Goal: Task Accomplishment & Management: Manage account settings

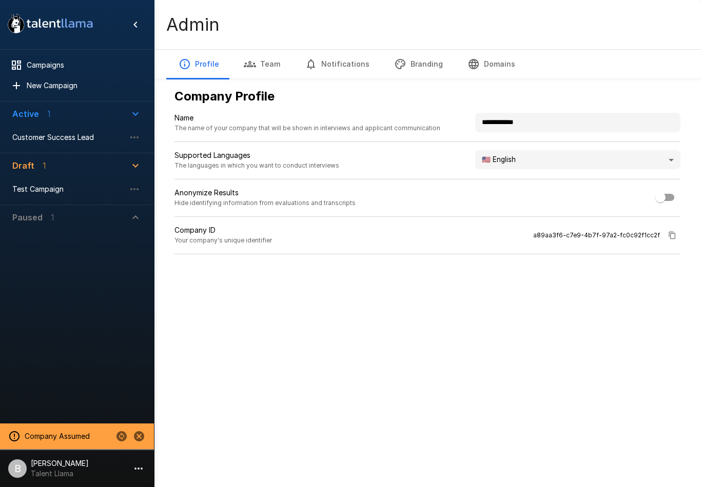
click at [634, 73] on div "Profile Team Notifications Branding Domains" at bounding box center [427, 63] width 547 height 29
click at [67, 141] on span "Customer Success Lead" at bounding box center [68, 137] width 113 height 10
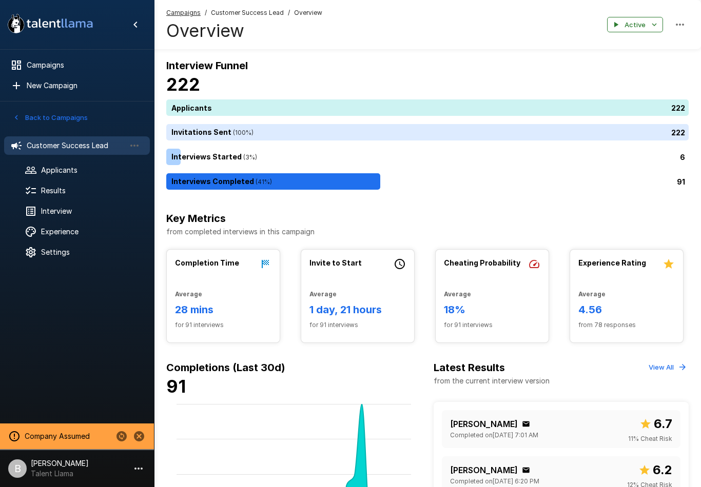
click at [77, 209] on span "Interview" at bounding box center [91, 211] width 101 height 10
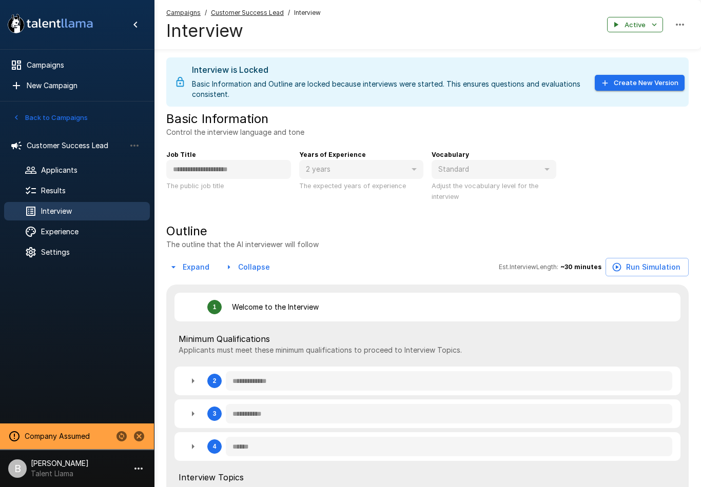
type textarea "*"
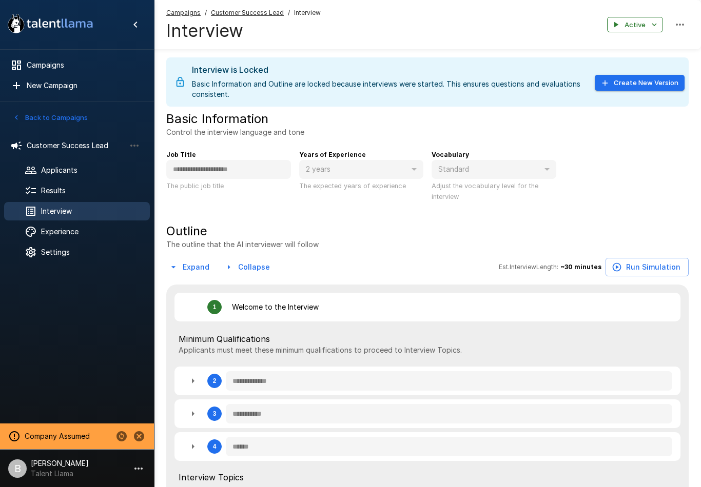
type textarea "*"
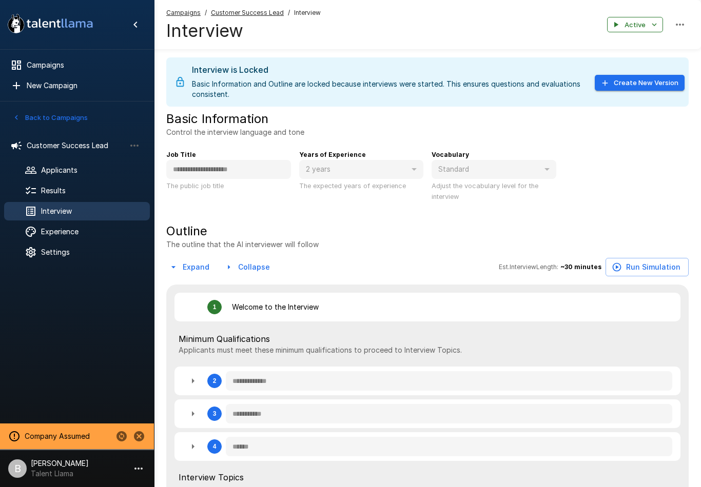
type textarea "*"
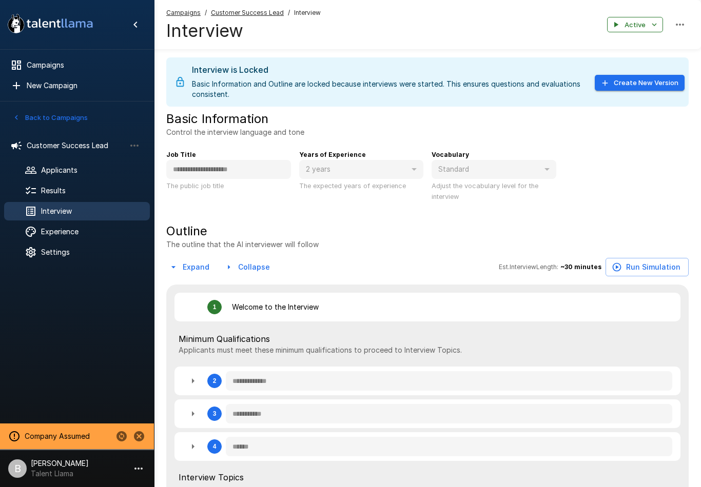
type textarea "*"
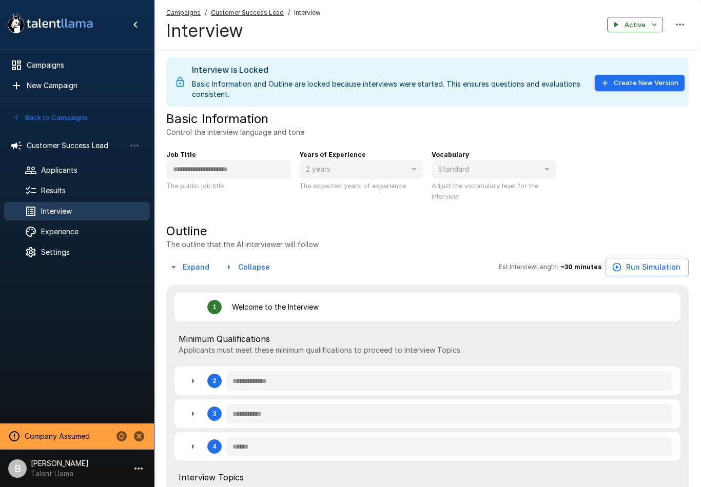
type textarea "*"
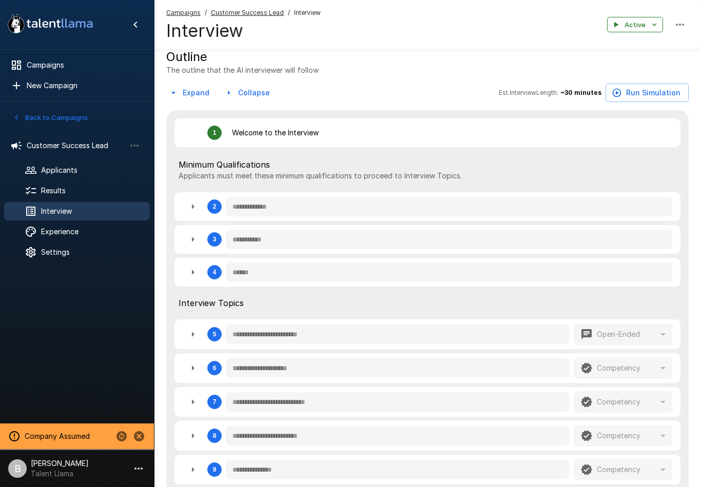
type textarea "*"
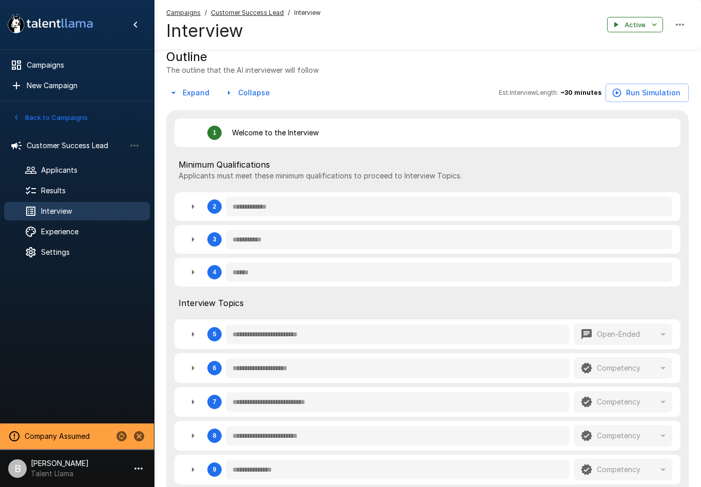
type textarea "*"
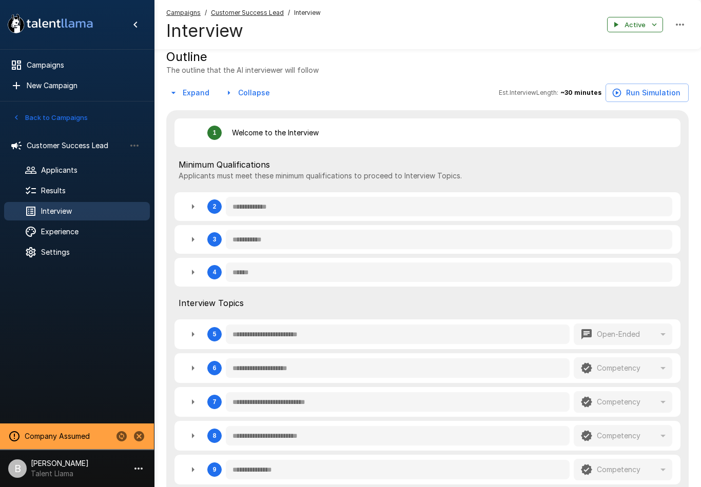
type textarea "*"
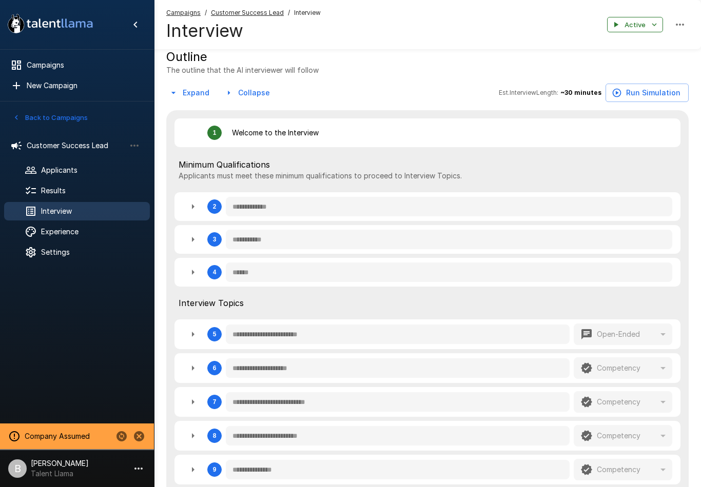
type textarea "*"
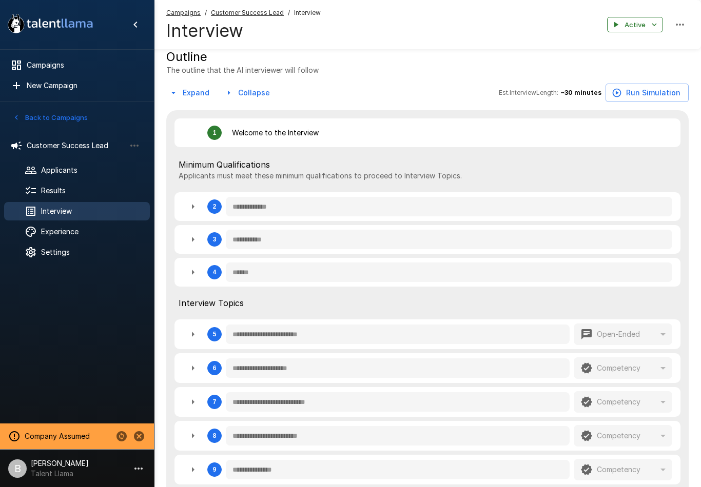
type textarea "*"
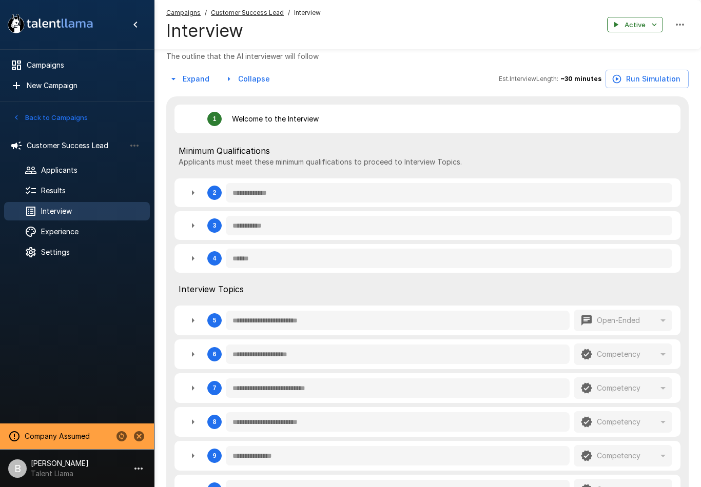
click at [198, 226] on icon "button" at bounding box center [193, 226] width 12 height 12
type textarea "*"
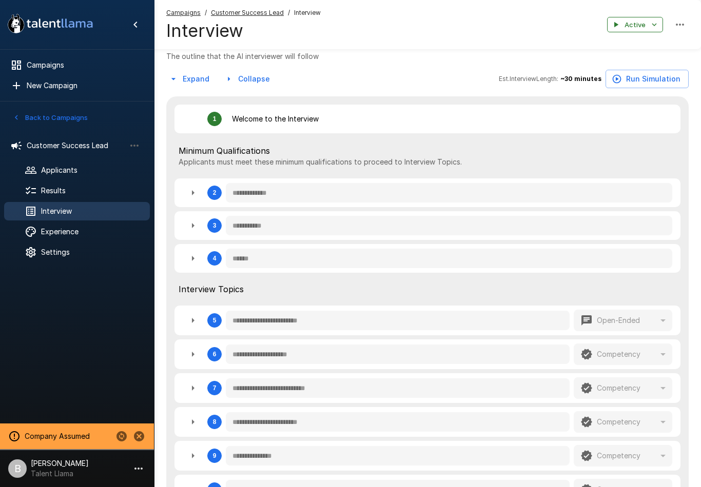
type textarea "*"
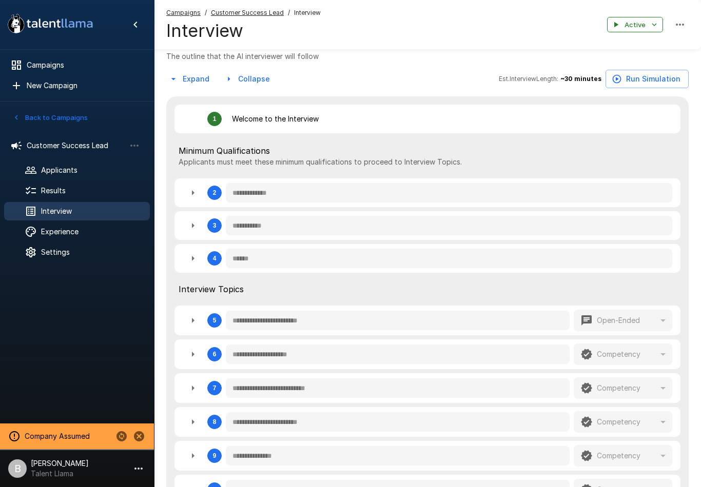
type textarea "*"
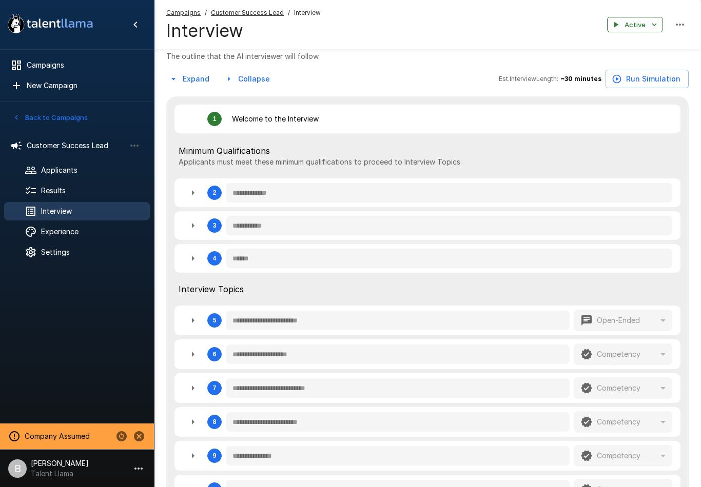
type textarea "*"
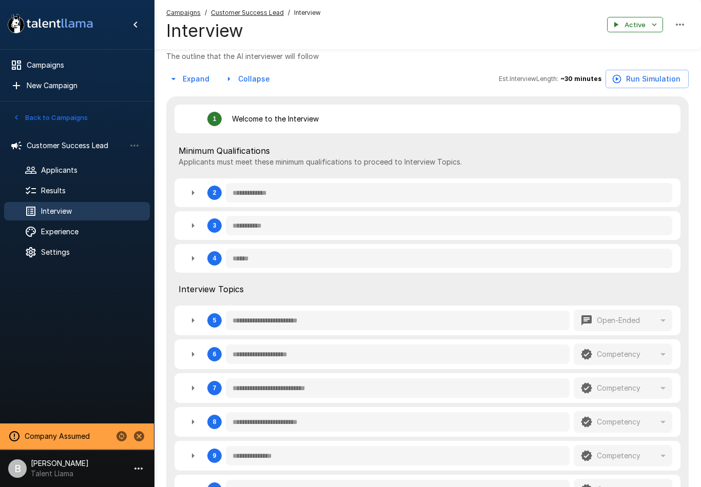
type textarea "*"
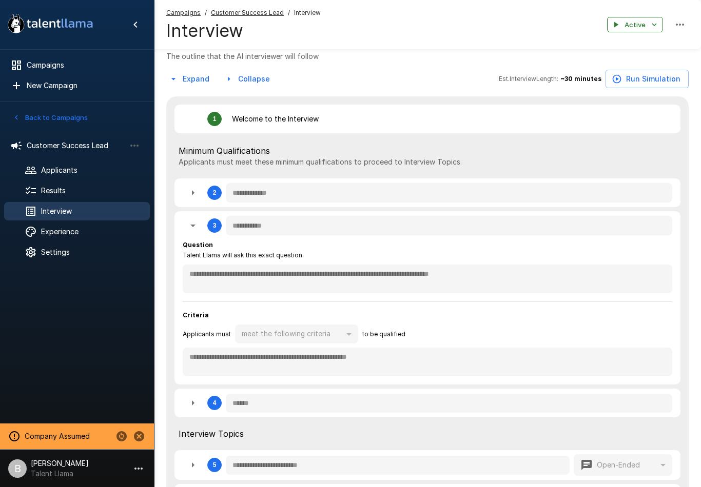
click at [188, 232] on icon "button" at bounding box center [193, 226] width 12 height 12
type textarea "*"
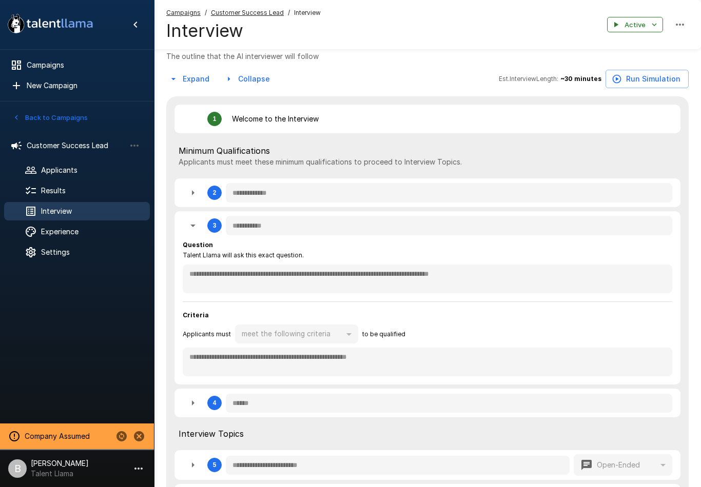
type textarea "*"
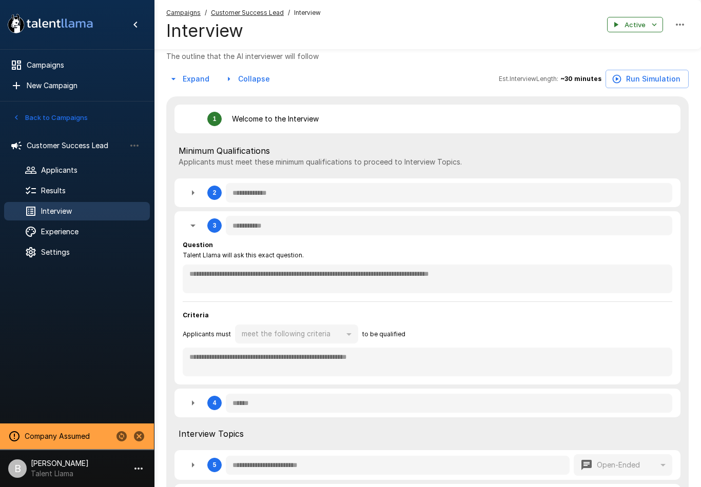
type textarea "*"
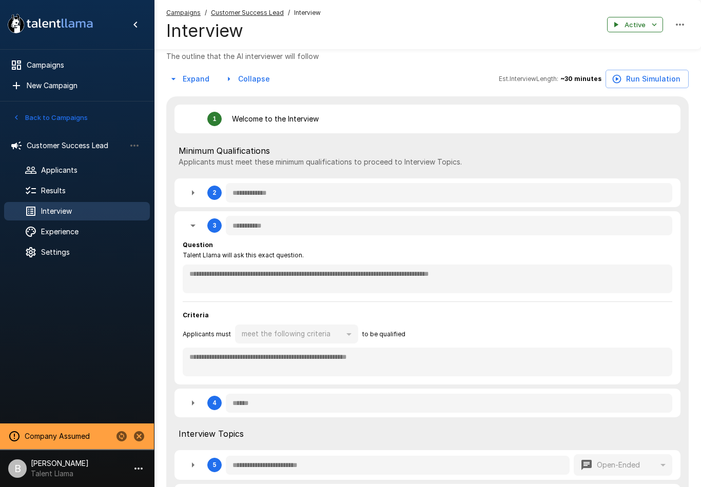
type textarea "*"
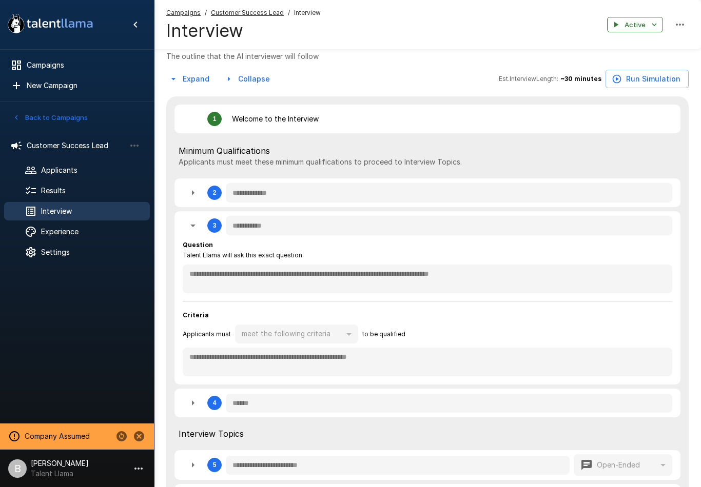
type textarea "*"
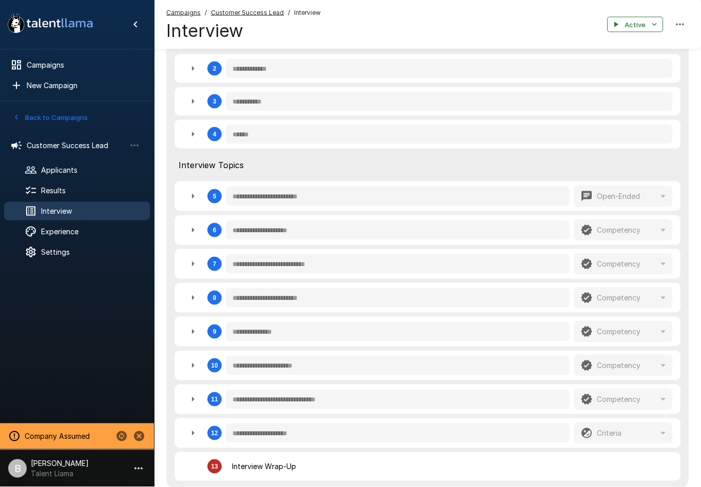
scroll to position [315, 0]
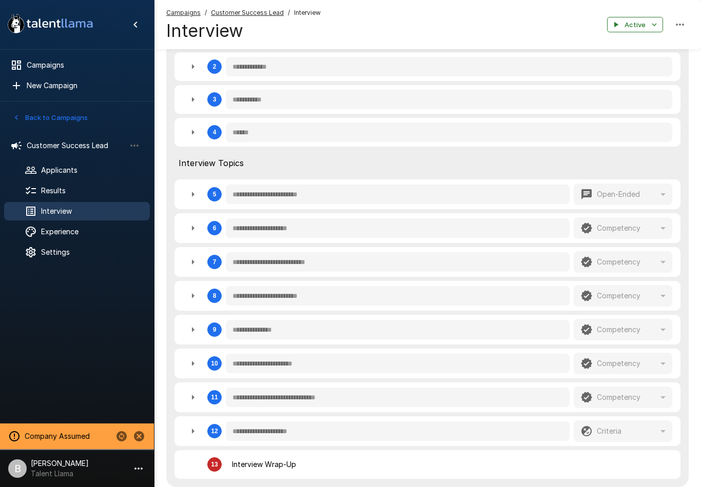
click at [197, 265] on icon "button" at bounding box center [193, 262] width 12 height 12
type textarea "*"
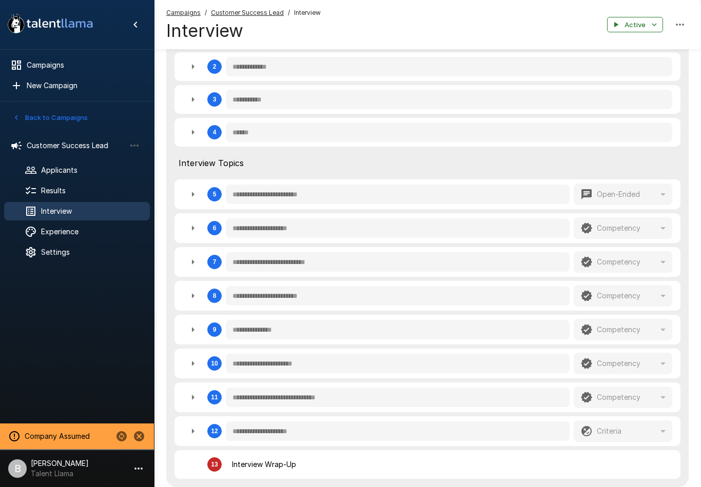
type textarea "*"
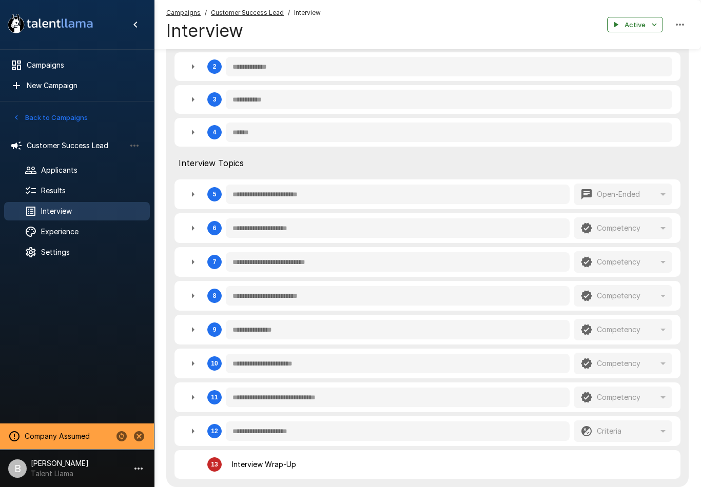
type textarea "*"
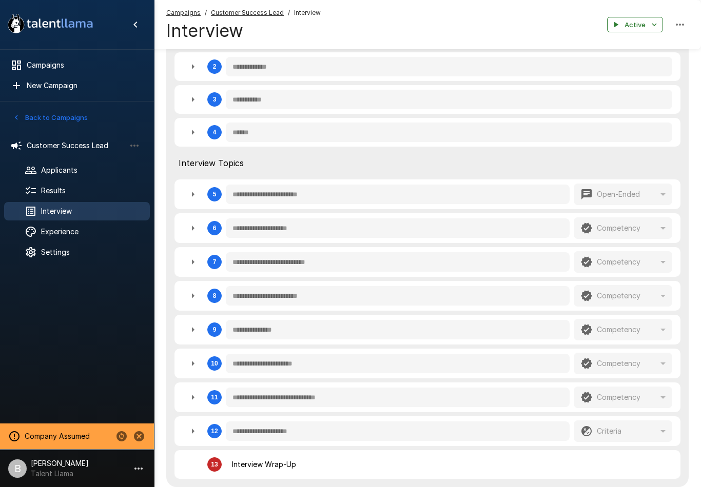
type textarea "*"
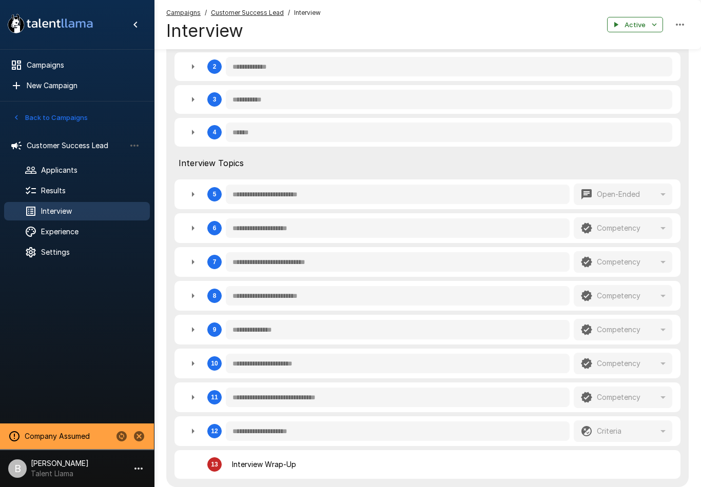
type textarea "*"
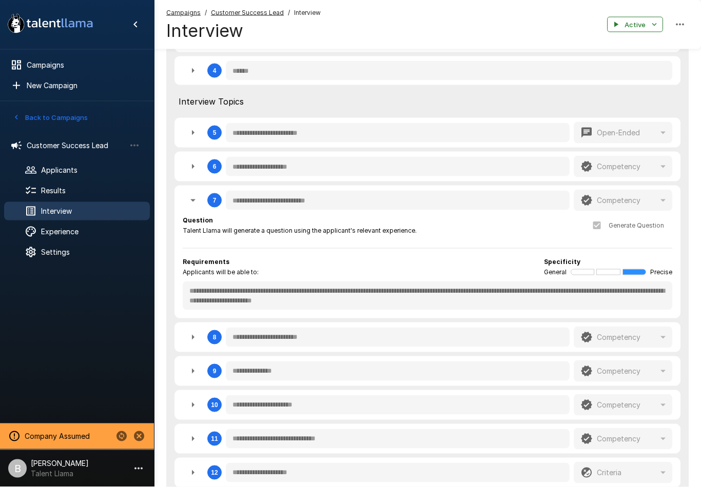
scroll to position [377, 0]
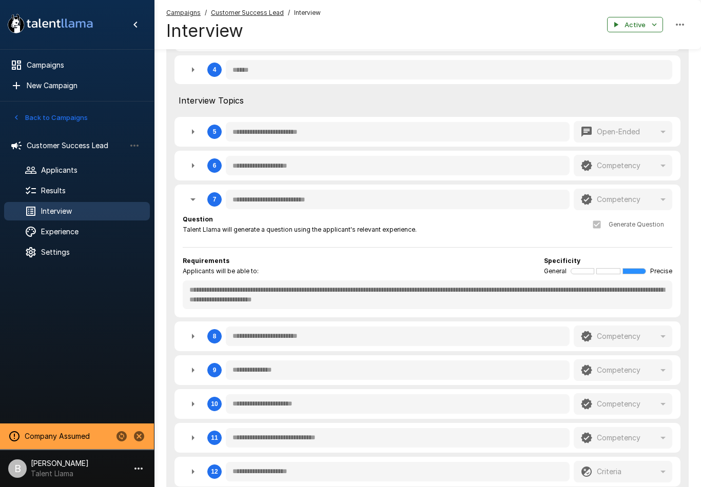
click at [74, 192] on span "Results" at bounding box center [91, 191] width 101 height 10
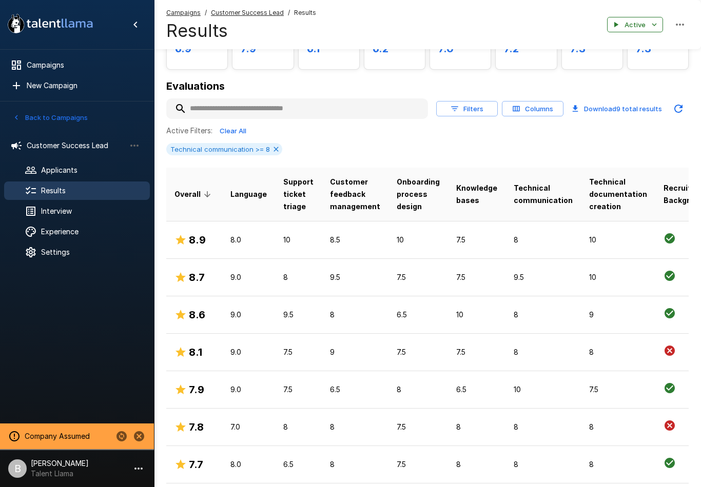
scroll to position [90, 0]
click at [274, 150] on icon at bounding box center [276, 150] width 8 height 8
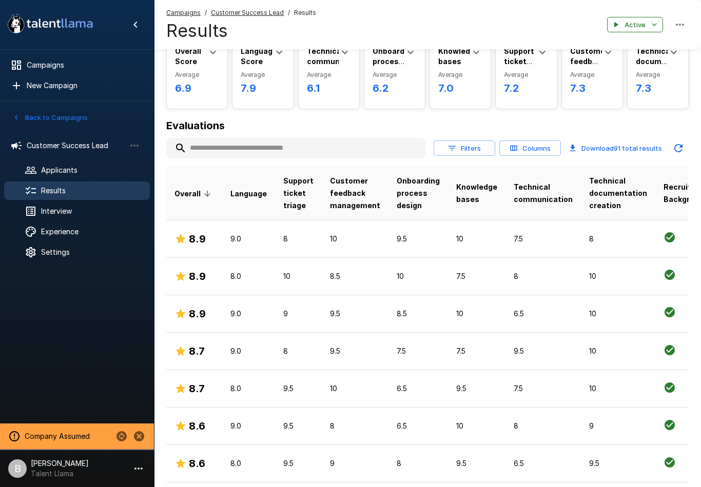
scroll to position [50, 0]
click at [240, 270] on td "8.0" at bounding box center [248, 276] width 53 height 37
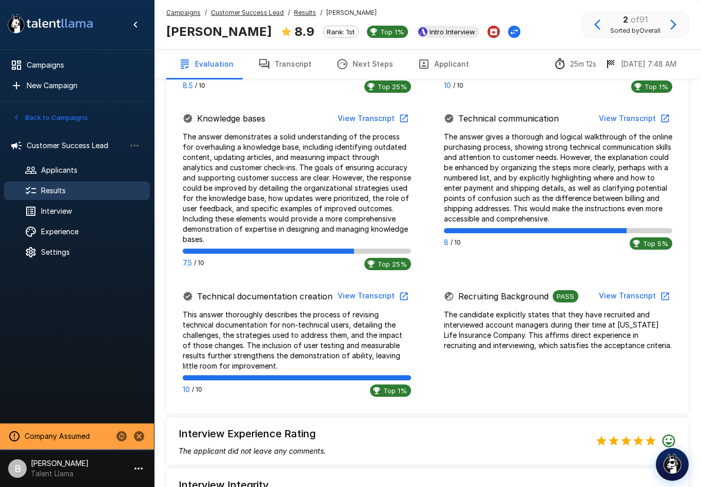
scroll to position [777, 0]
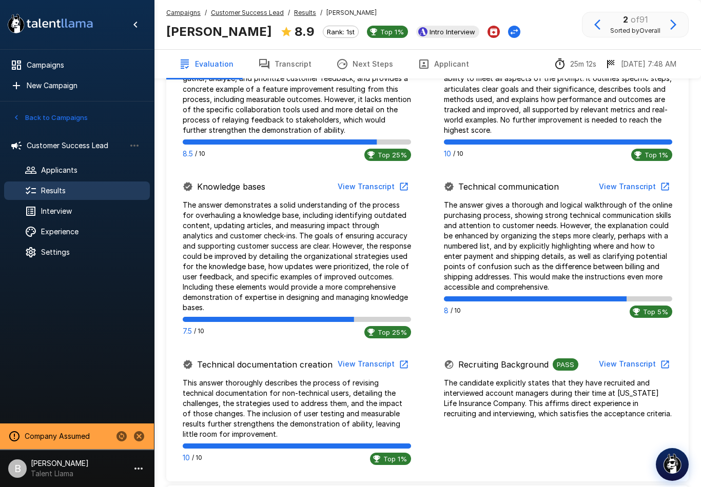
click at [386, 178] on button "View Transcript" at bounding box center [372, 187] width 77 height 19
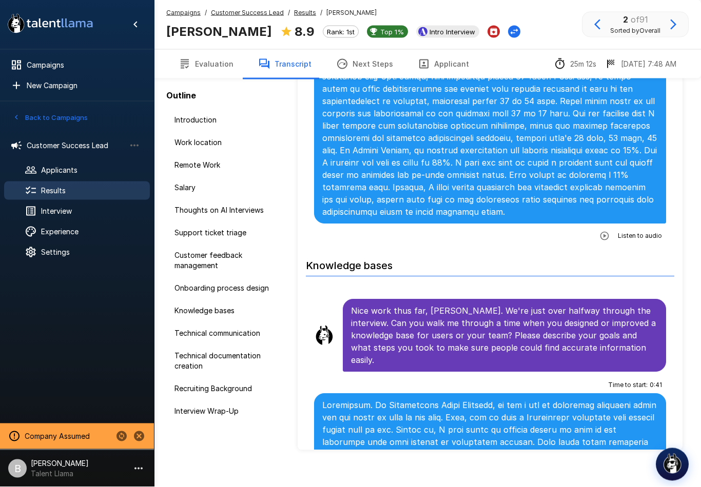
scroll to position [35, 0]
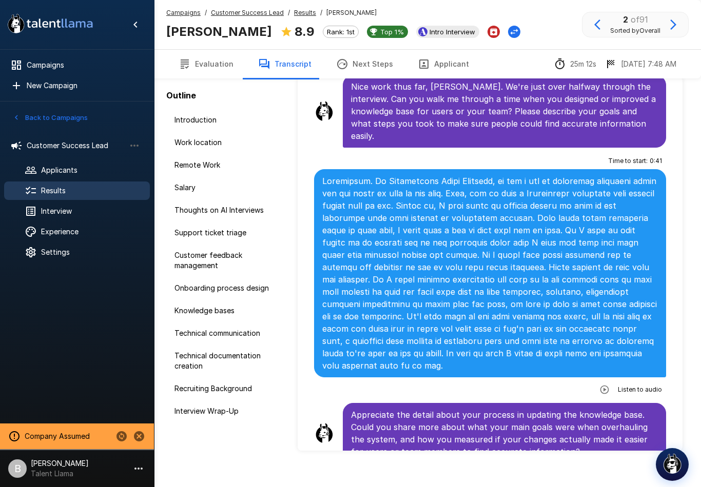
scroll to position [2074, 0]
click at [22, 122] on button "Back to Campaigns" at bounding box center [50, 118] width 80 height 16
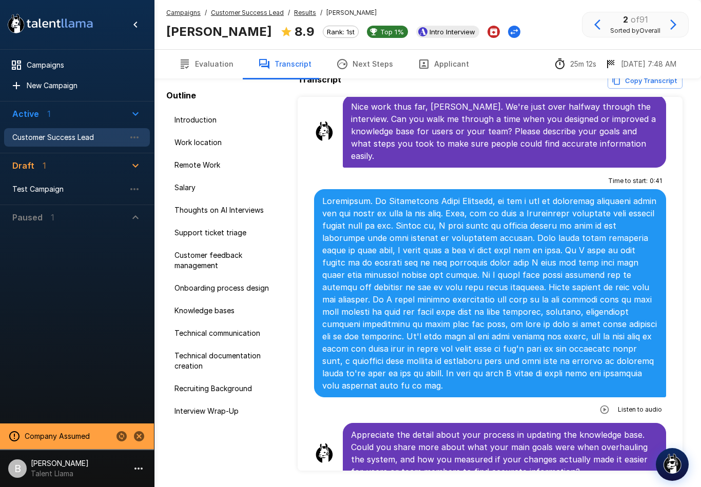
scroll to position [16, 0]
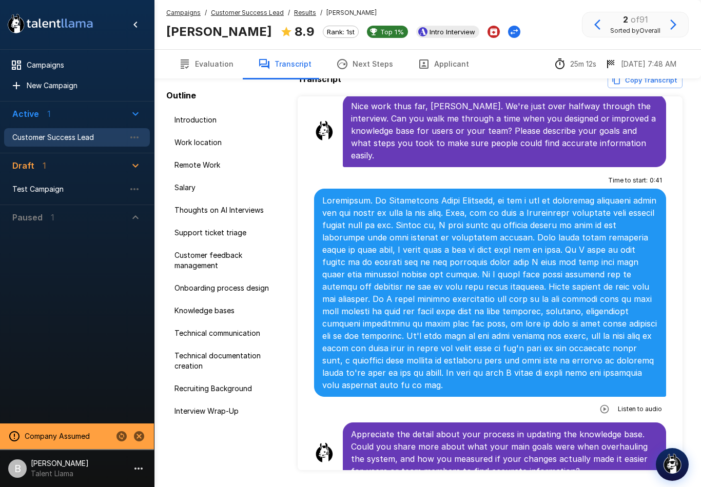
click at [74, 143] on div "Customer Success Lead" at bounding box center [77, 137] width 146 height 18
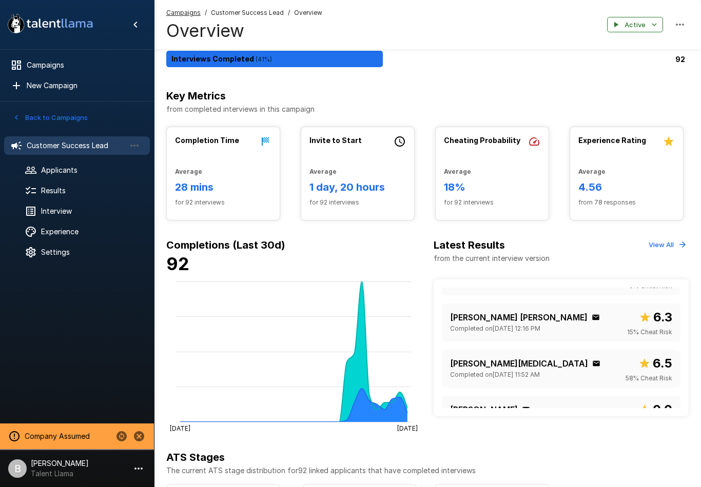
scroll to position [252, 0]
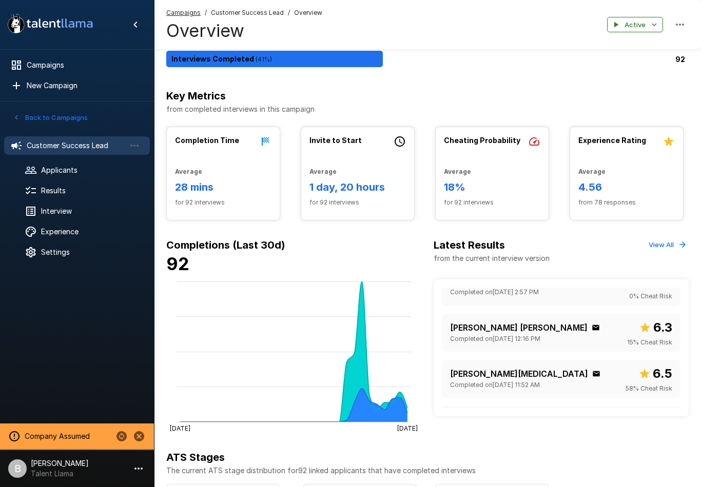
click at [55, 190] on span "Results" at bounding box center [91, 191] width 101 height 10
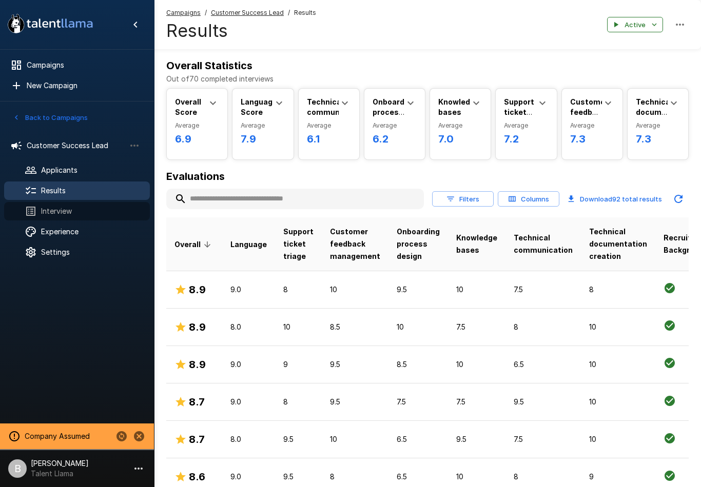
click at [71, 210] on span "Interview" at bounding box center [91, 211] width 101 height 10
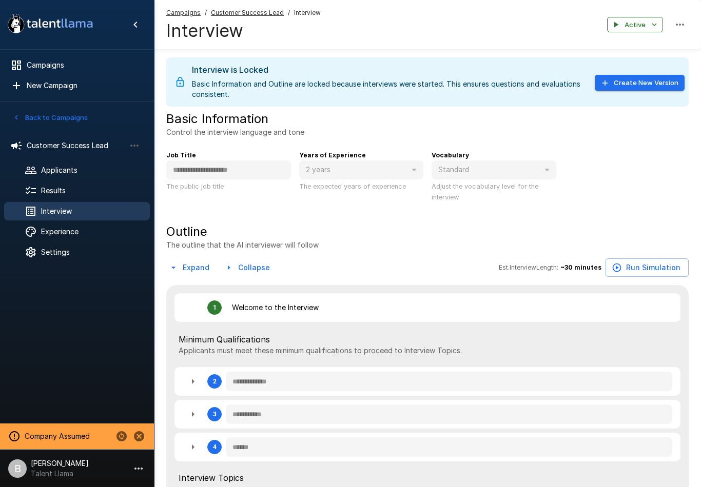
type textarea "*"
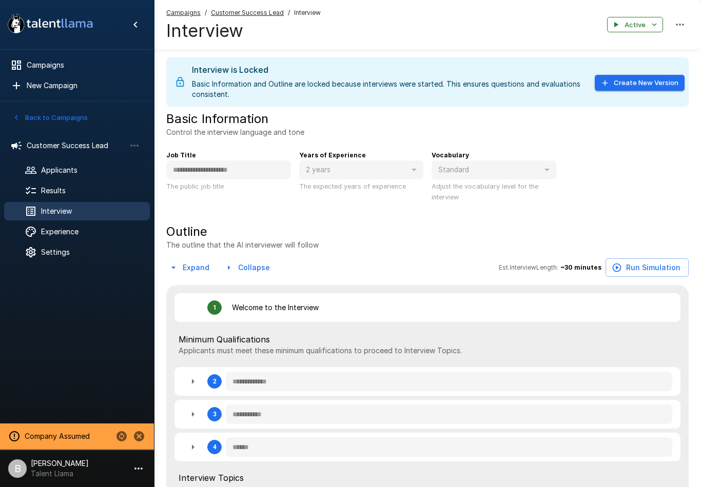
type textarea "*"
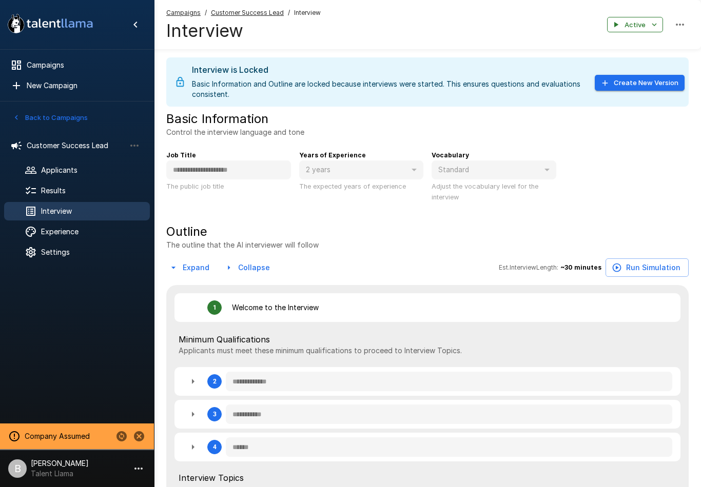
type textarea "*"
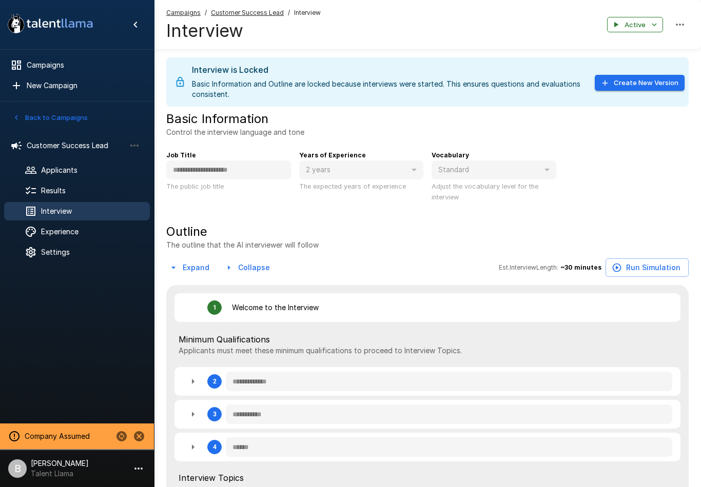
type textarea "*"
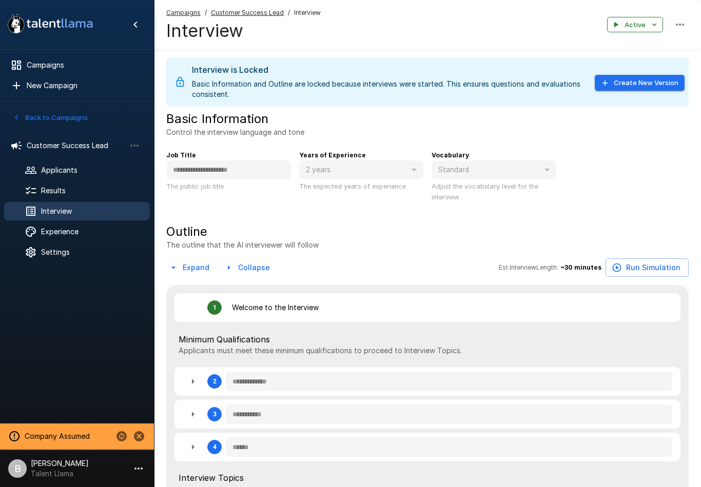
type textarea "*"
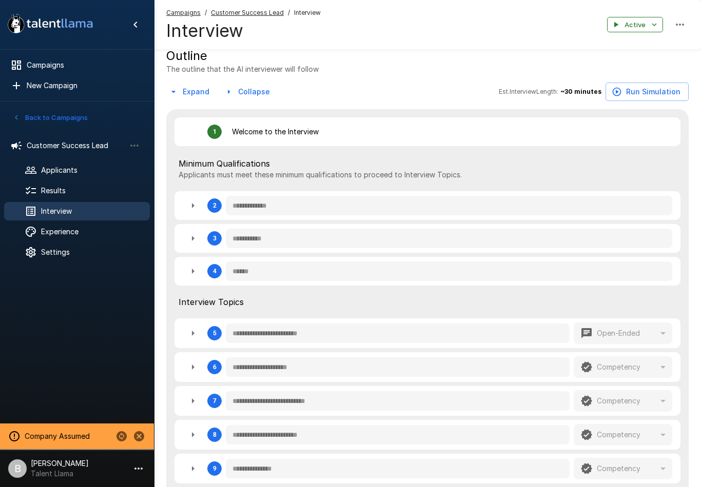
type textarea "*"
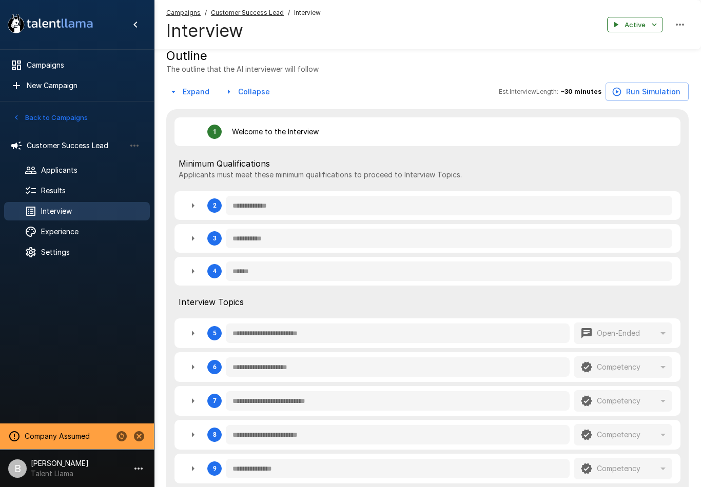
type textarea "*"
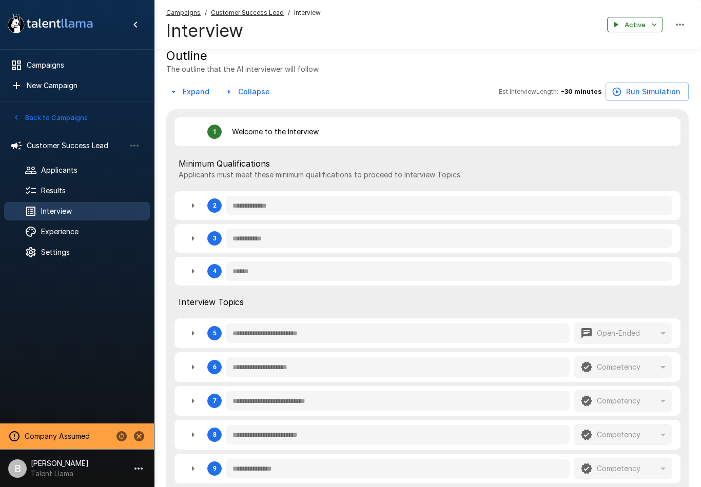
type textarea "*"
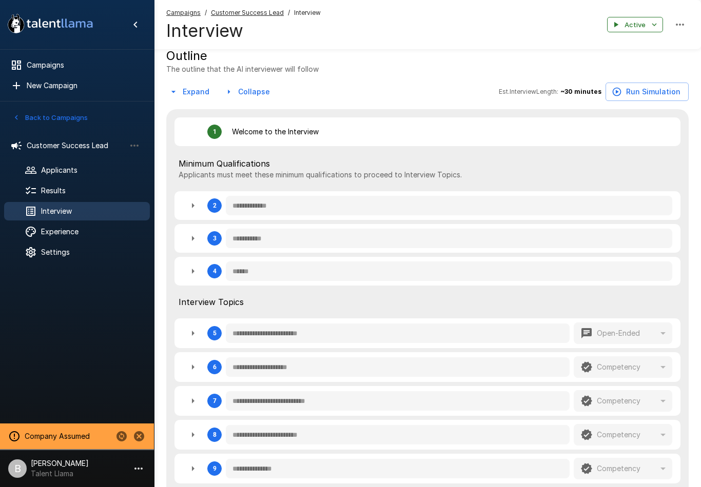
type textarea "*"
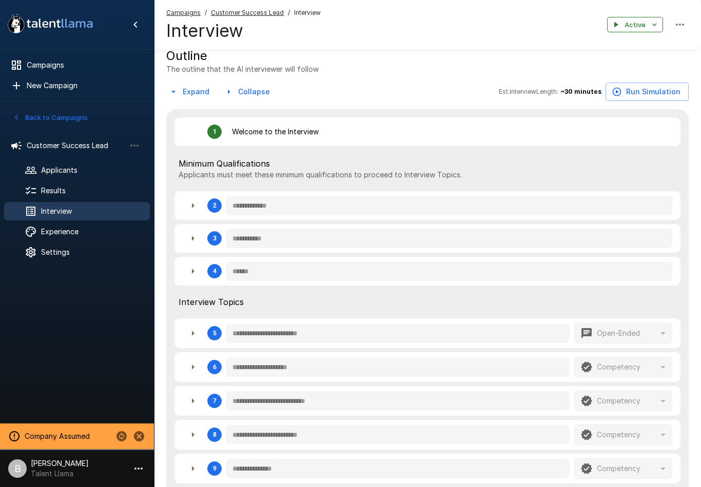
type textarea "*"
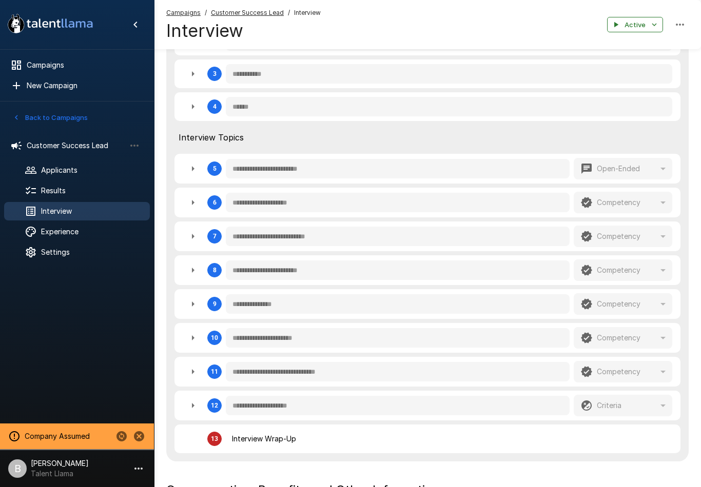
scroll to position [353, 0]
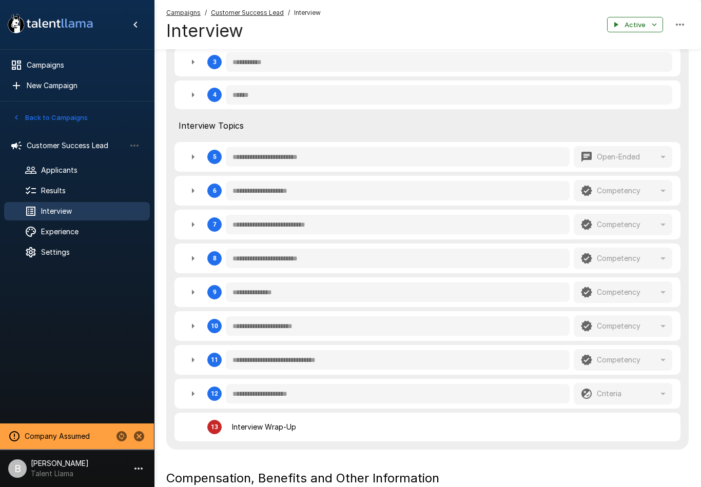
click at [84, 190] on span "Results" at bounding box center [91, 191] width 101 height 10
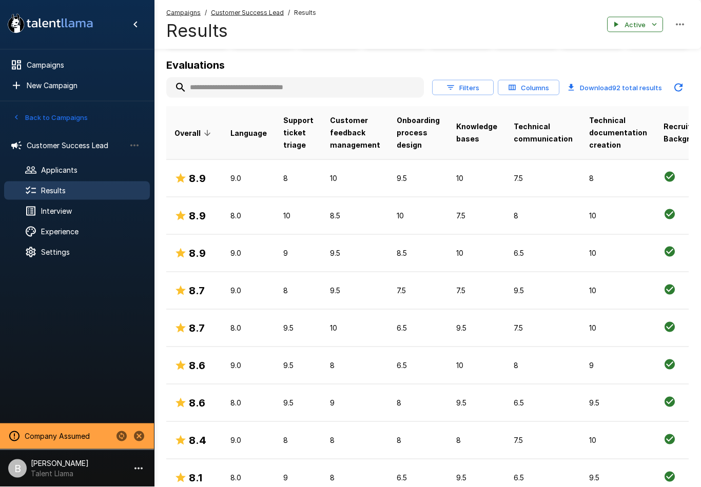
scroll to position [114, 0]
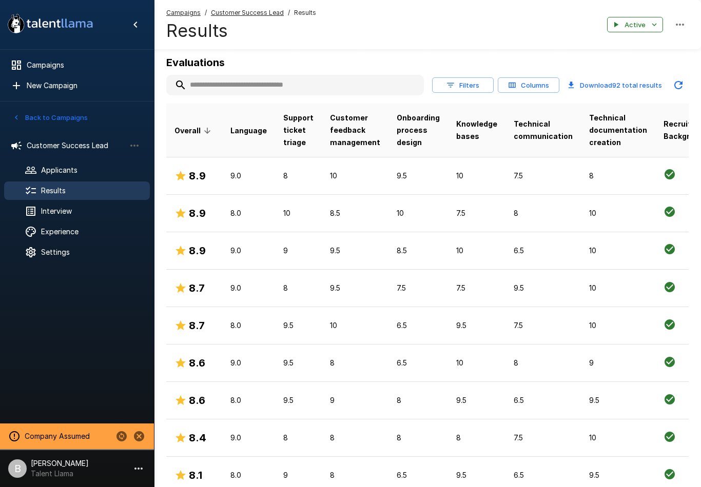
click at [209, 255] on div "8.9" at bounding box center [194, 251] width 40 height 16
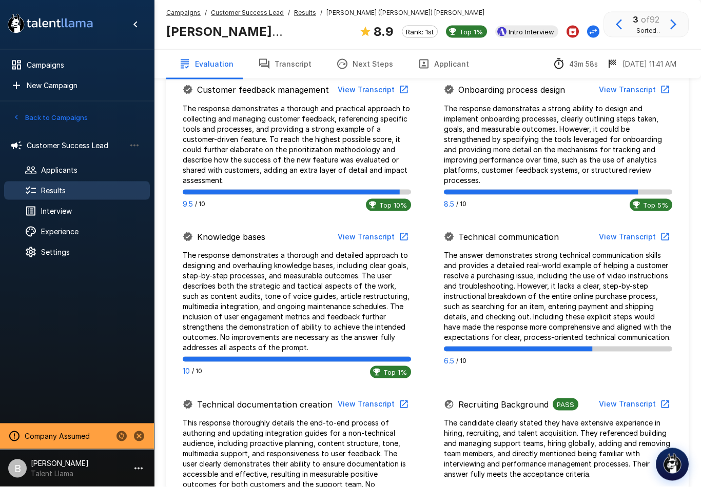
scroll to position [723, 0]
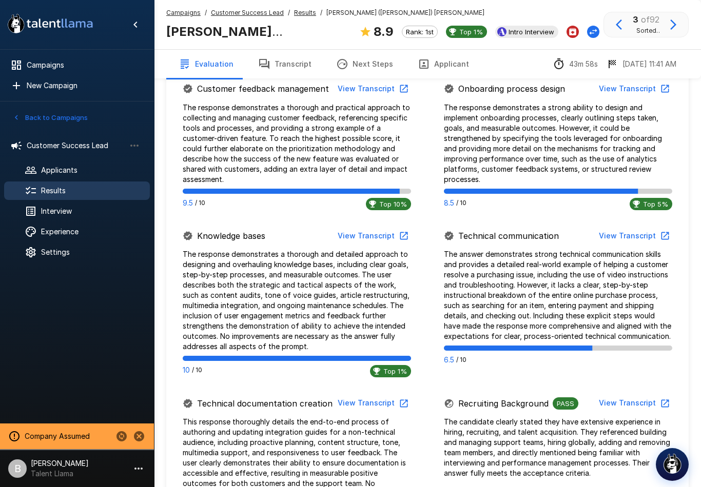
click at [641, 228] on button "View Transcript" at bounding box center [633, 236] width 77 height 19
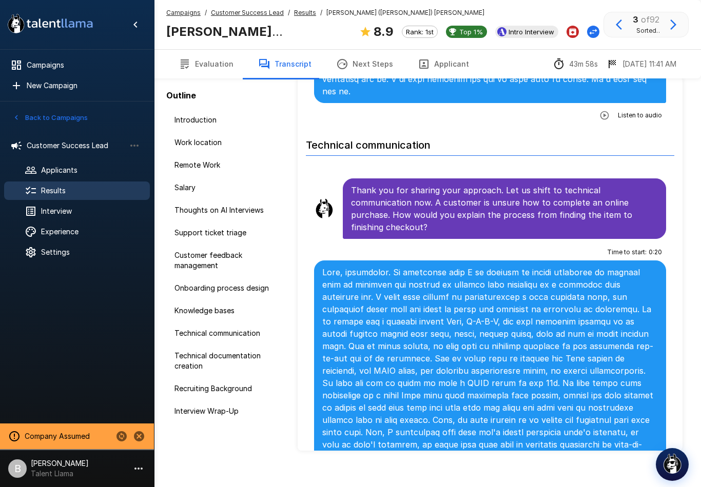
scroll to position [3530, 0]
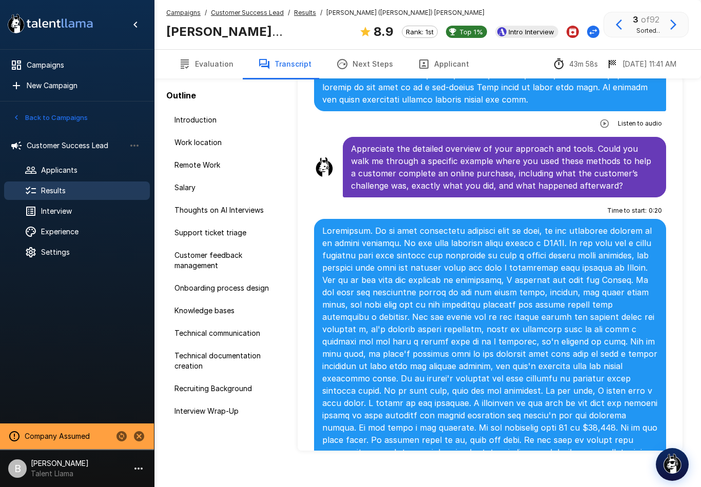
scroll to position [3966, 0]
click at [85, 188] on span "Results" at bounding box center [91, 191] width 101 height 10
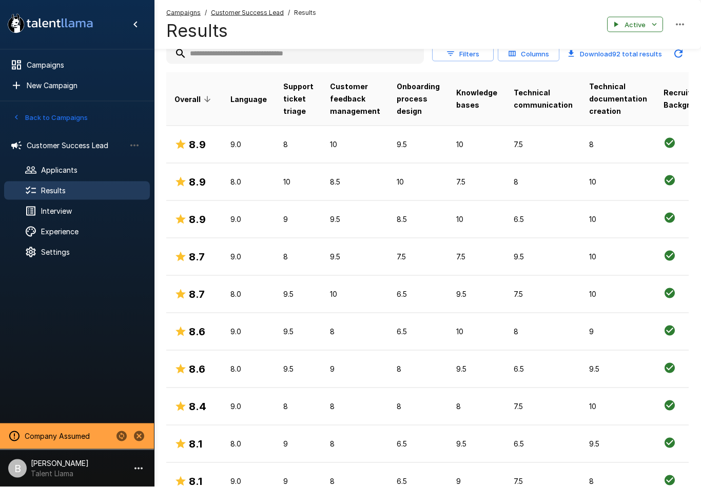
scroll to position [127, 0]
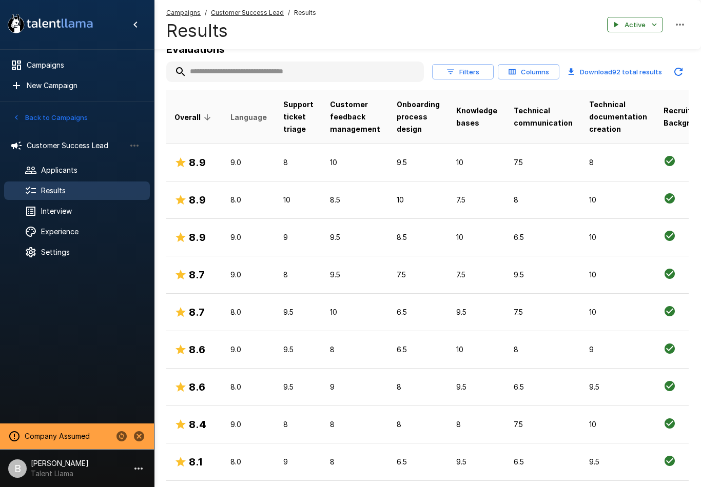
click at [250, 119] on span "Language" at bounding box center [248, 117] width 36 height 12
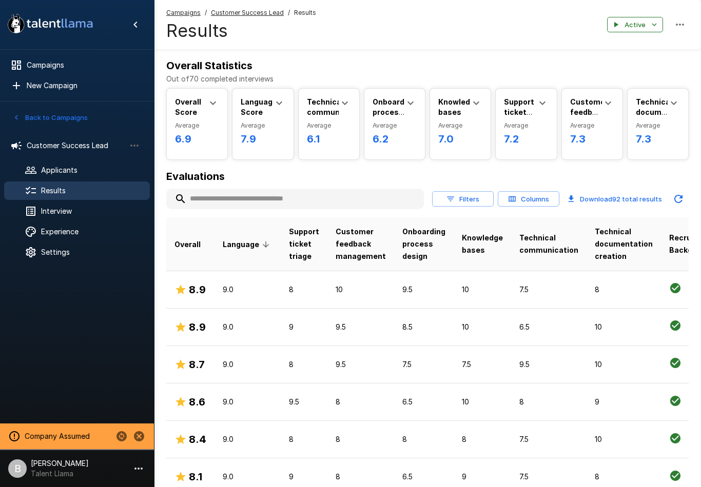
click at [249, 236] on th "Language" at bounding box center [247, 245] width 66 height 54
click at [245, 248] on span "Language" at bounding box center [248, 245] width 50 height 12
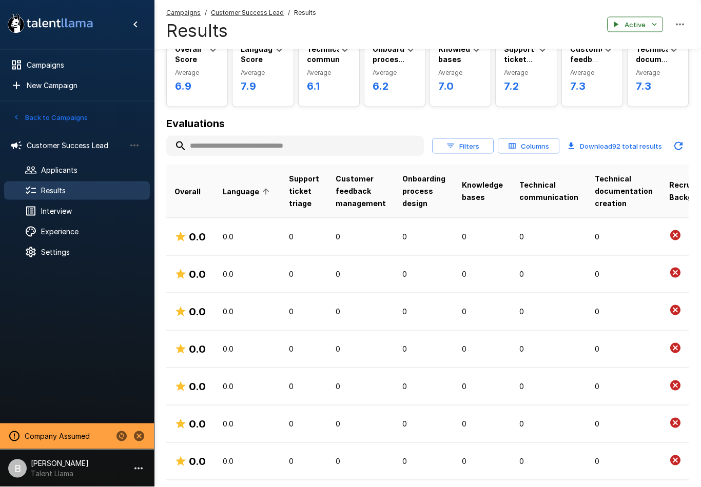
scroll to position [27, 0]
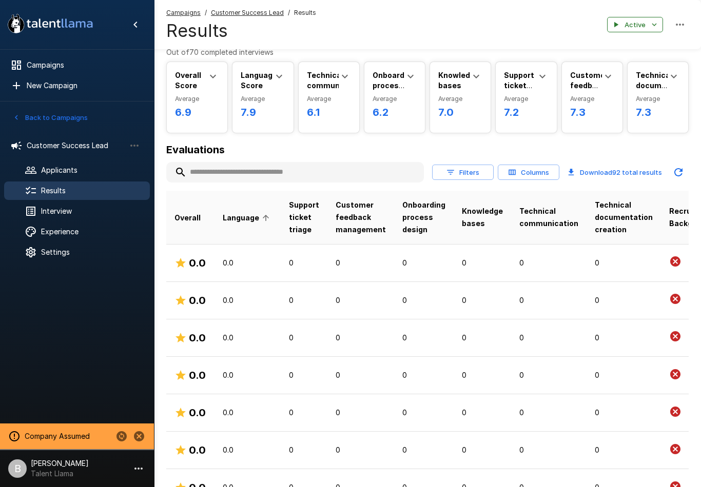
click at [472, 168] on button "Filters" at bounding box center [463, 173] width 62 height 16
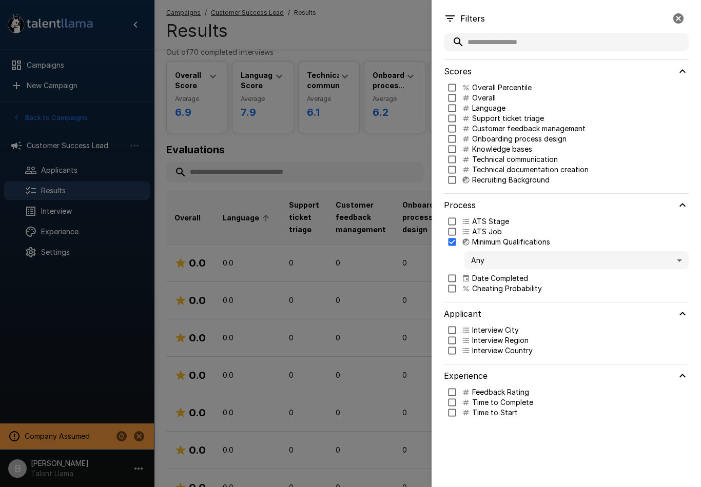
click at [499, 267] on body ".st0{fill:#FFFFFF;} .st1{fill:#76a4ed;} Campaigns New Campaign Active 1 Custome…" at bounding box center [350, 216] width 701 height 487
click at [518, 291] on span "Criteria Met" at bounding box center [577, 289] width 208 height 11
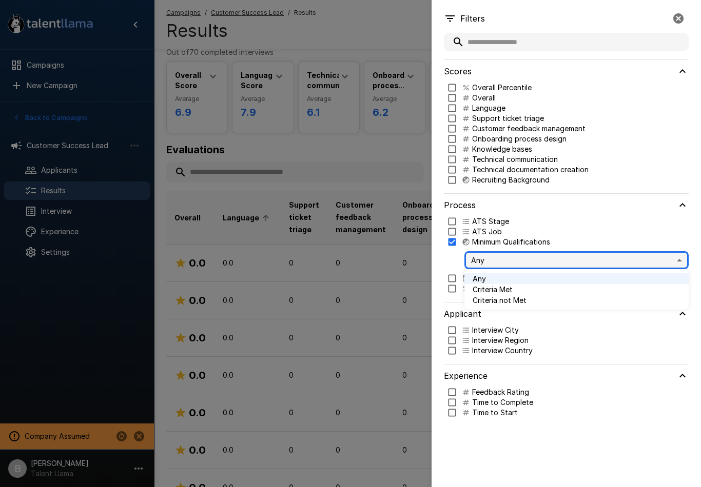
type input "****"
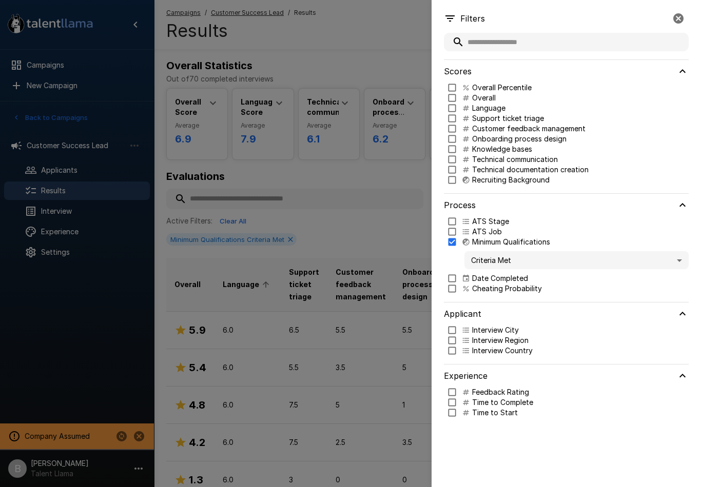
click at [336, 230] on div at bounding box center [350, 243] width 701 height 487
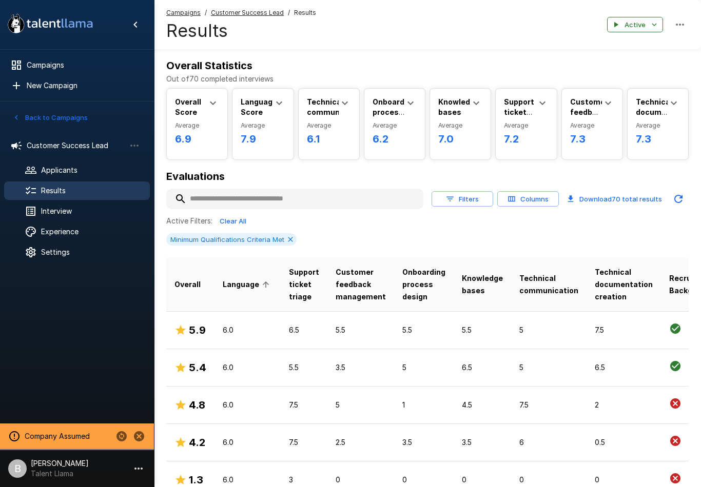
click at [256, 330] on p "6.0" at bounding box center [248, 330] width 50 height 10
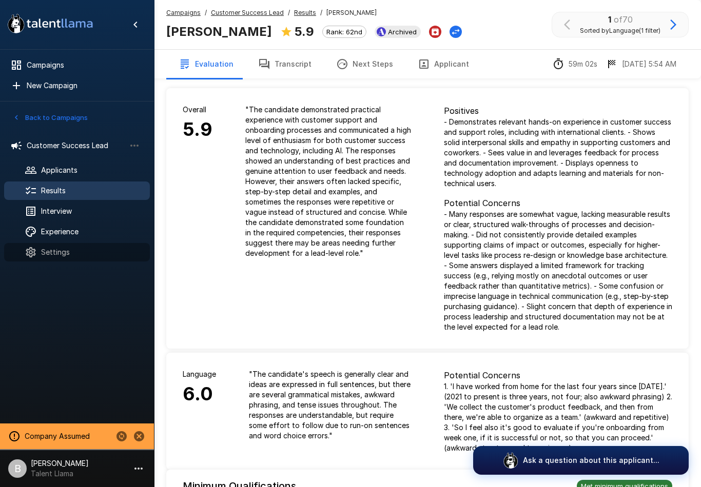
click at [74, 260] on div "Settings" at bounding box center [77, 252] width 146 height 18
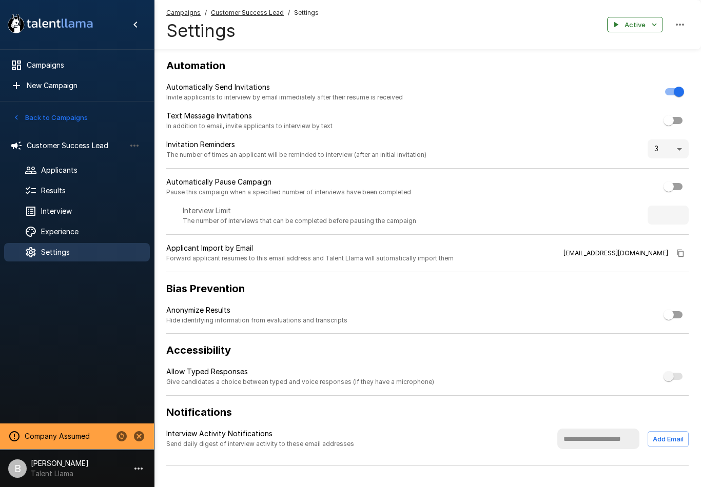
click at [83, 192] on span "Results" at bounding box center [91, 191] width 101 height 10
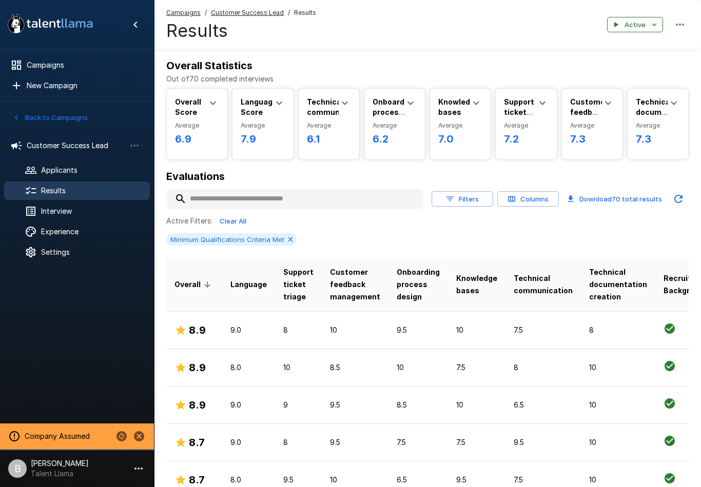
click at [534, 198] on button "Columns" at bounding box center [528, 199] width 62 height 16
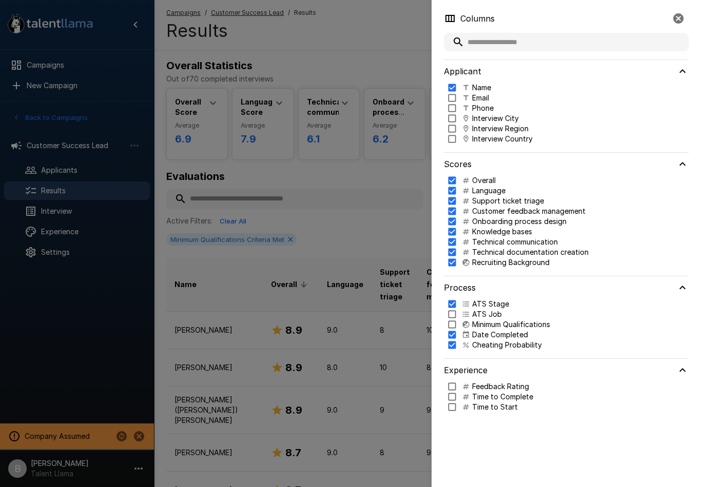
click at [369, 235] on div at bounding box center [350, 243] width 701 height 487
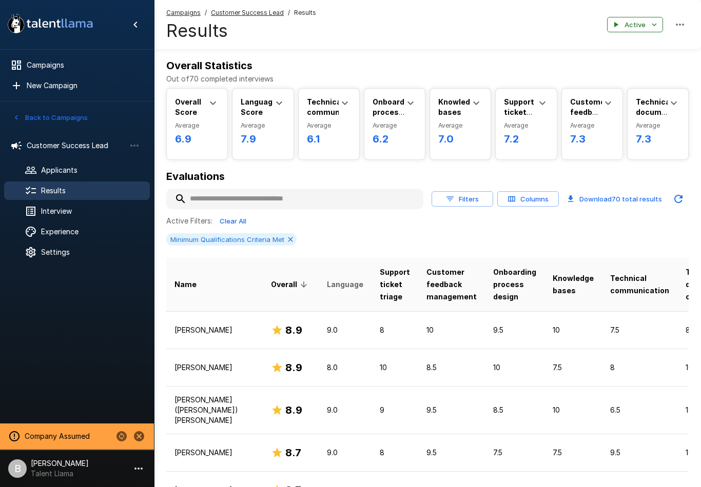
click at [327, 289] on span "Language" at bounding box center [345, 285] width 36 height 12
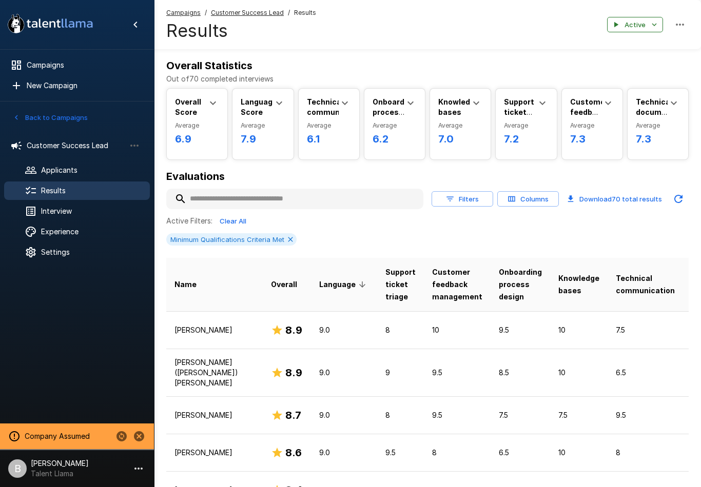
click at [319, 287] on span "Language" at bounding box center [344, 285] width 50 height 12
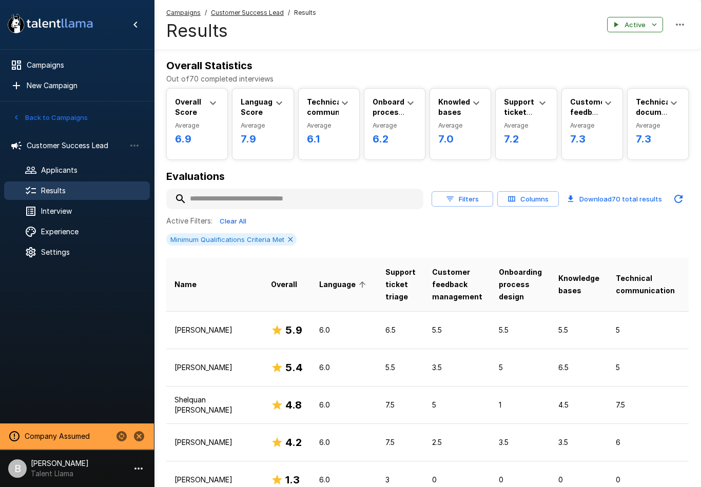
click at [198, 331] on p "Tabitha Wambugu" at bounding box center [214, 330] width 80 height 10
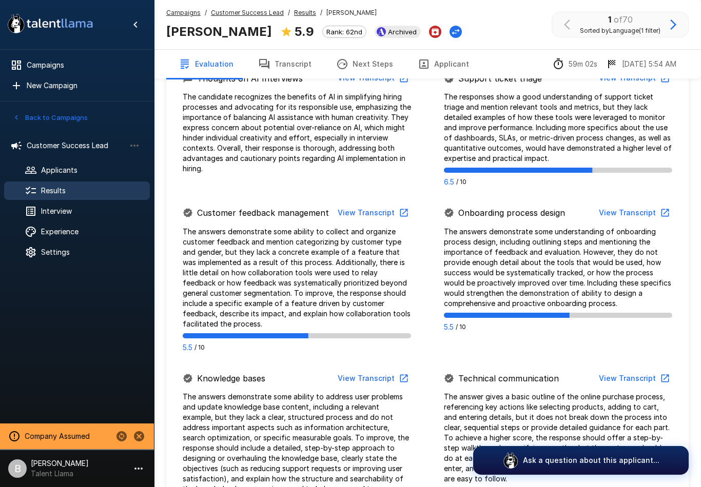
scroll to position [558, 0]
click at [568, 273] on p "The answers demonstrate some understanding of onboarding process design, includ…" at bounding box center [558, 268] width 228 height 82
click at [635, 216] on button "View Transcript" at bounding box center [633, 213] width 77 height 19
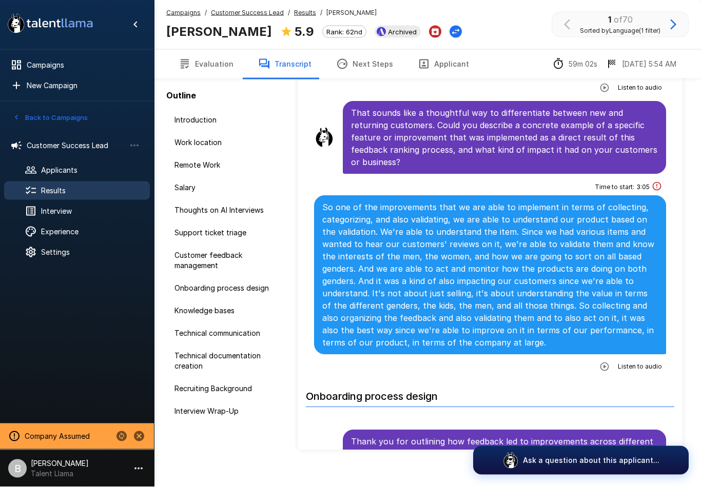
scroll to position [3102, 0]
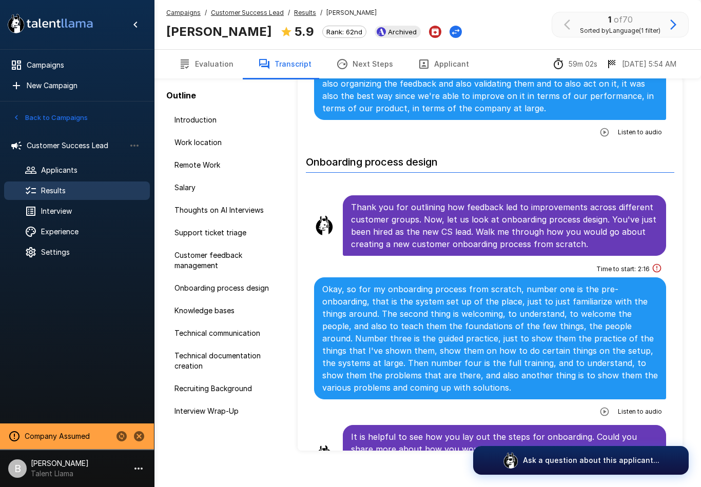
click at [607, 407] on icon "button" at bounding box center [604, 411] width 9 height 9
click at [557, 404] on button "button" at bounding box center [562, 413] width 18 height 18
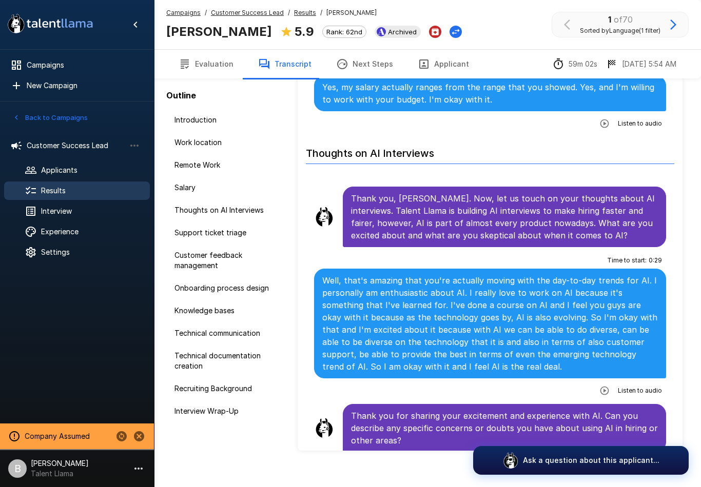
scroll to position [646, 0]
click at [83, 216] on span "Interview" at bounding box center [91, 211] width 101 height 10
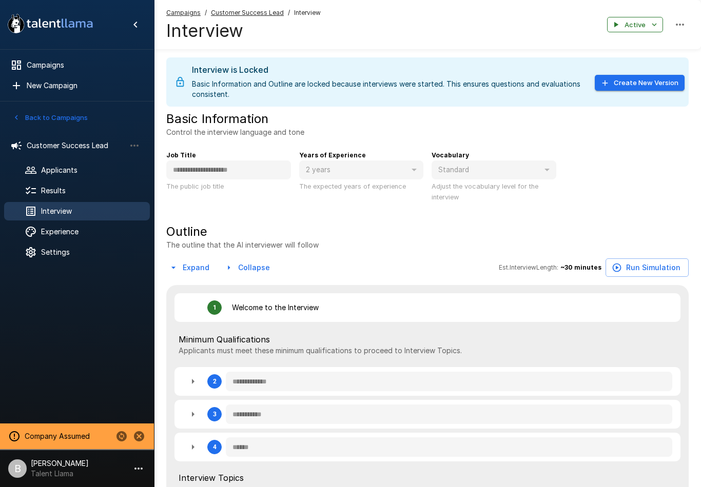
type textarea "*"
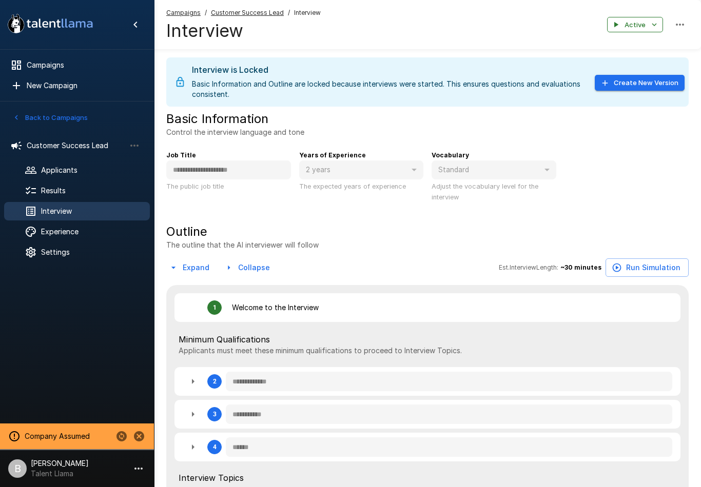
type textarea "*"
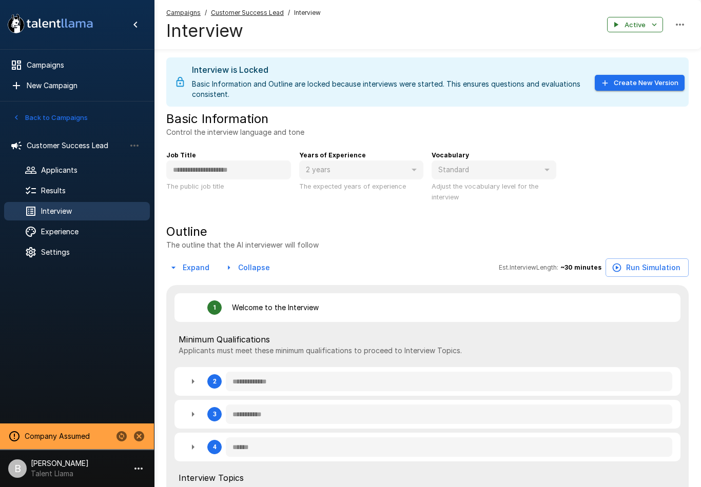
type textarea "*"
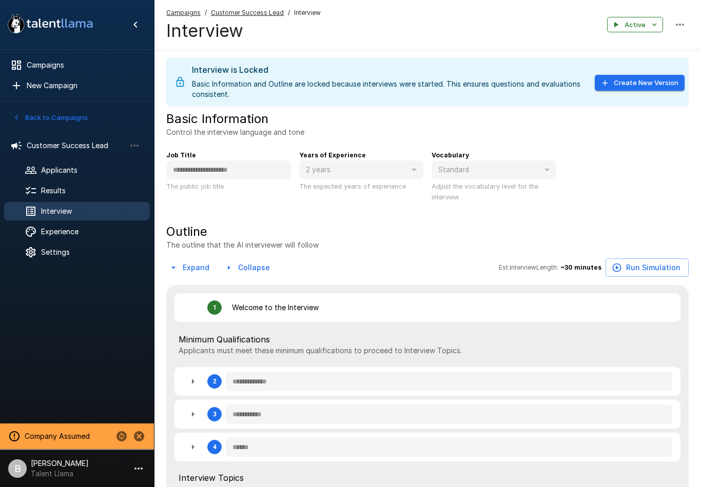
type textarea "*"
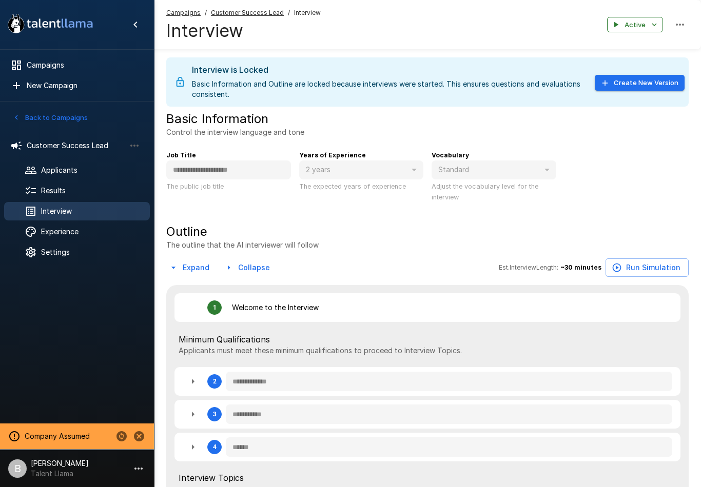
type textarea "*"
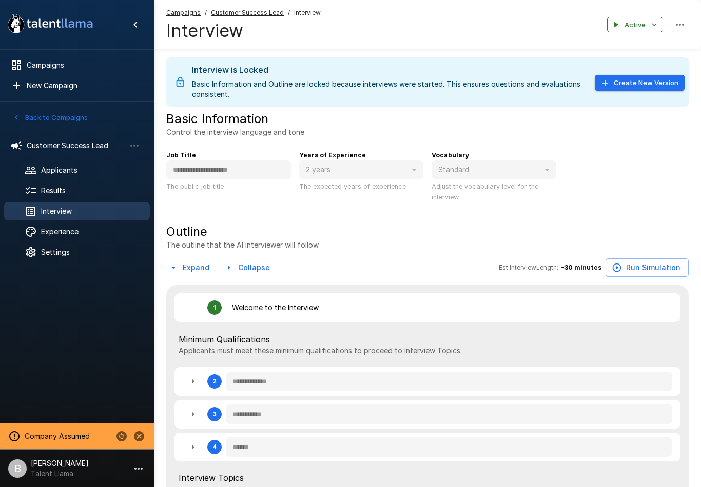
type textarea "*"
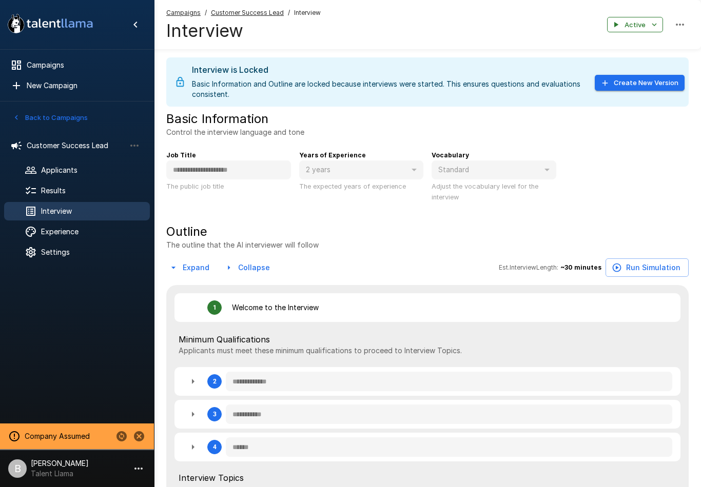
type textarea "*"
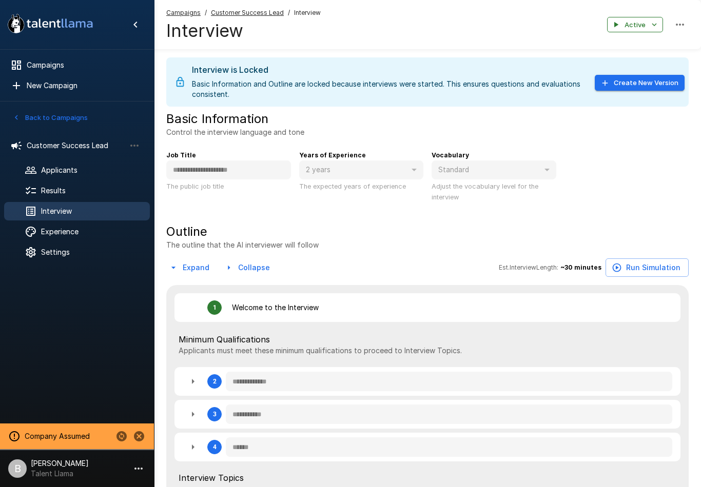
type textarea "*"
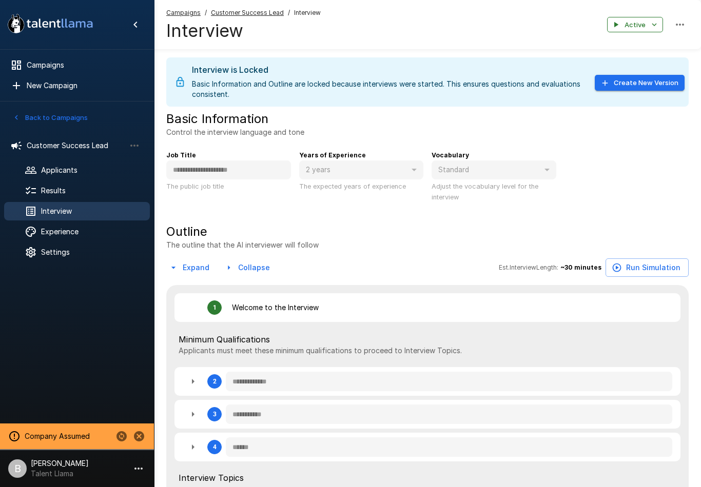
type textarea "*"
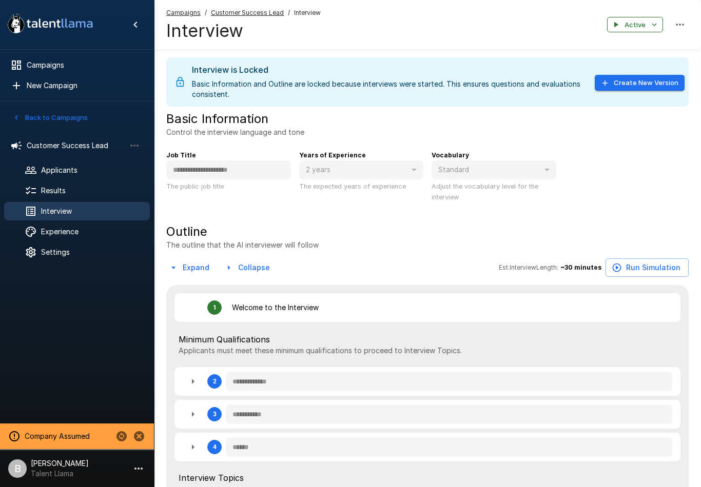
type textarea "*"
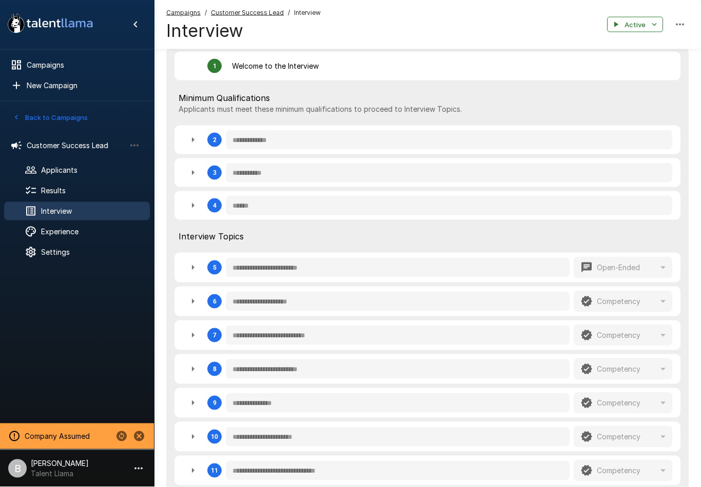
scroll to position [388, 0]
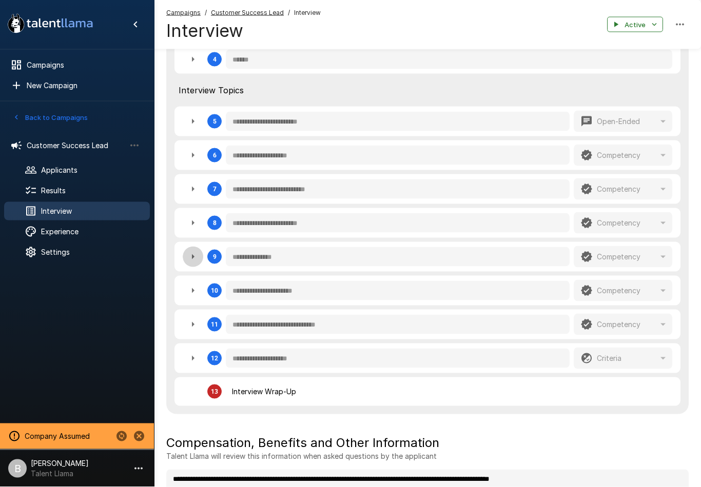
click at [196, 260] on icon "button" at bounding box center [193, 257] width 12 height 12
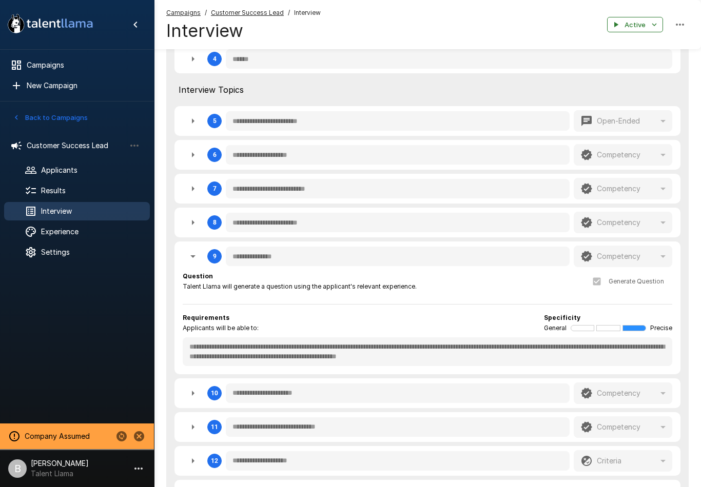
click at [86, 161] on div "Applicants" at bounding box center [77, 170] width 146 height 18
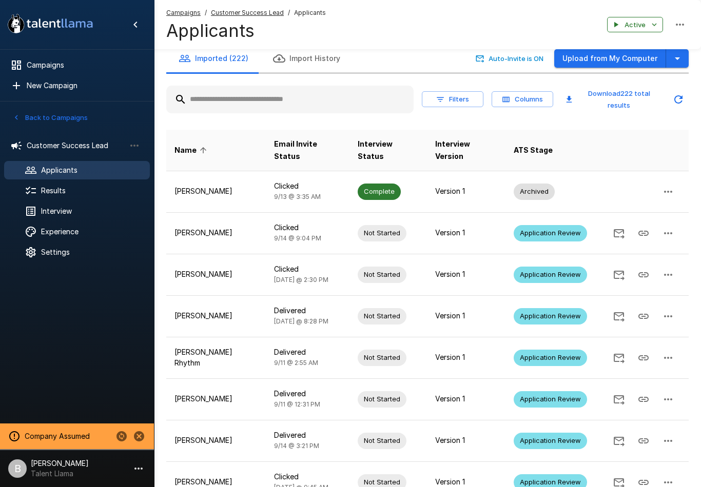
scroll to position [10, 0]
click at [87, 193] on span "Results" at bounding box center [91, 191] width 101 height 10
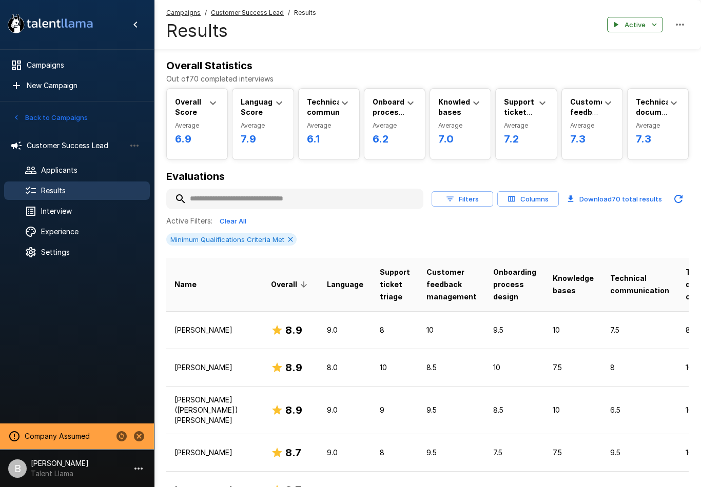
click at [474, 197] on button "Filters" at bounding box center [463, 199] width 62 height 16
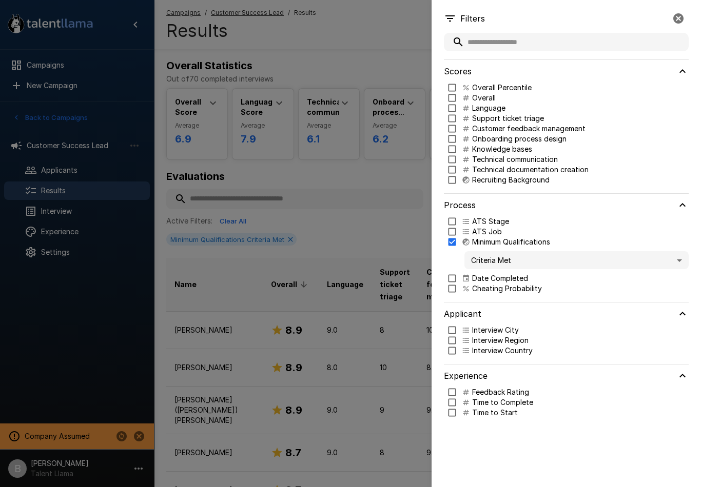
click at [360, 226] on div at bounding box center [350, 243] width 701 height 487
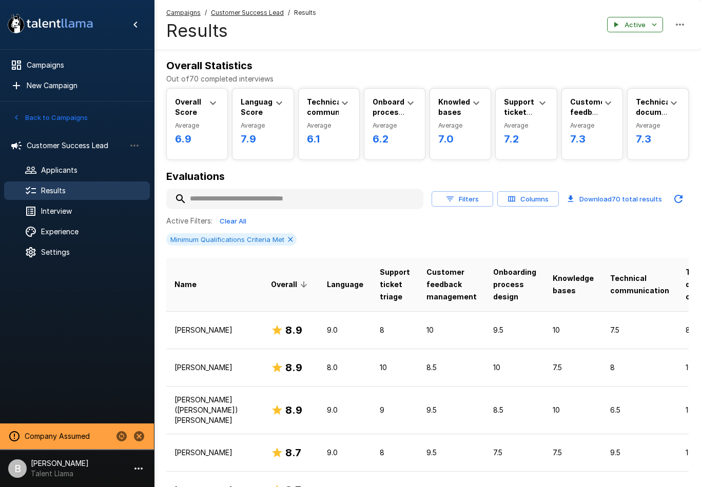
click at [534, 201] on button "Columns" at bounding box center [528, 199] width 62 height 16
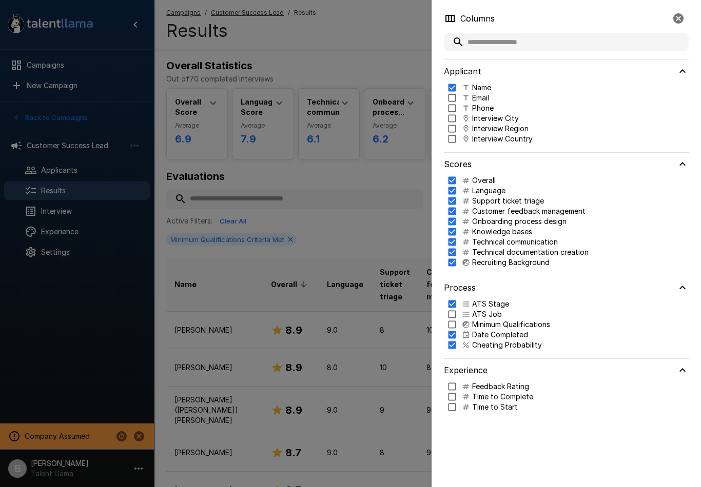
click at [455, 81] on div "Applicant" at bounding box center [566, 71] width 245 height 23
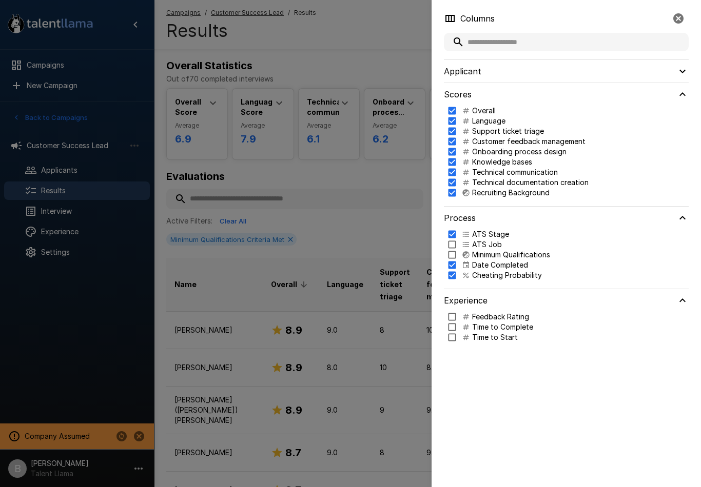
click at [461, 66] on h6 "Applicant" at bounding box center [462, 71] width 37 height 14
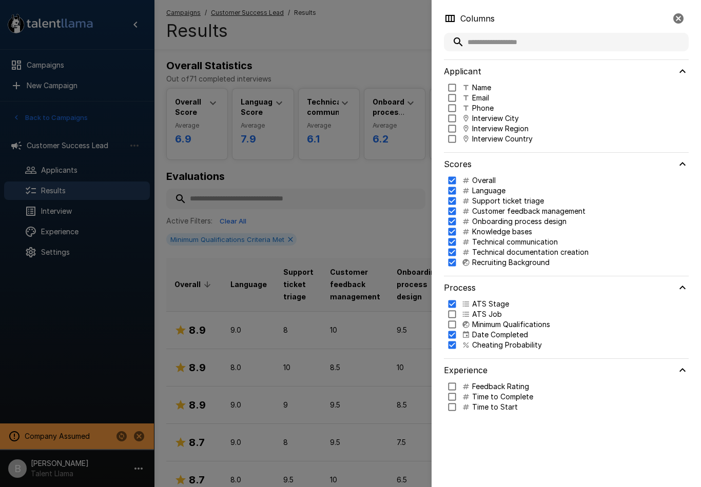
click at [71, 329] on div at bounding box center [350, 243] width 701 height 487
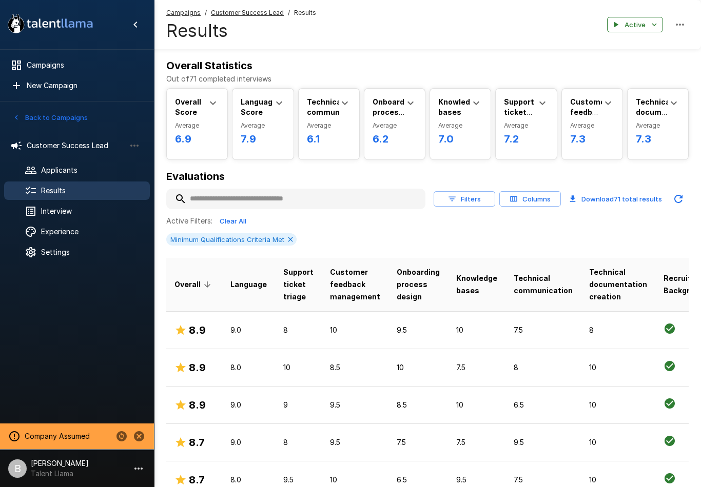
click at [66, 144] on span "Customer Success Lead" at bounding box center [76, 146] width 99 height 10
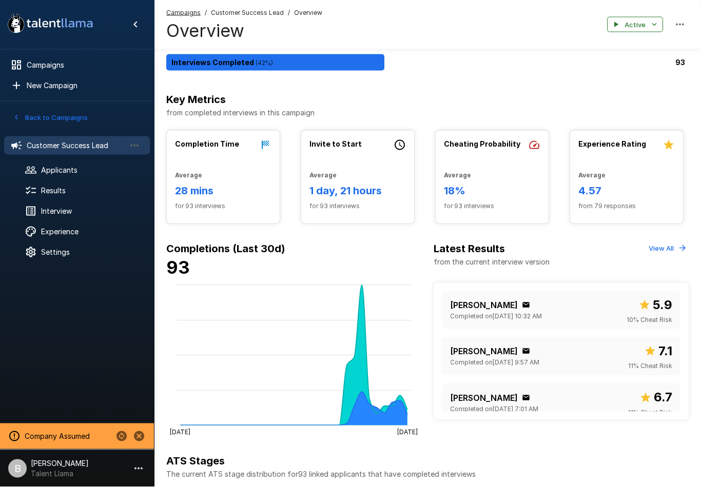
scroll to position [124, 0]
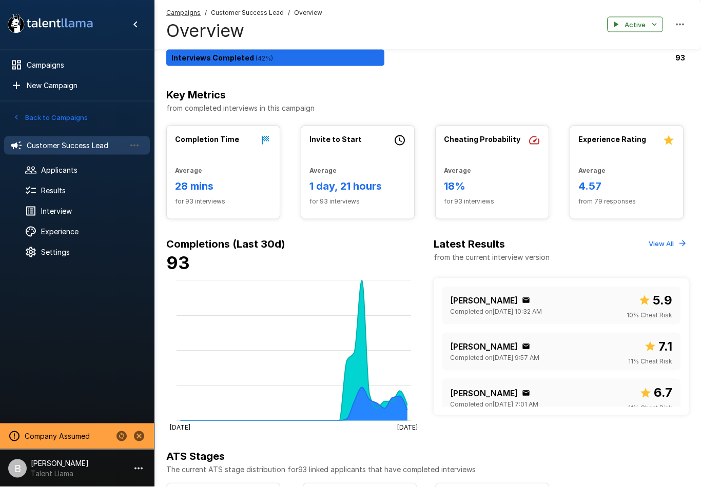
click at [69, 188] on span "Results" at bounding box center [91, 191] width 101 height 10
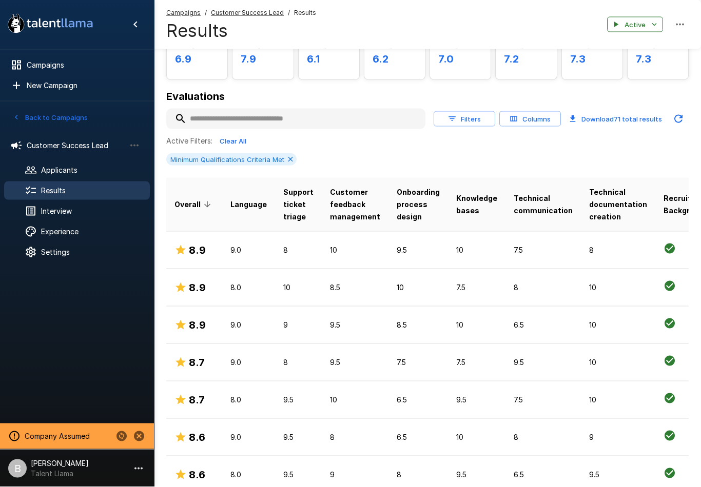
scroll to position [81, 0]
click at [532, 111] on button "Columns" at bounding box center [530, 119] width 62 height 16
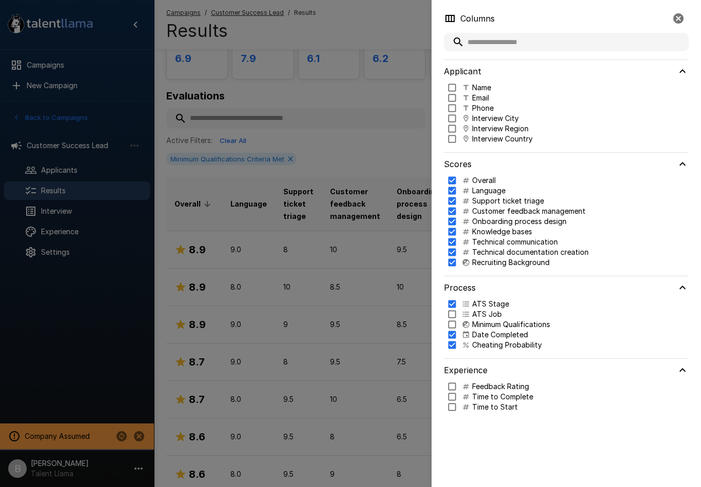
click at [337, 154] on div at bounding box center [350, 243] width 701 height 487
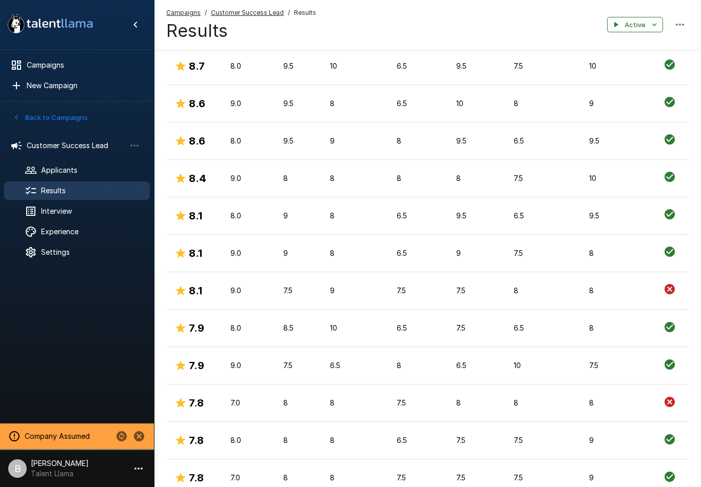
scroll to position [434, 0]
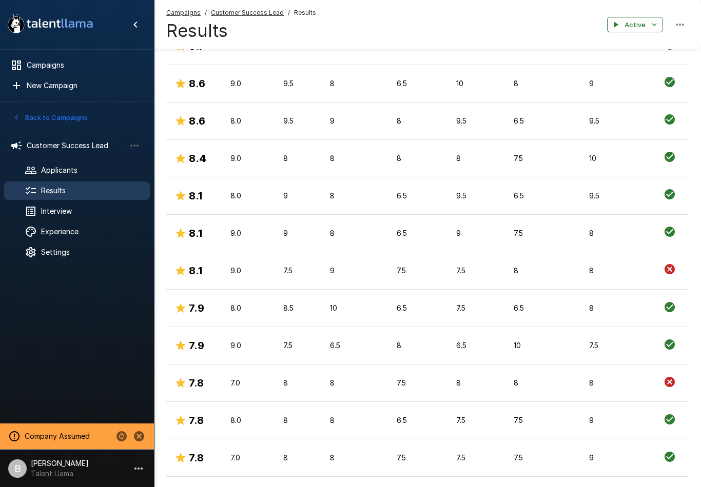
click at [309, 321] on td "8.5" at bounding box center [298, 308] width 47 height 37
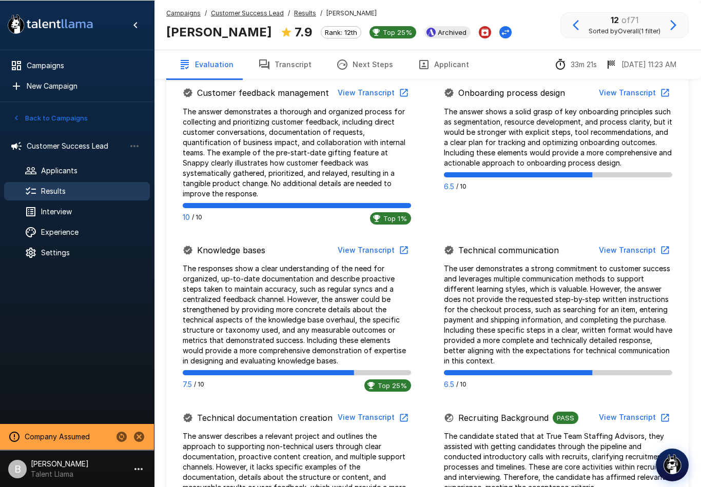
scroll to position [658, 0]
click at [620, 241] on button "View Transcript" at bounding box center [633, 250] width 77 height 19
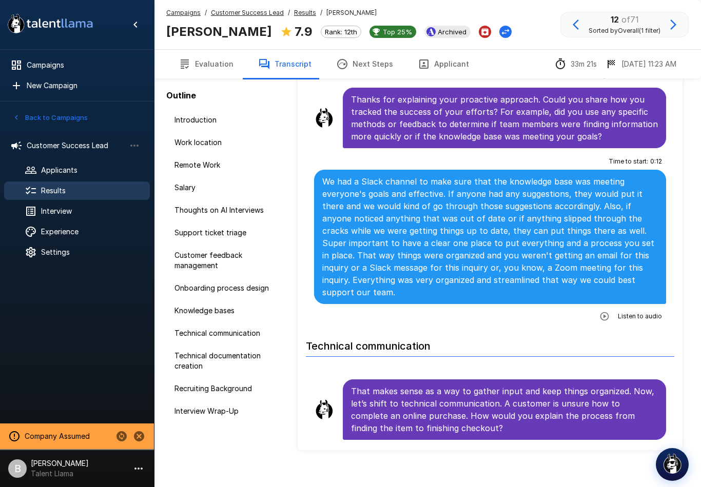
scroll to position [4412, 0]
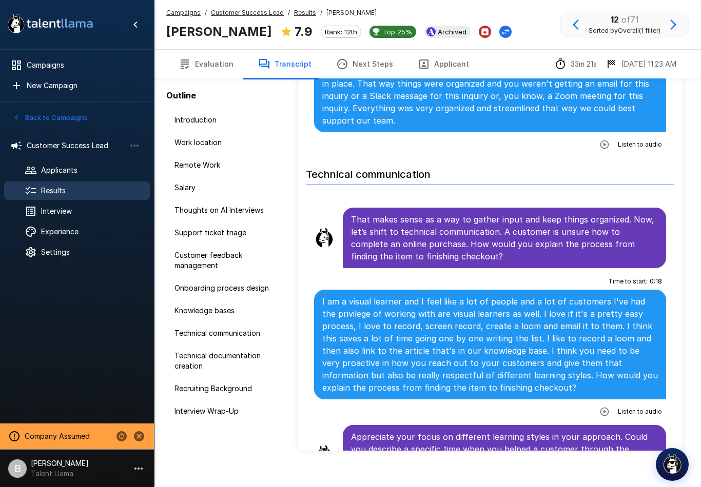
click at [500, 30] on icon "Change Stage" at bounding box center [505, 32] width 10 height 10
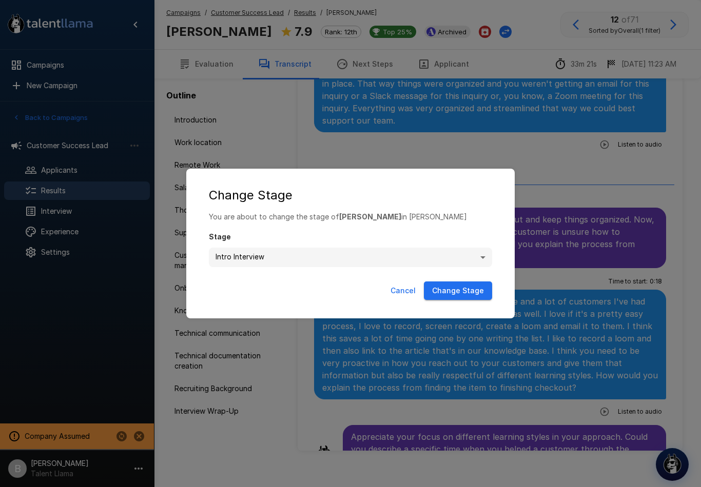
click at [519, 109] on div "**********" at bounding box center [350, 243] width 701 height 487
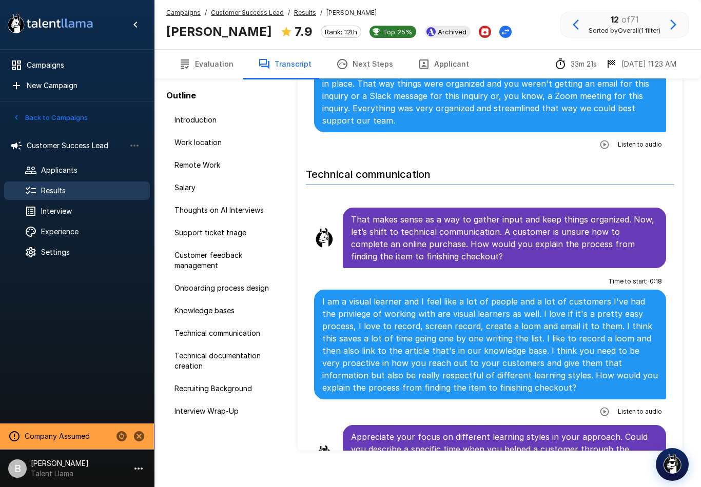
click at [42, 65] on span "Campaigns" at bounding box center [84, 65] width 115 height 10
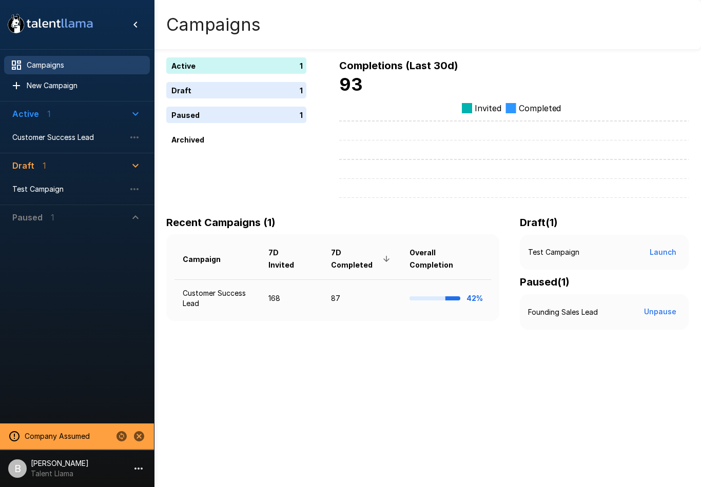
click at [122, 434] on icon "Change to another company" at bounding box center [121, 437] width 10 height 10
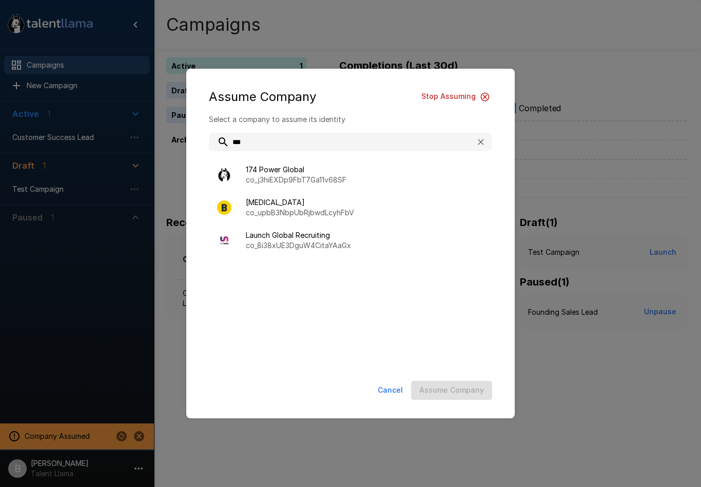
click at [321, 212] on p "co_upbB3NbpUbRjbwdLcyhFbV" at bounding box center [365, 213] width 238 height 10
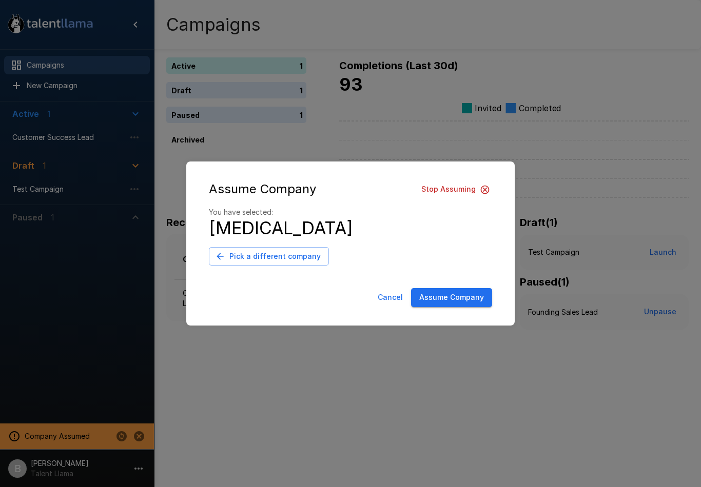
click at [460, 295] on button "Assume Company" at bounding box center [451, 297] width 81 height 19
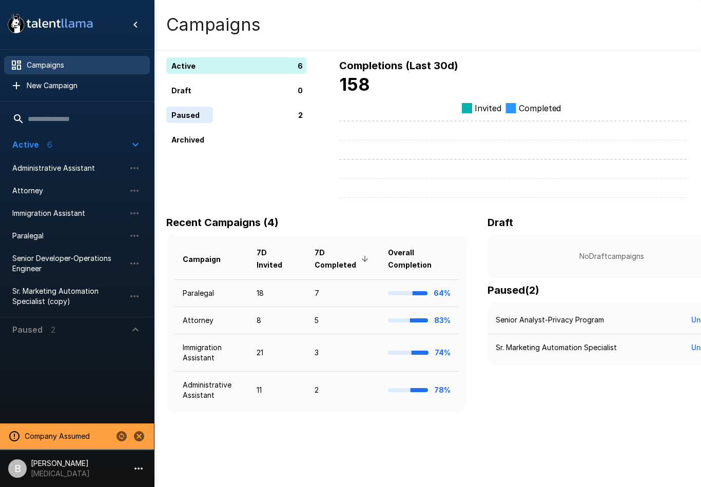
click at [43, 472] on p "[MEDICAL_DATA]" at bounding box center [60, 474] width 59 height 10
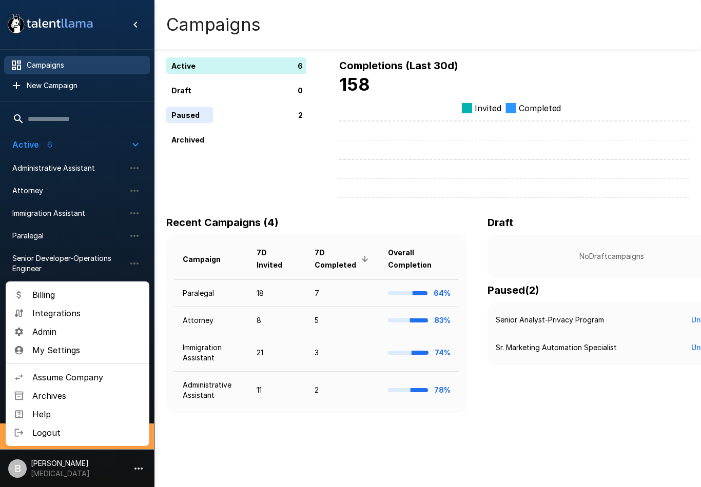
click at [60, 355] on span "My Settings" at bounding box center [86, 350] width 109 height 12
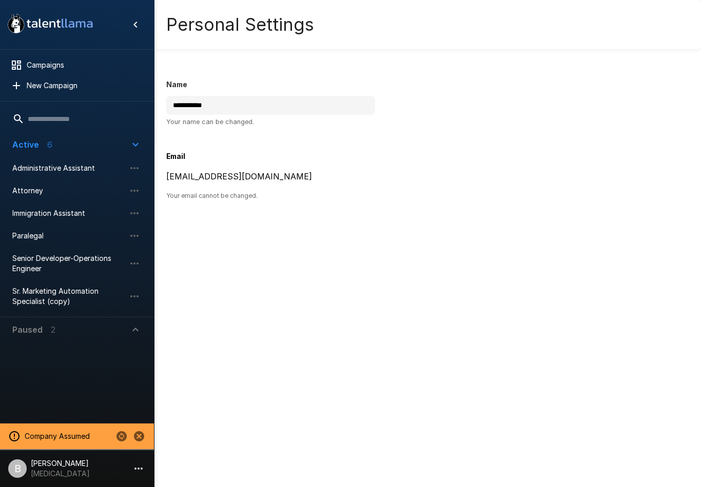
click at [61, 473] on p "[MEDICAL_DATA]" at bounding box center [60, 474] width 59 height 10
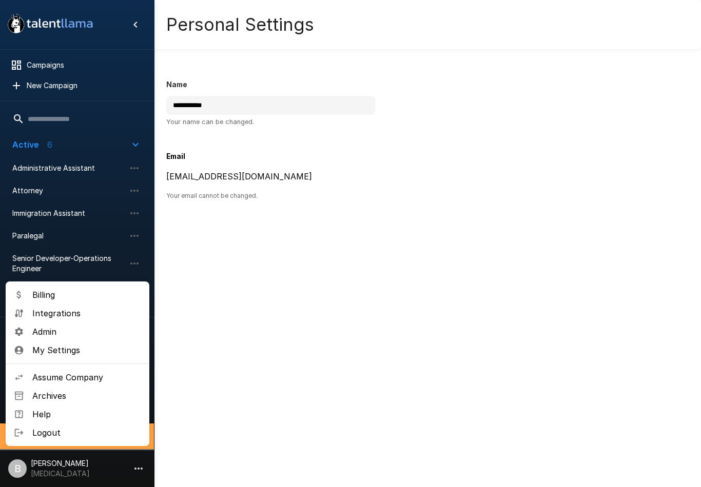
click at [48, 329] on span "Admin" at bounding box center [86, 332] width 109 height 12
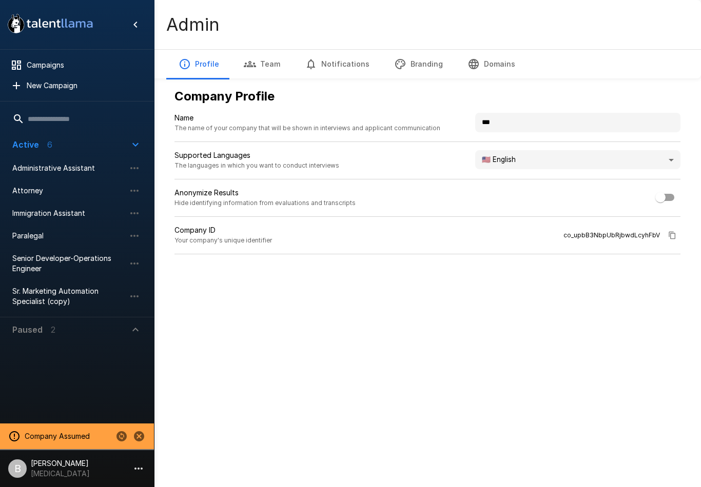
click at [517, 153] on body ".st0{fill:#FFFFFF;} .st1{fill:#76a4ed;} Campaigns New Campaign Active 6 Adminis…" at bounding box center [350, 243] width 701 height 487
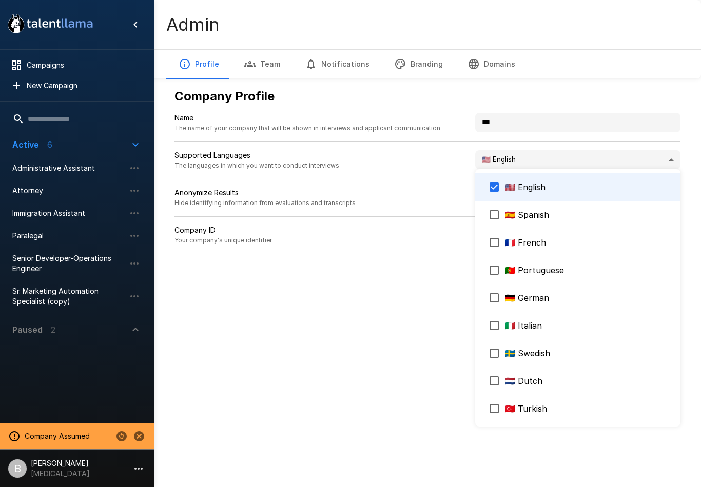
click at [125, 435] on div at bounding box center [350, 243] width 701 height 487
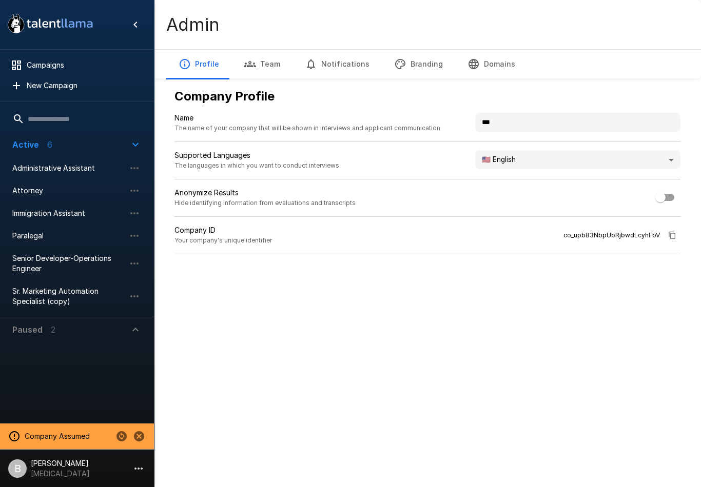
click at [116, 436] on icon "Change to another company" at bounding box center [121, 437] width 12 height 12
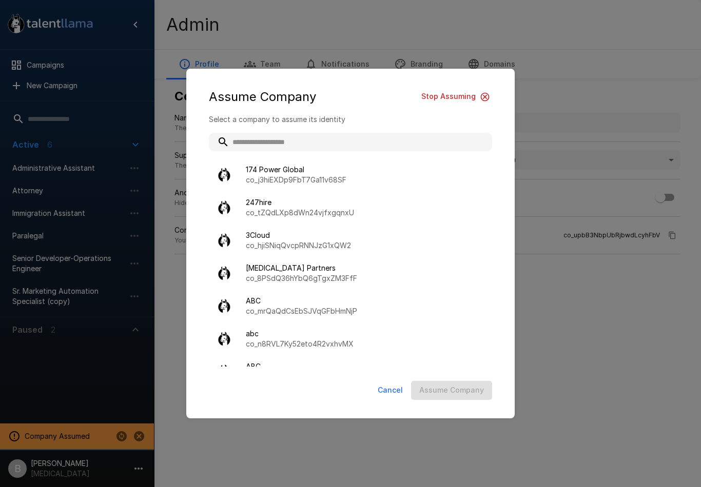
click at [458, 184] on p "co_j3hiEXDp9FbT7Ga11v68SF" at bounding box center [365, 180] width 238 height 10
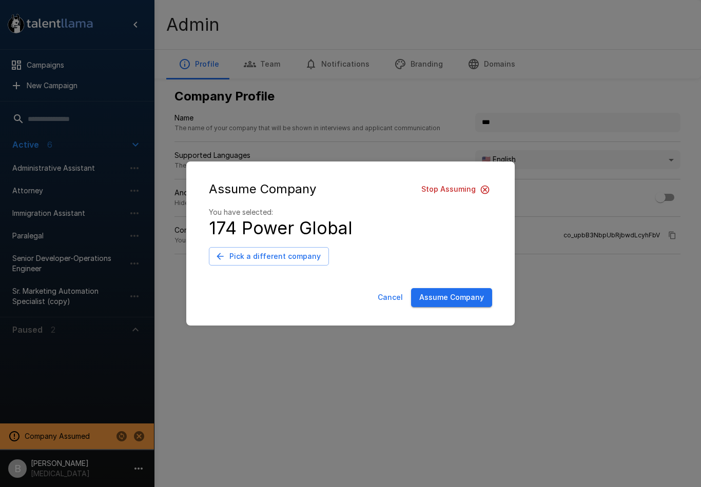
click at [395, 293] on button "Cancel" at bounding box center [390, 297] width 33 height 19
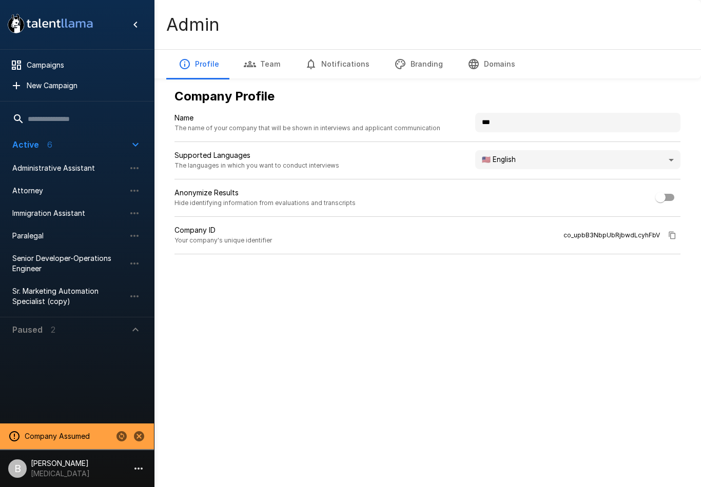
click at [119, 436] on icon "Change to another company" at bounding box center [121, 437] width 10 height 10
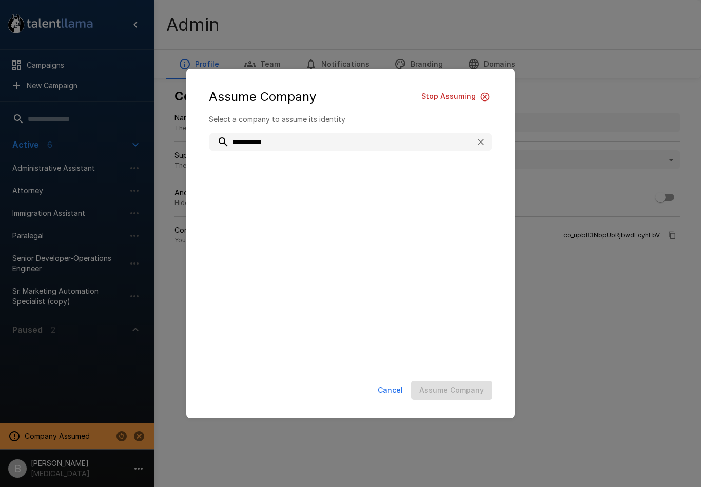
type input "**********"
click at [316, 174] on span "Talent Llama" at bounding box center [365, 170] width 238 height 10
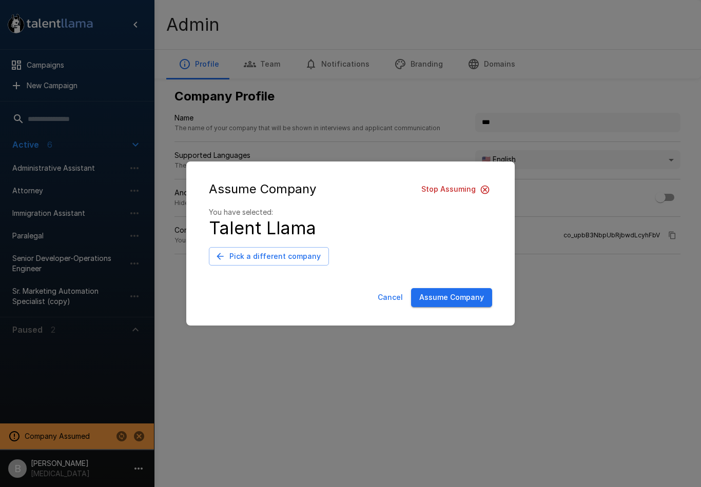
click at [454, 294] on button "Assume Company" at bounding box center [451, 297] width 81 height 19
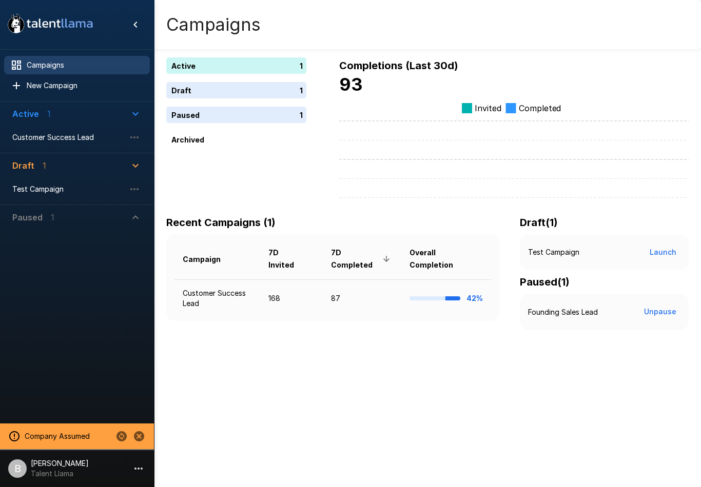
click at [35, 128] on div "Customer Success Lead" at bounding box center [77, 137] width 146 height 18
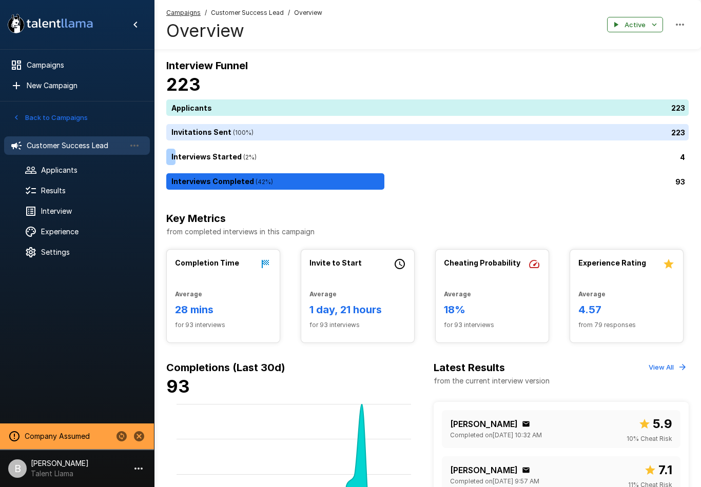
click at [53, 214] on span "Interview" at bounding box center [91, 211] width 101 height 10
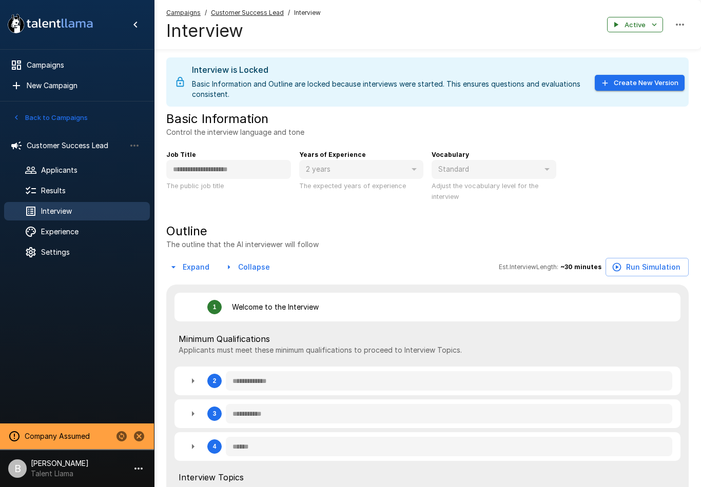
type textarea "*"
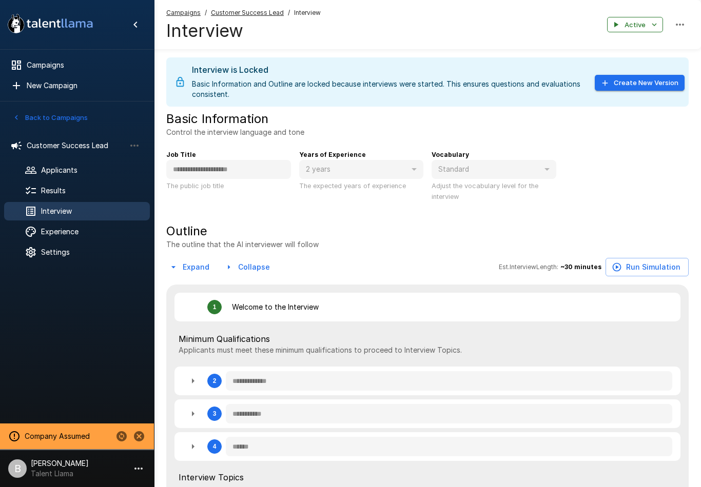
type textarea "*"
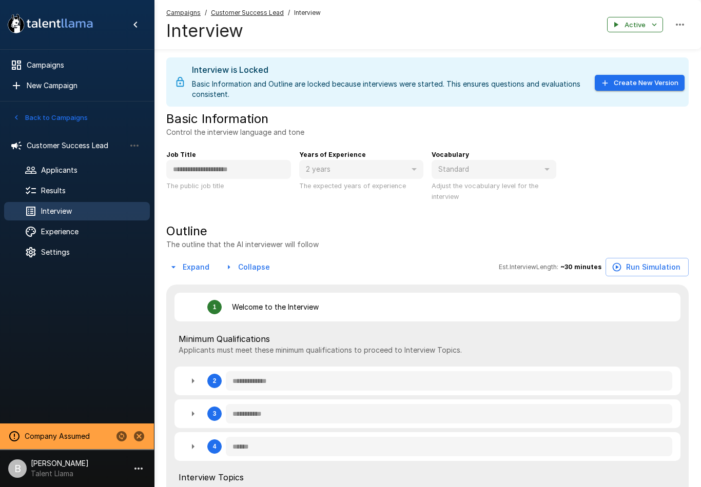
type textarea "*"
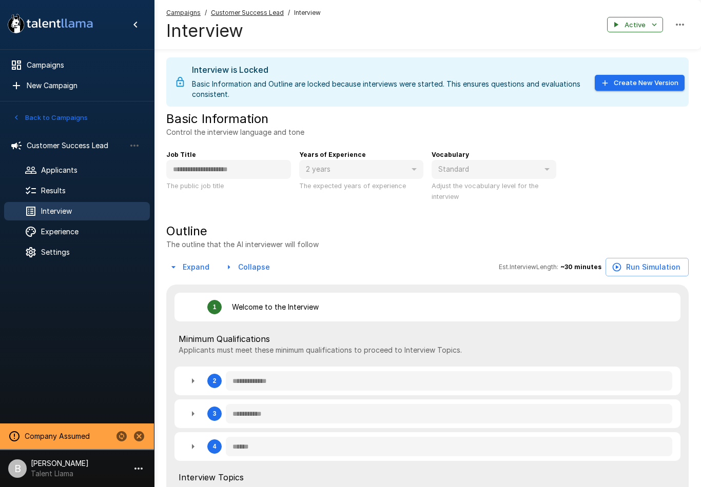
type textarea "*"
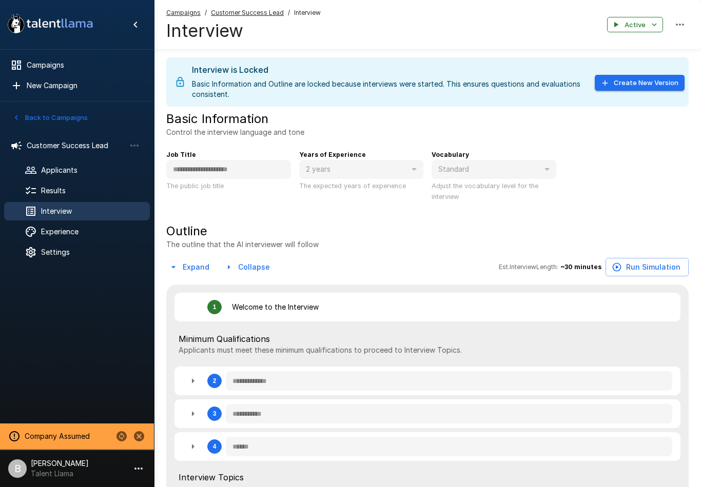
type textarea "*"
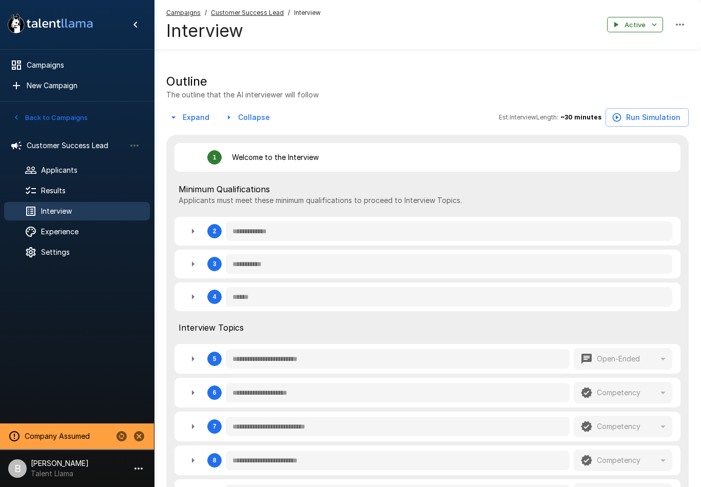
type textarea "*"
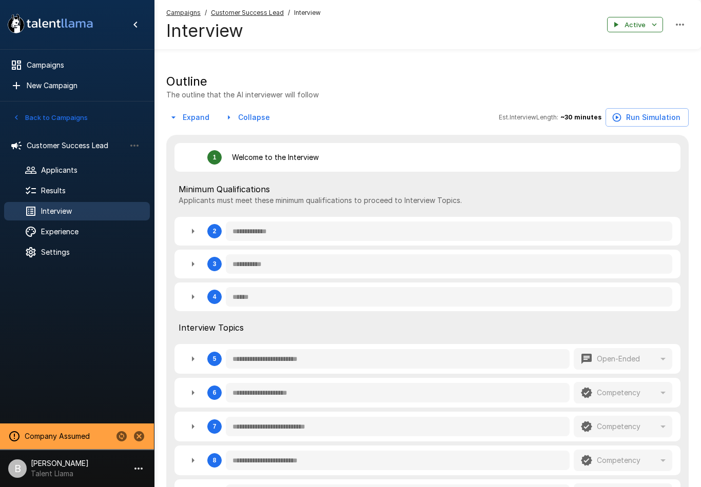
type textarea "*"
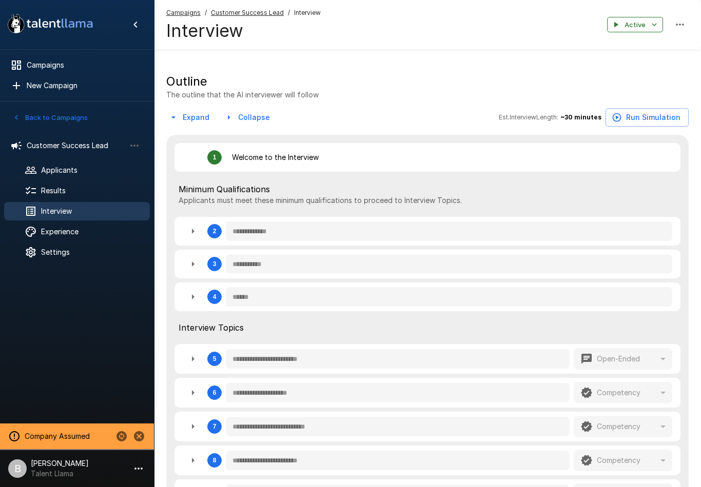
type textarea "*"
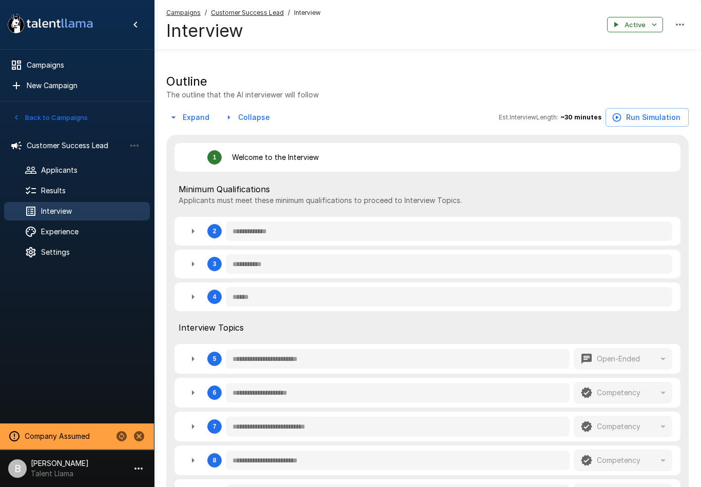
type textarea "*"
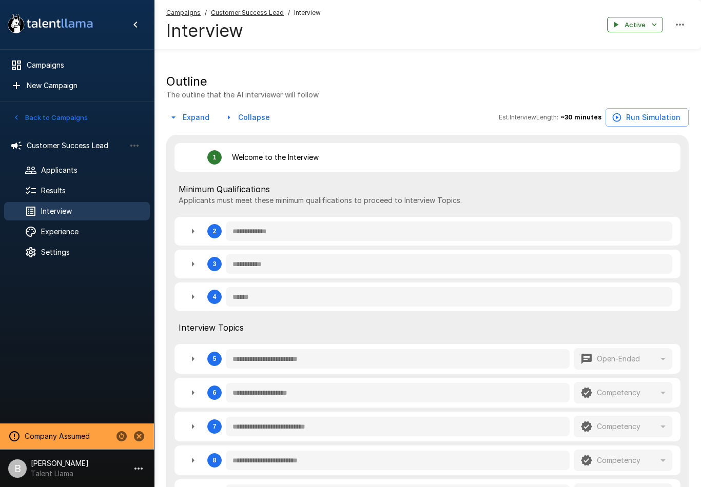
type textarea "*"
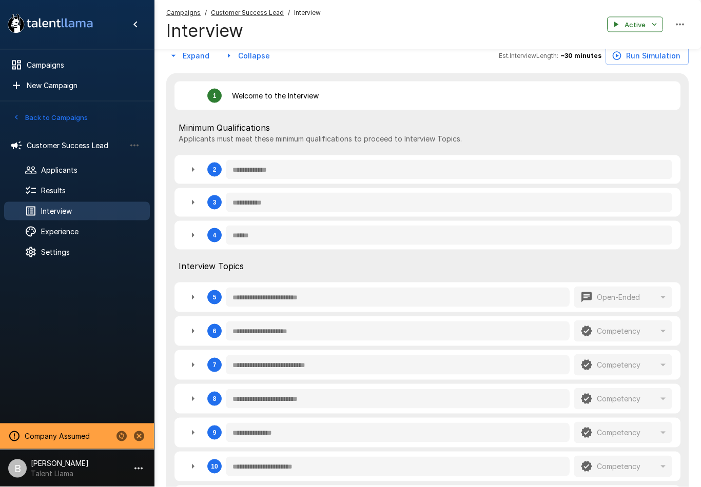
scroll to position [225, 0]
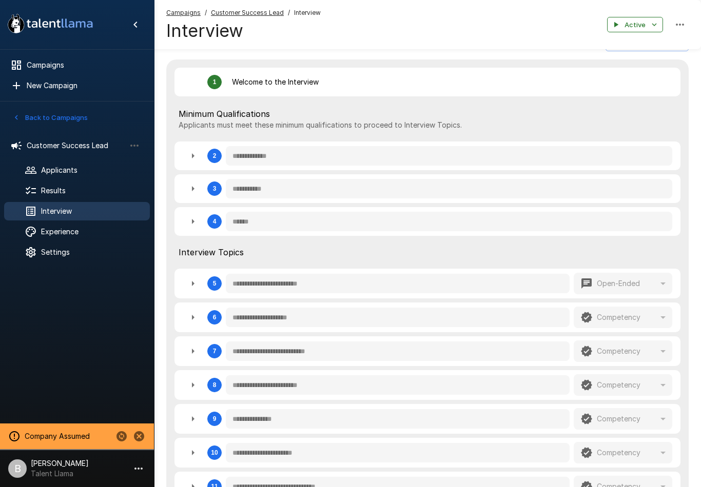
click at [198, 227] on icon "button" at bounding box center [193, 222] width 12 height 12
type textarea "*"
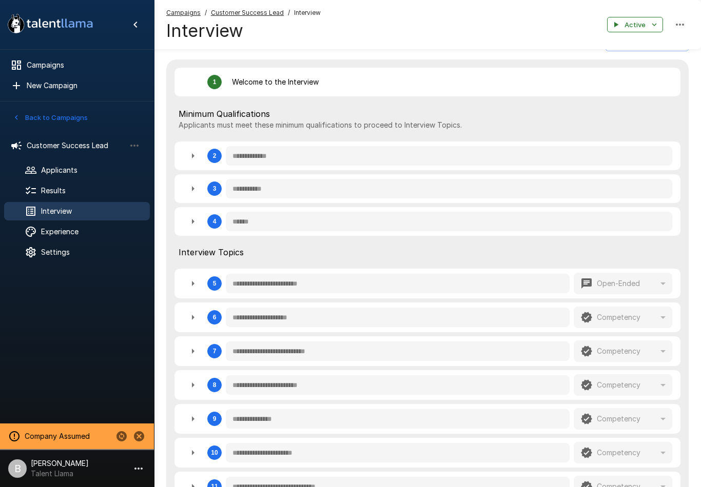
type textarea "*"
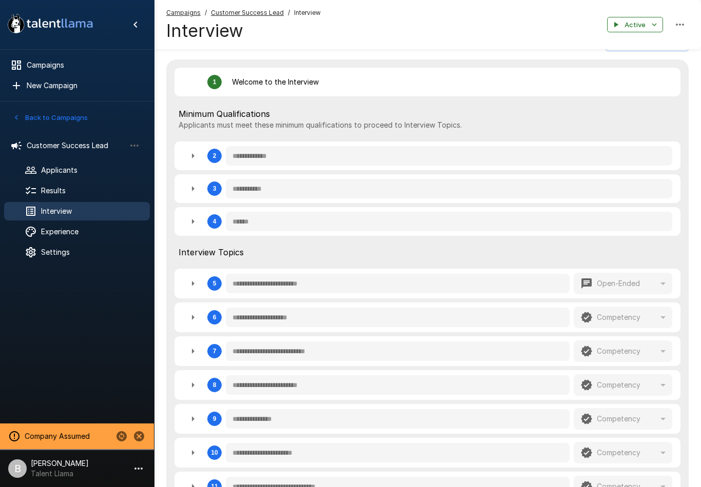
type textarea "*"
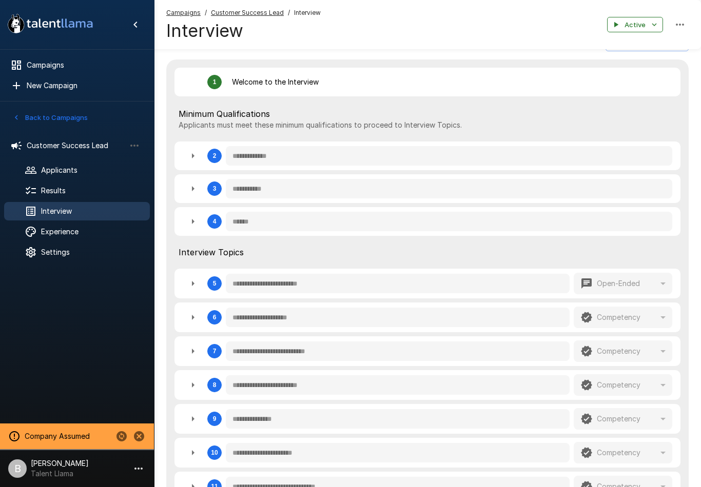
type textarea "*"
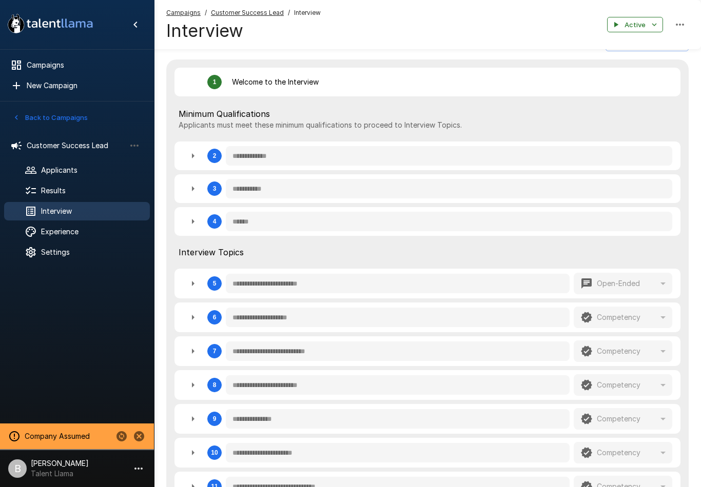
type textarea "*"
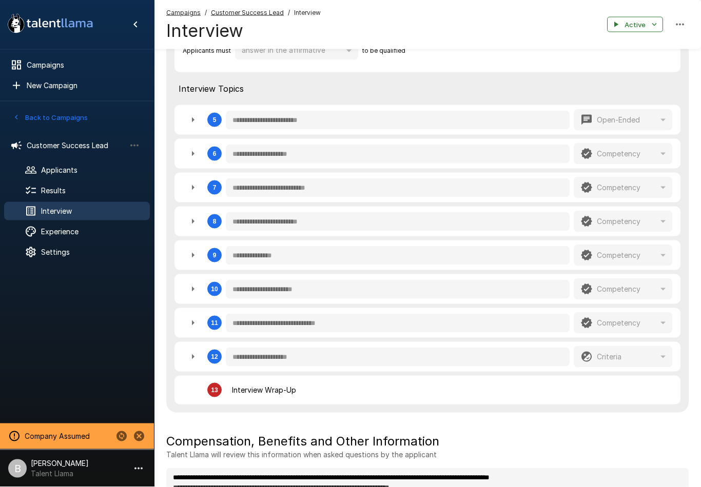
scroll to position [505, 0]
click at [197, 253] on icon "button" at bounding box center [193, 255] width 12 height 12
type textarea "*"
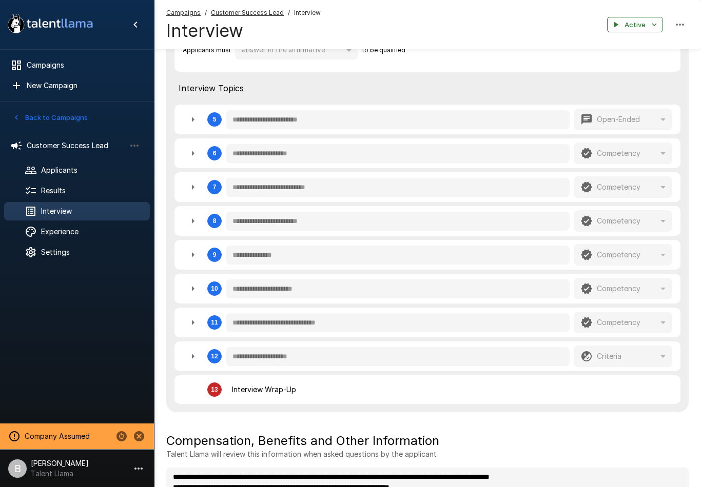
type textarea "*"
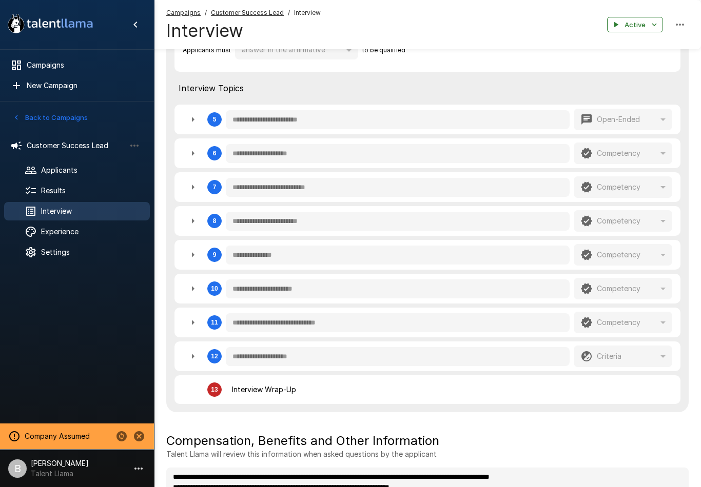
type textarea "*"
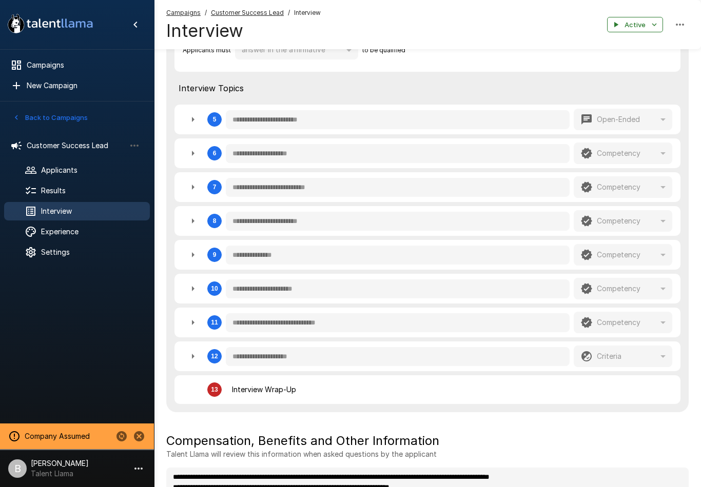
type textarea "*"
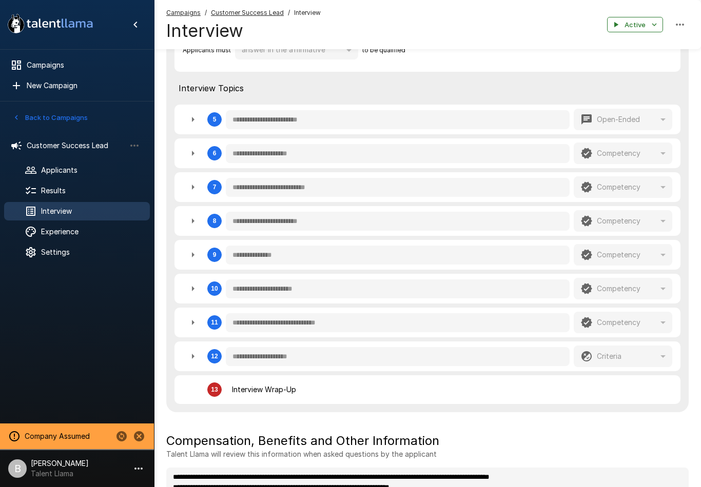
type textarea "*"
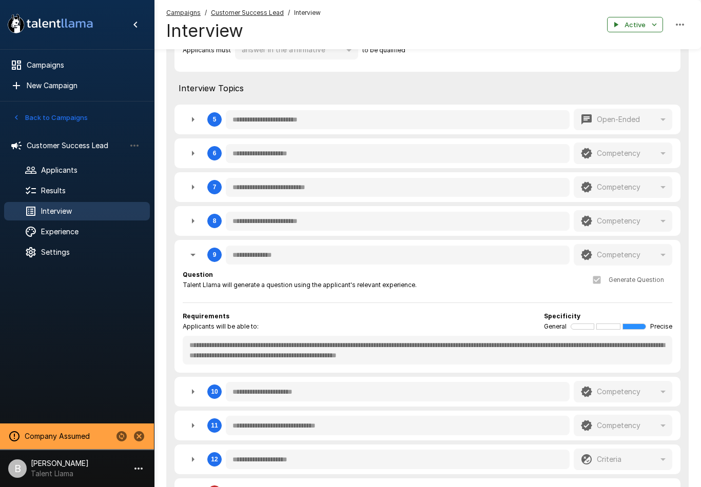
click at [60, 192] on span "Results" at bounding box center [91, 191] width 101 height 10
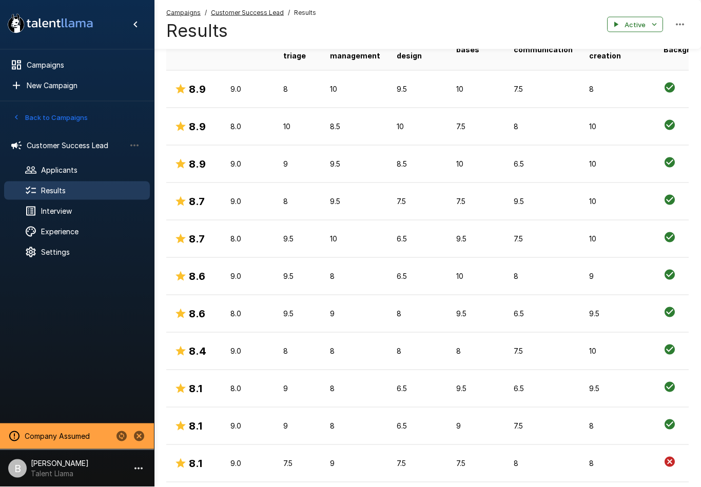
scroll to position [268, 0]
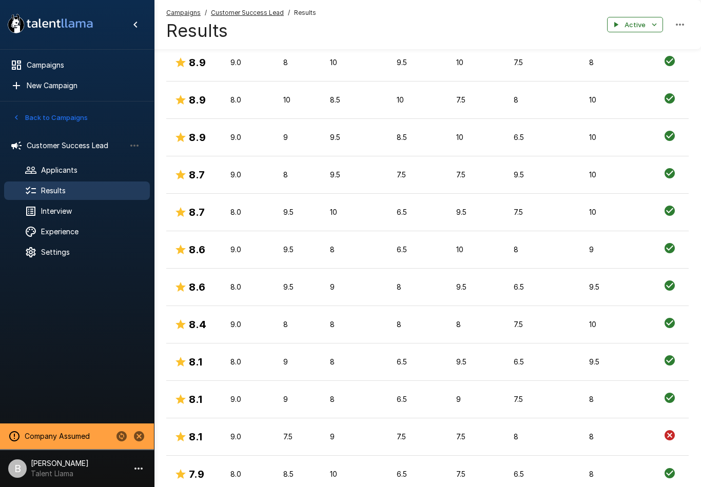
click at [251, 284] on p "8.0" at bounding box center [248, 287] width 36 height 10
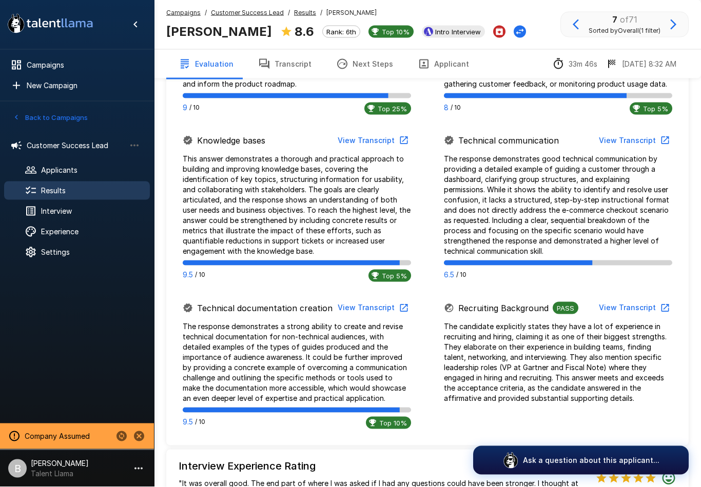
scroll to position [757, 0]
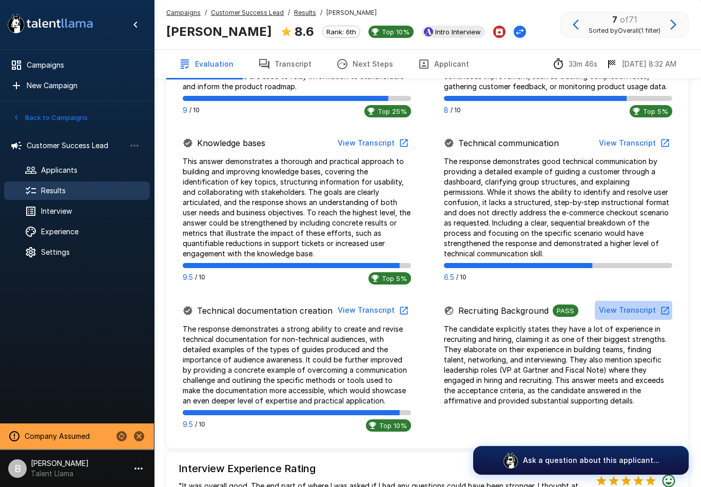
click at [639, 303] on button "View Transcript" at bounding box center [633, 310] width 77 height 19
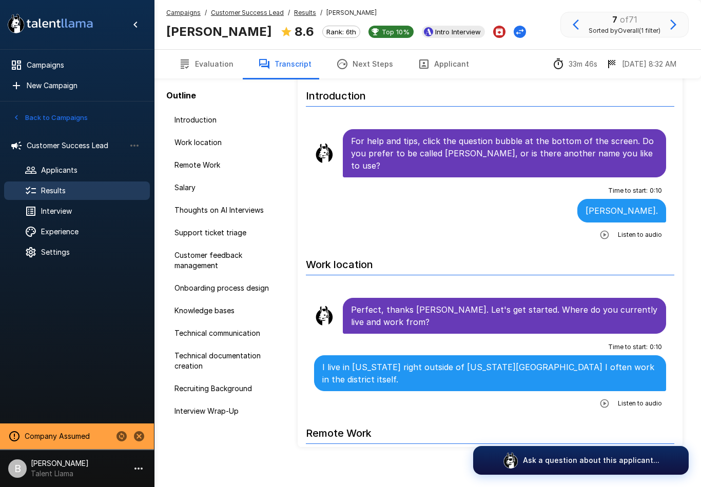
scroll to position [35, 0]
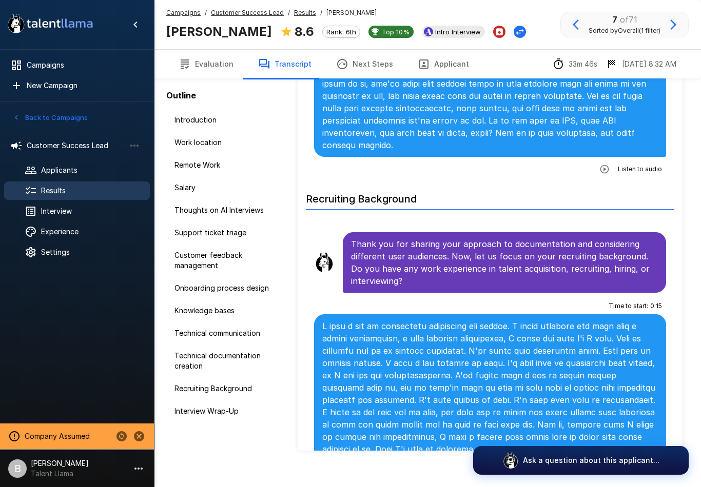
scroll to position [5934, 0]
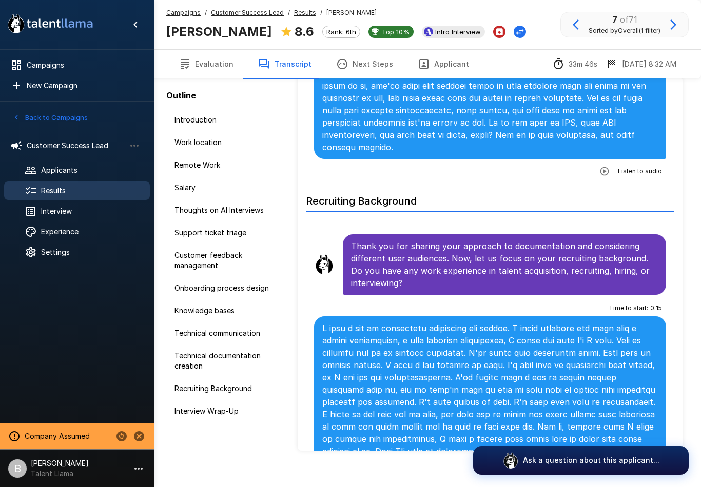
click at [72, 149] on span "Customer Success Lead" at bounding box center [76, 146] width 99 height 10
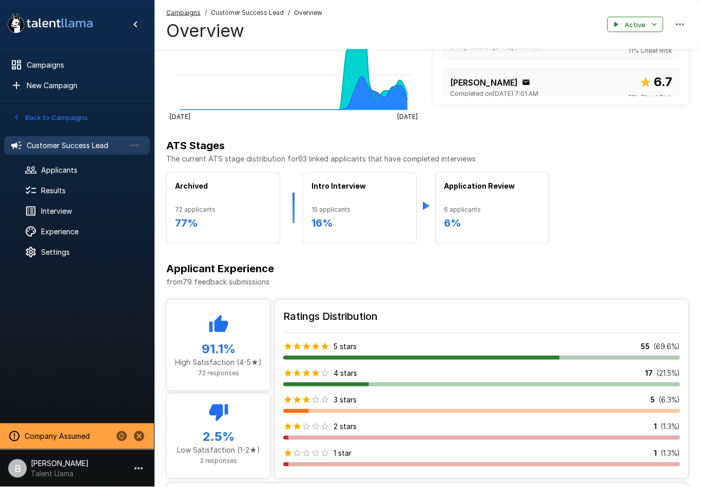
scroll to position [618, 0]
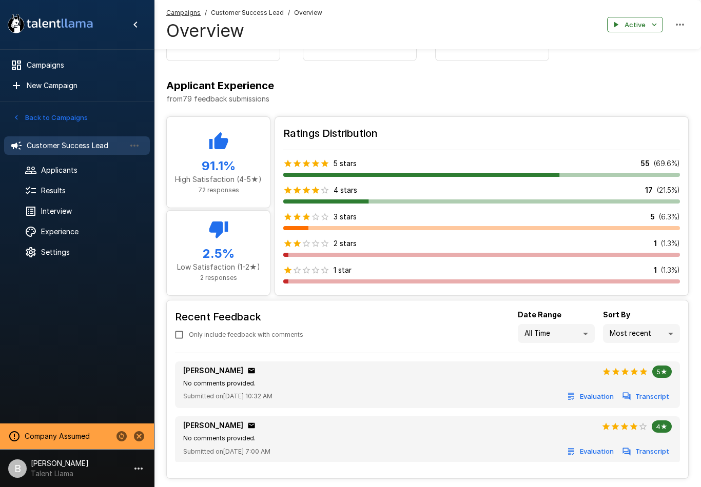
click at [54, 189] on span "Results" at bounding box center [91, 191] width 101 height 10
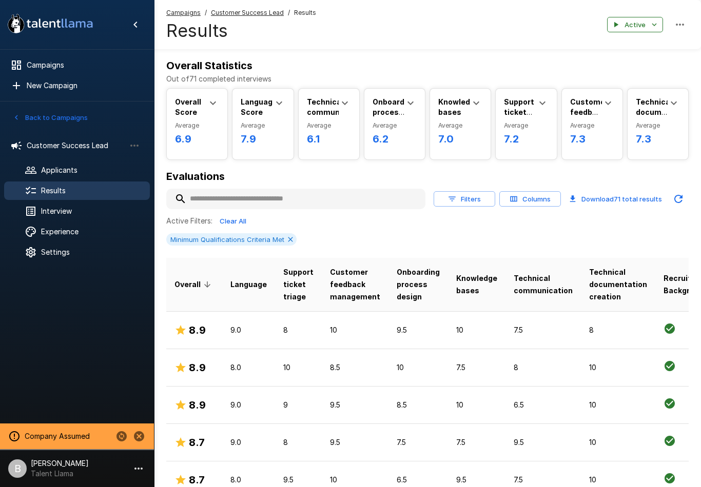
click at [535, 199] on button "Columns" at bounding box center [530, 199] width 62 height 16
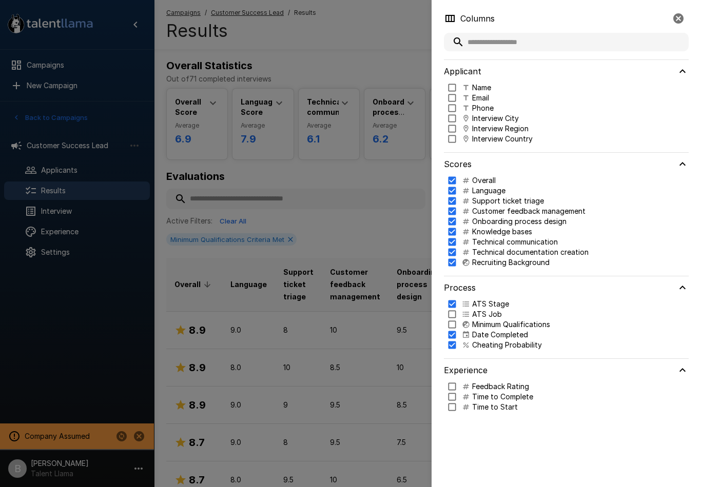
click at [270, 222] on div at bounding box center [350, 243] width 701 height 487
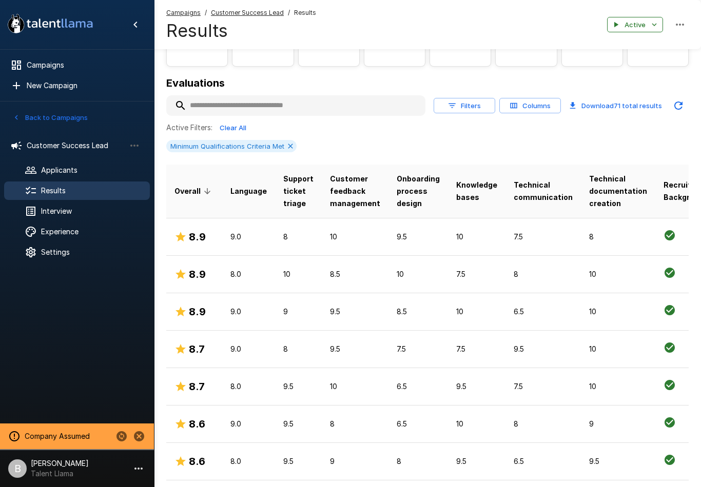
scroll to position [99, 0]
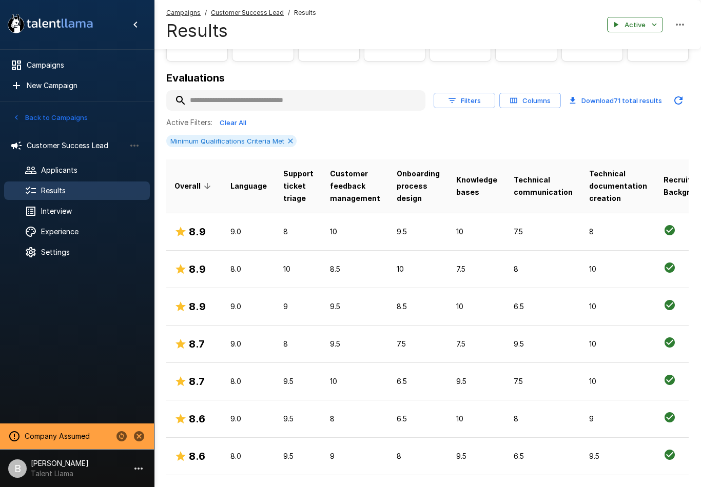
click at [389, 373] on td "6.5" at bounding box center [418, 381] width 60 height 37
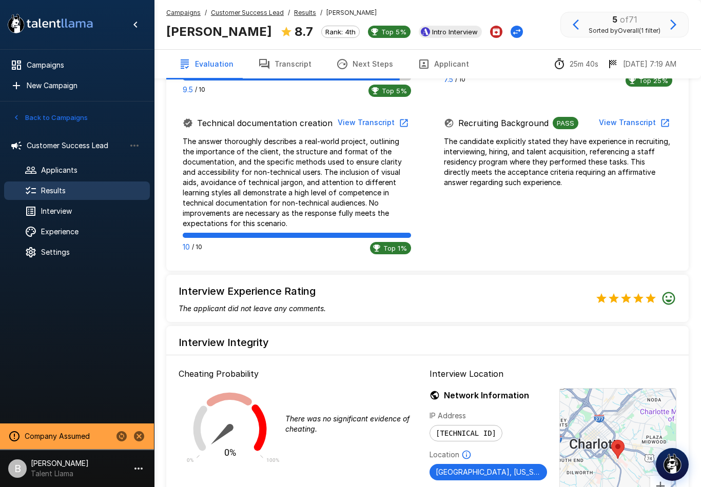
scroll to position [1025, 0]
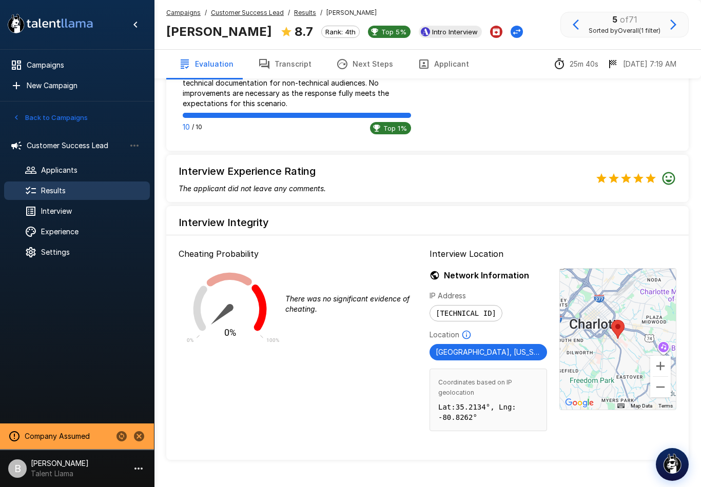
click at [589, 26] on span "Sorted by Overall (1 filter)" at bounding box center [625, 31] width 72 height 10
click at [573, 30] on icon "button" at bounding box center [576, 24] width 12 height 12
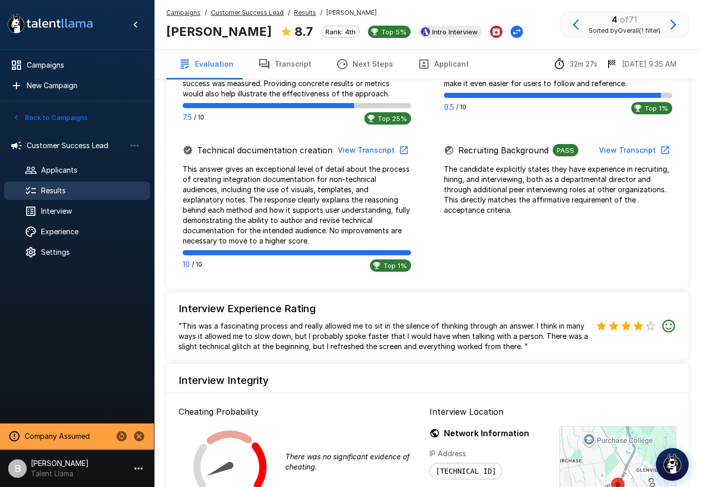
scroll to position [1058, 0]
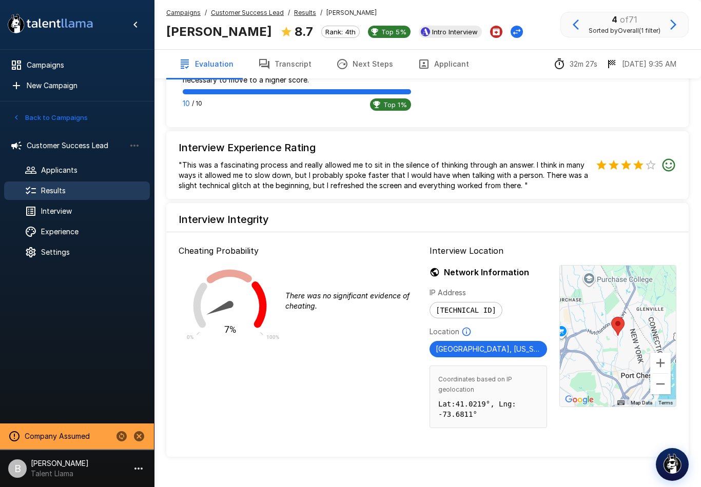
click at [48, 145] on span "Customer Success Lead" at bounding box center [76, 146] width 99 height 10
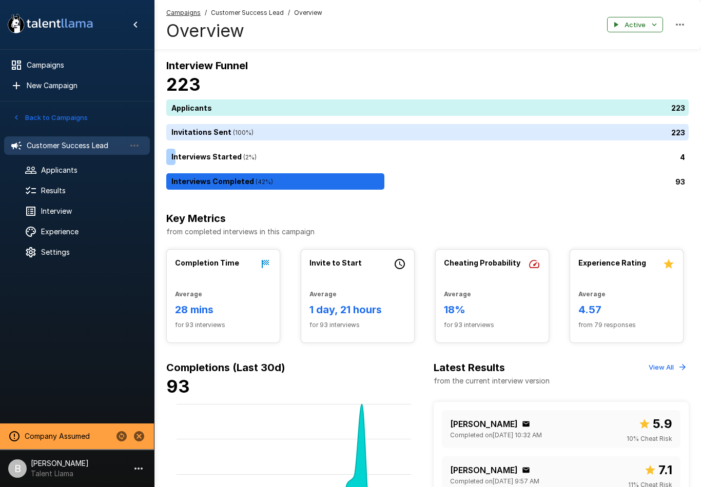
click at [48, 190] on span "Results" at bounding box center [91, 191] width 101 height 10
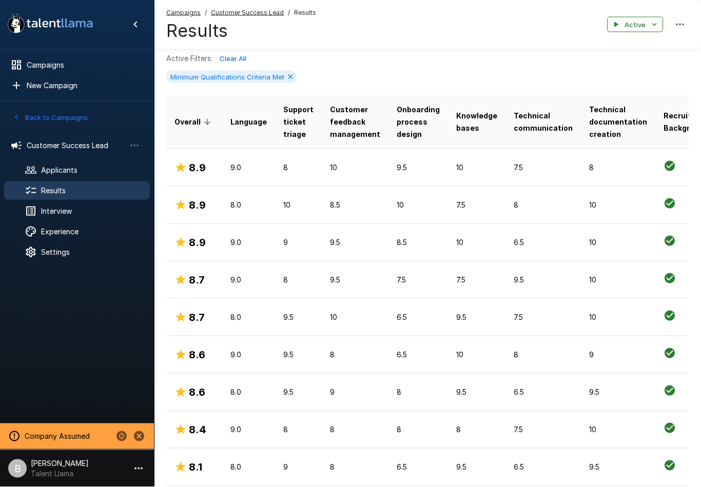
scroll to position [183, 0]
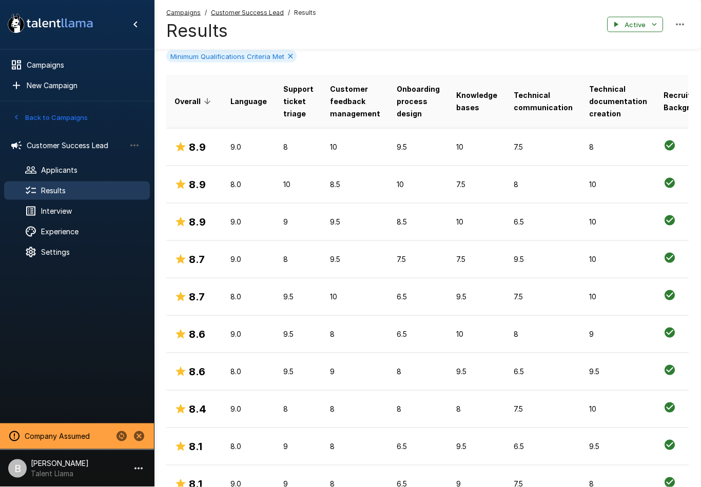
click at [225, 336] on td "9.0" at bounding box center [248, 334] width 53 height 37
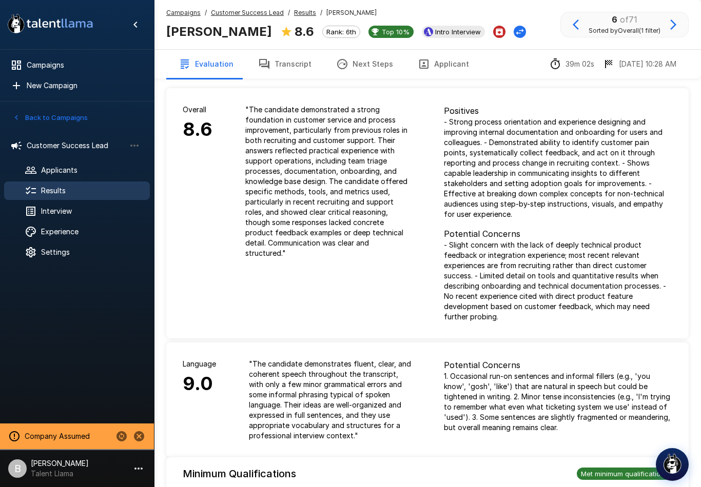
click at [51, 256] on span "Settings" at bounding box center [91, 252] width 101 height 10
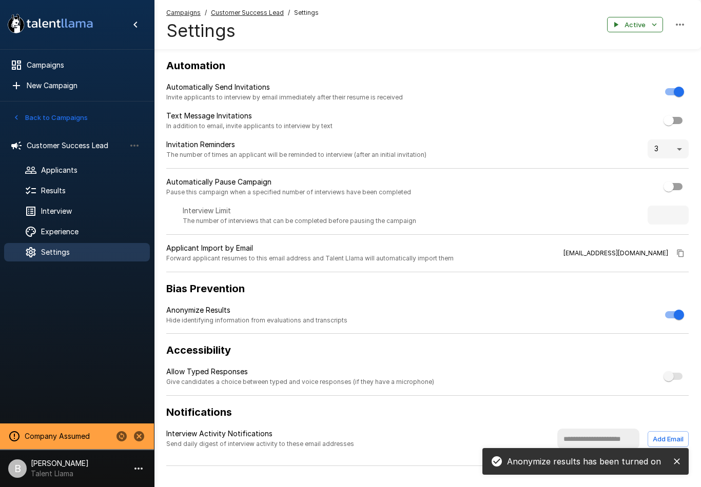
click at [46, 189] on span "Results" at bounding box center [91, 191] width 101 height 10
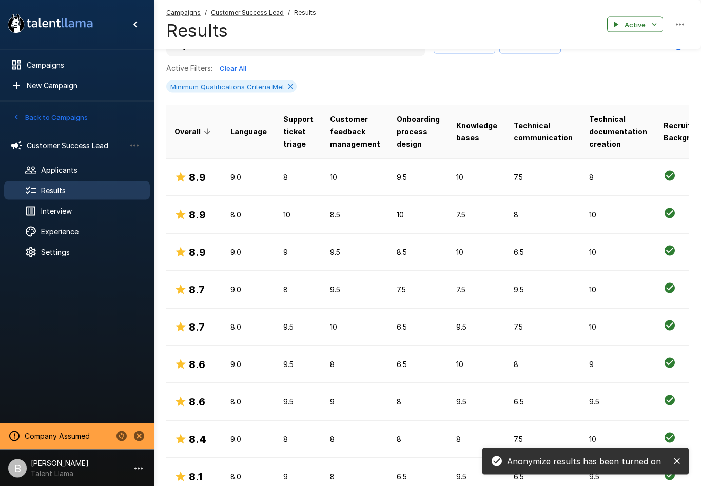
scroll to position [191, 0]
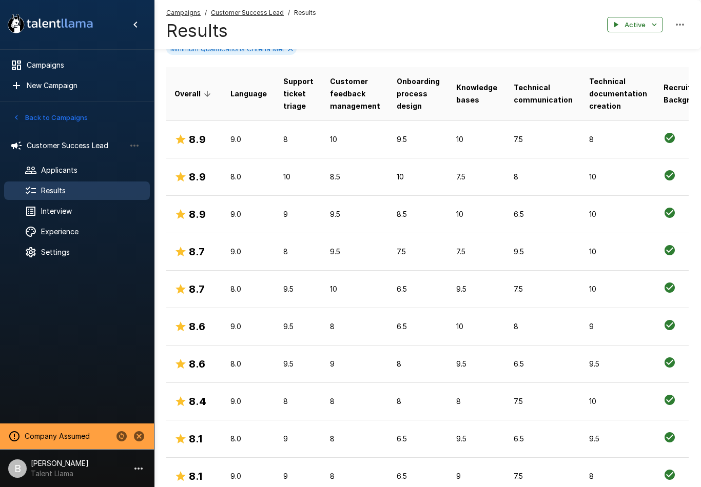
click at [226, 319] on td "9.0" at bounding box center [248, 326] width 53 height 37
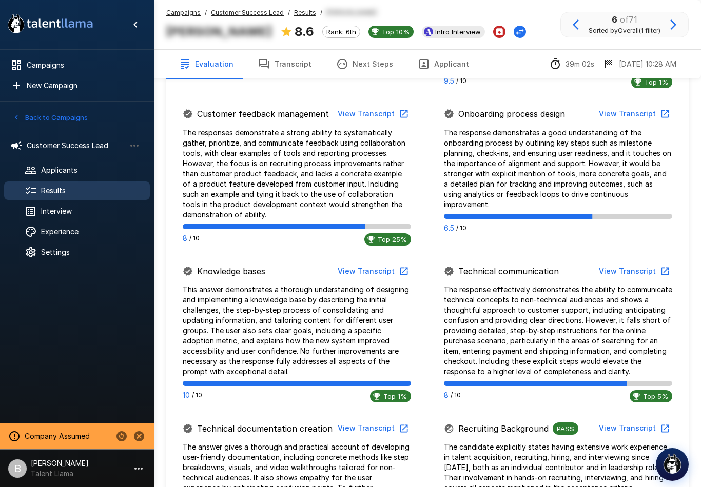
scroll to position [659, 0]
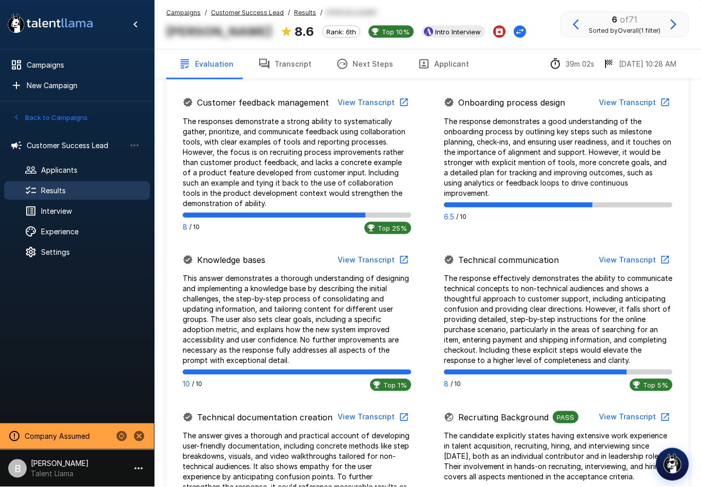
click at [366, 251] on button "View Transcript" at bounding box center [372, 260] width 77 height 19
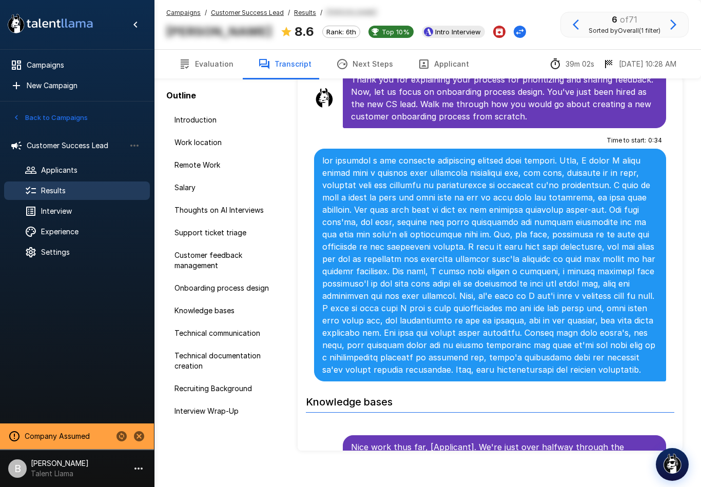
scroll to position [2704, 0]
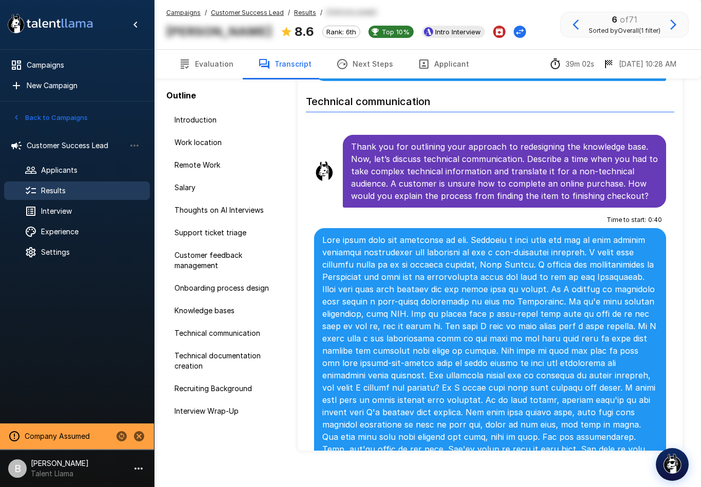
scroll to position [3330, 0]
click at [62, 216] on span "Interview" at bounding box center [91, 211] width 101 height 10
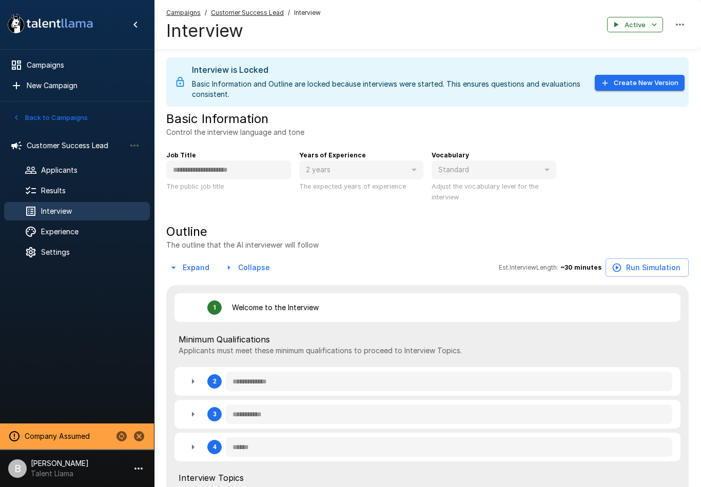
type textarea "*"
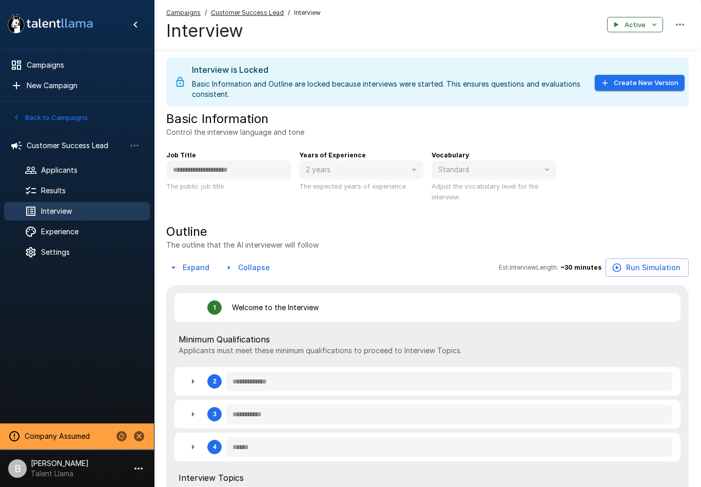
type textarea "*"
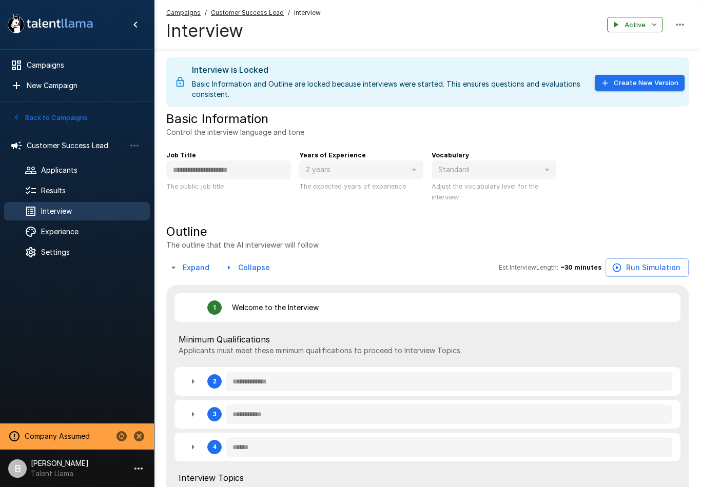
type textarea "*"
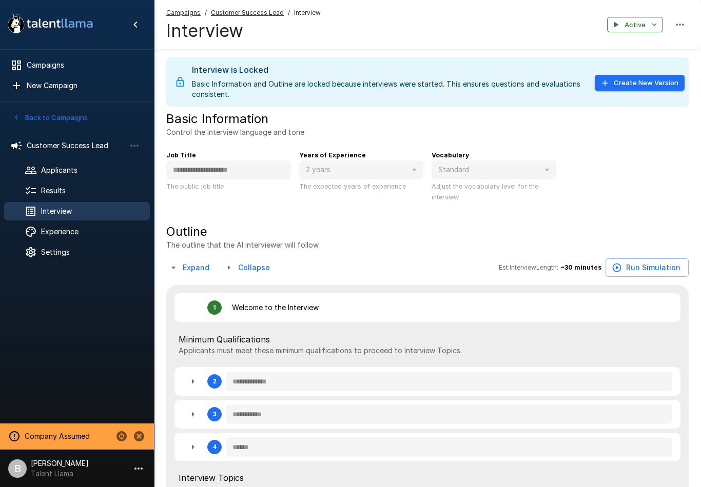
type textarea "*"
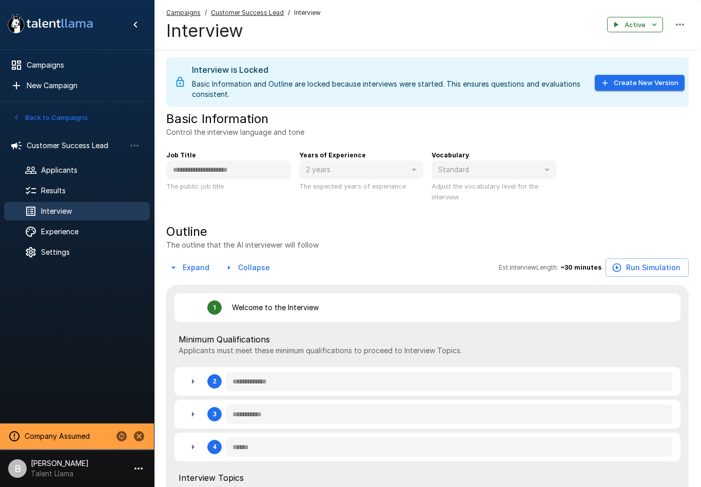
type textarea "*"
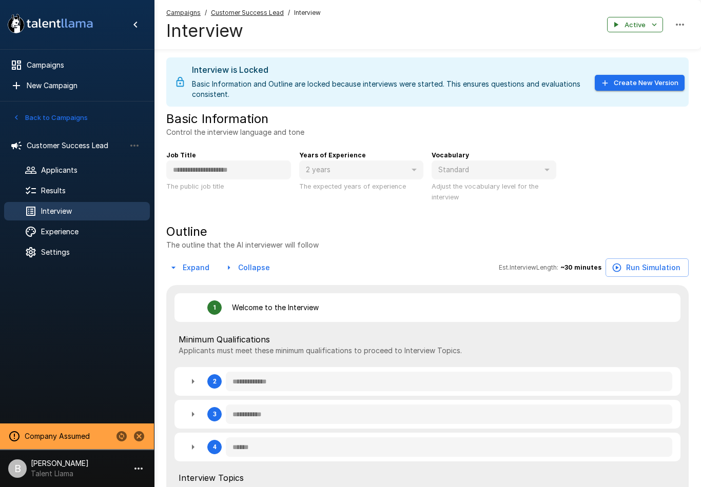
type textarea "*"
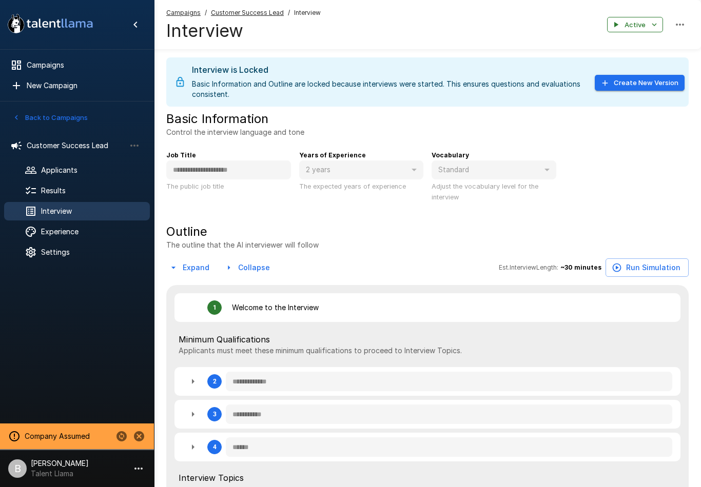
type textarea "*"
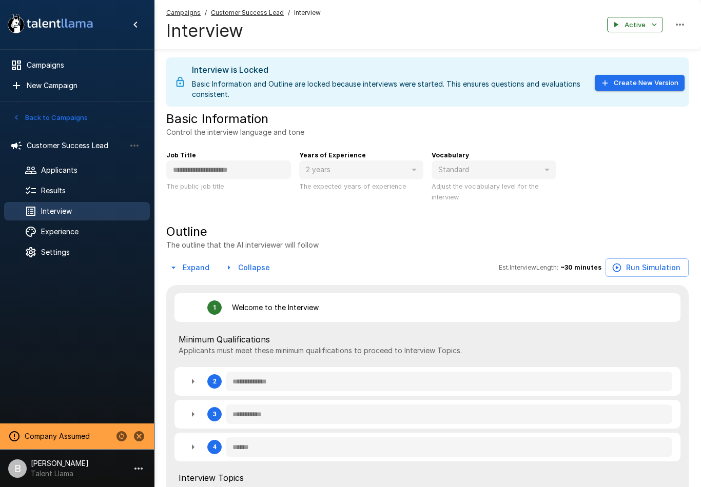
type textarea "*"
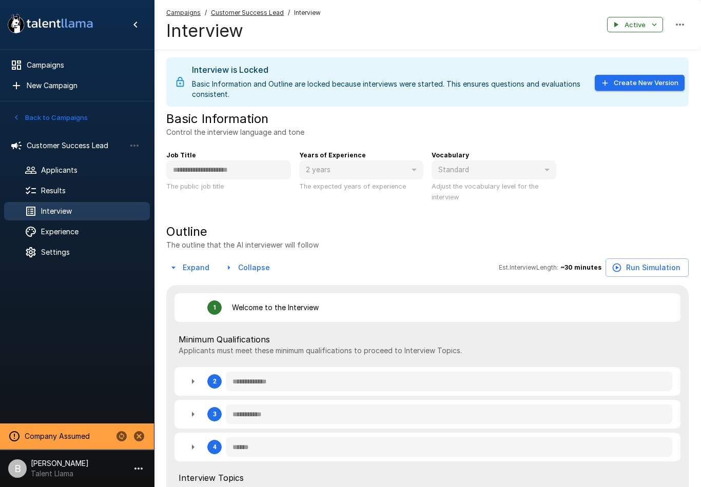
type textarea "*"
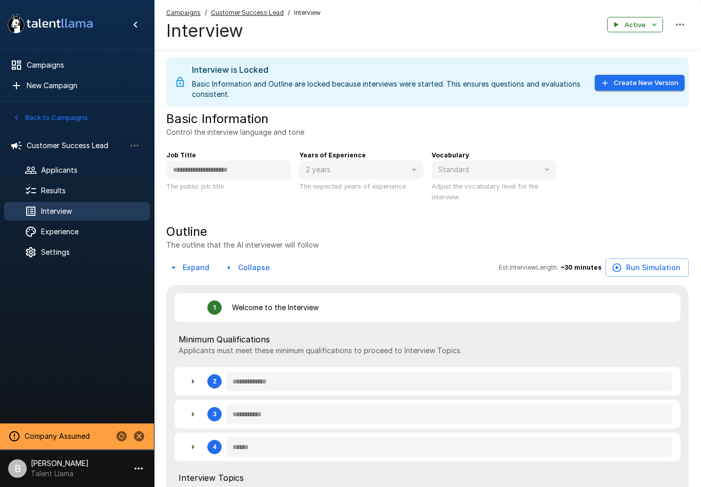
type textarea "*"
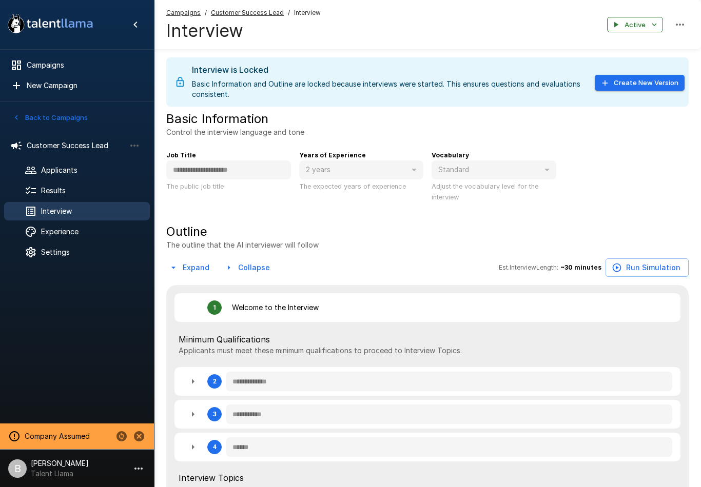
type textarea "*"
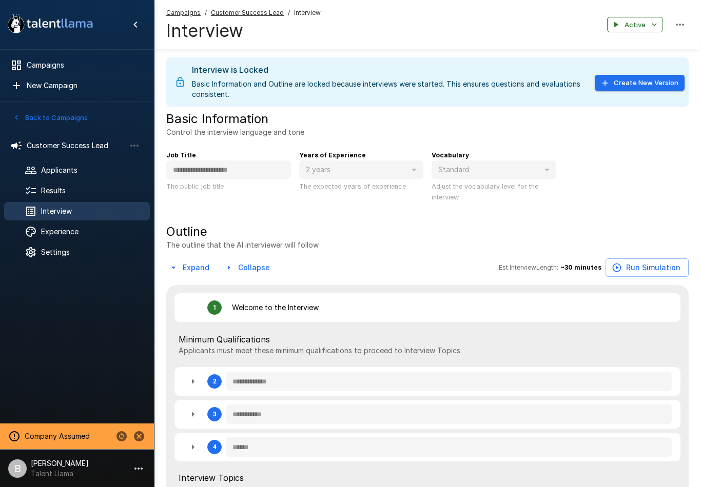
type textarea "*"
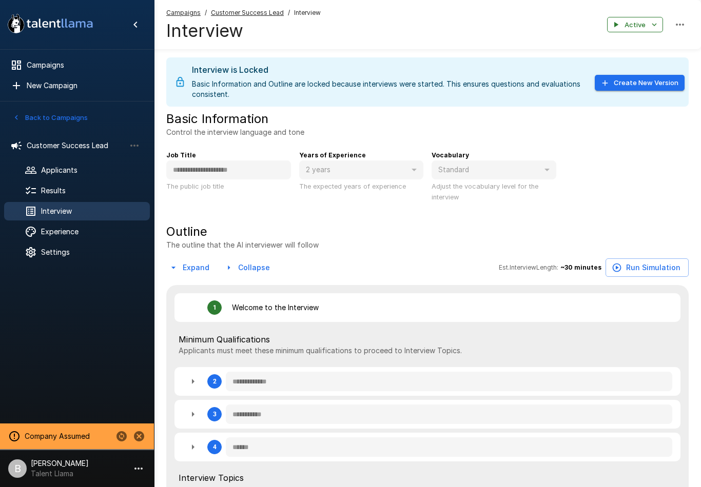
type textarea "*"
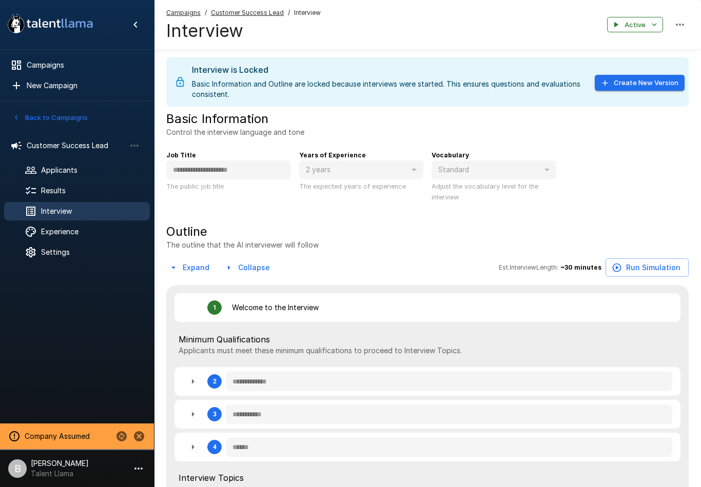
type textarea "*"
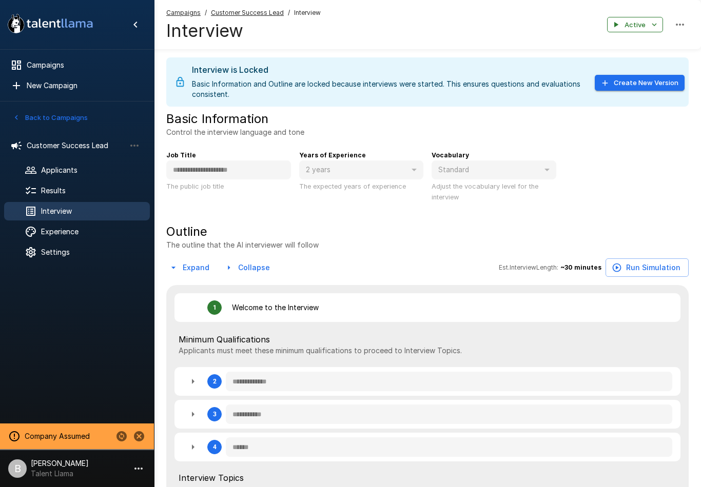
type textarea "*"
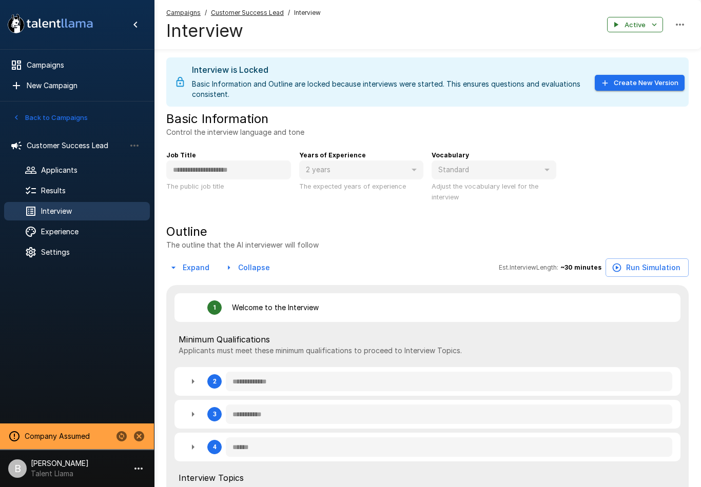
type textarea "*"
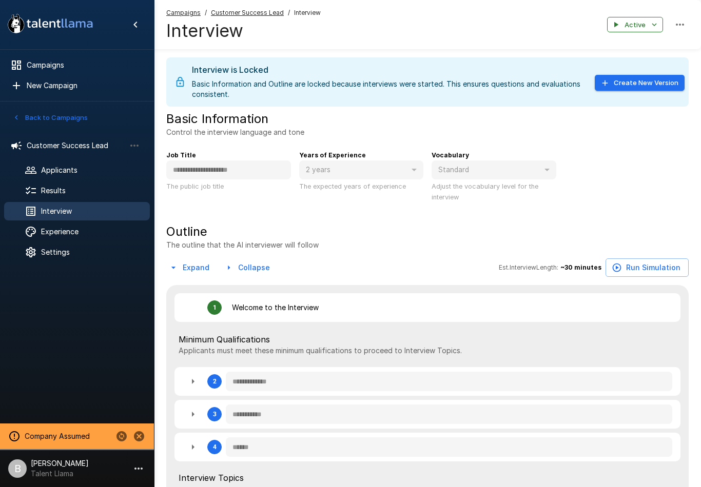
type textarea "*"
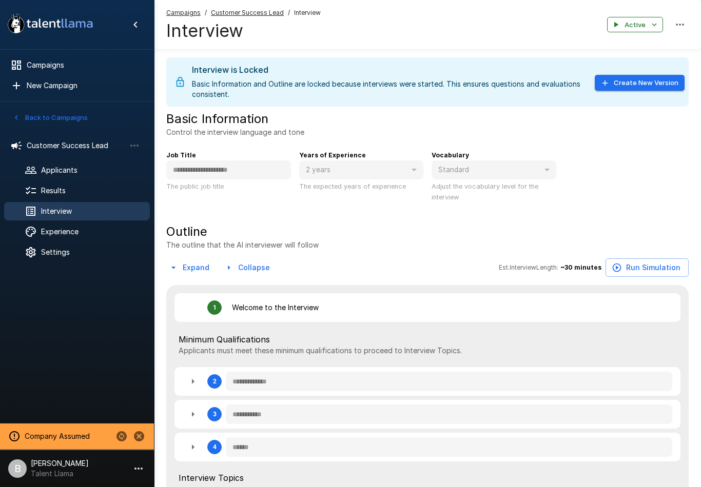
type textarea "*"
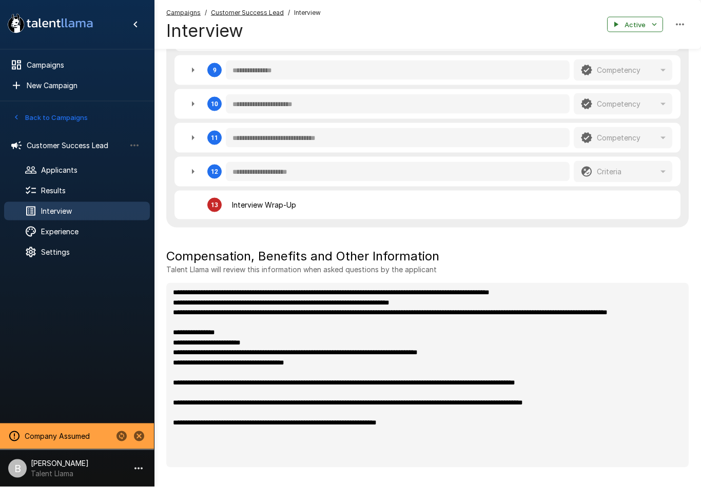
scroll to position [580, 0]
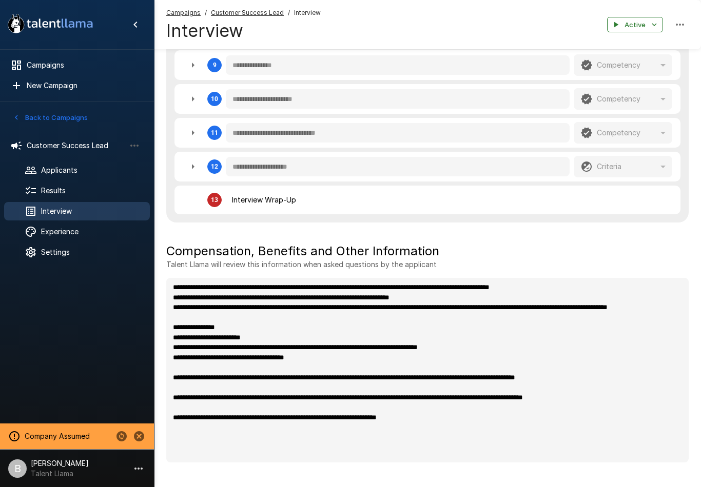
click at [73, 213] on span "Interview" at bounding box center [91, 211] width 101 height 10
type textarea "*"
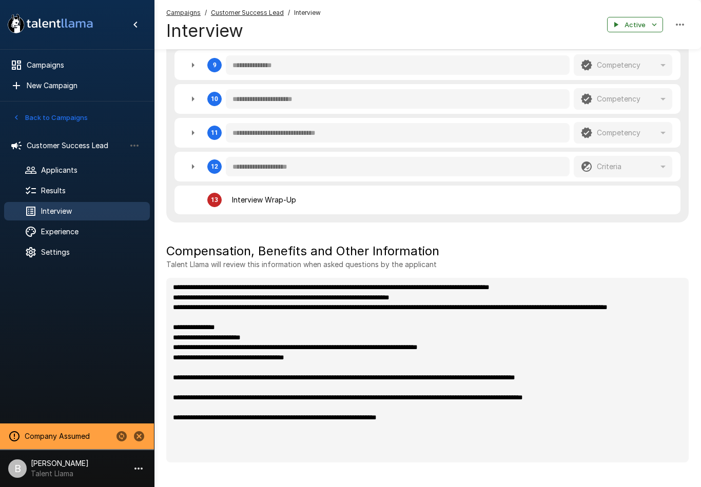
type textarea "*"
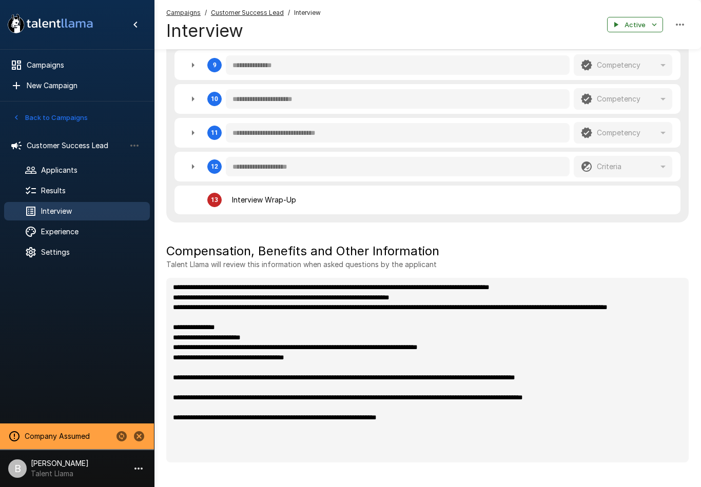
type textarea "*"
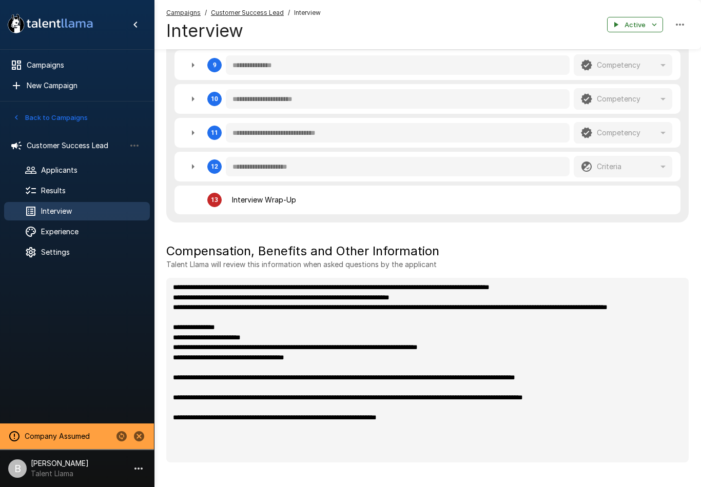
type textarea "*"
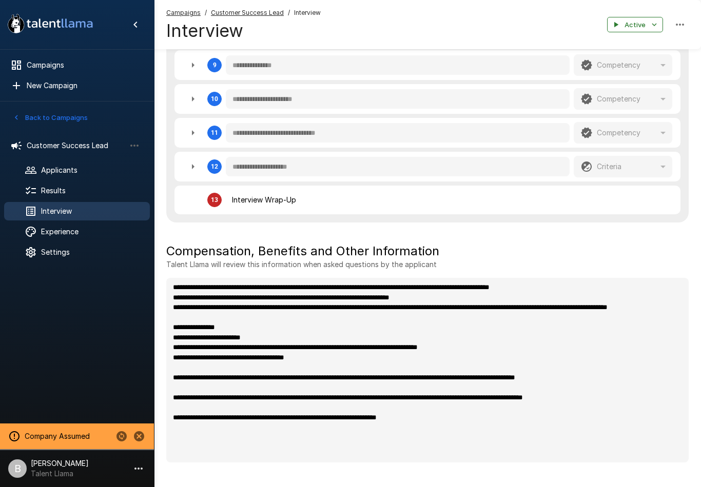
type textarea "*"
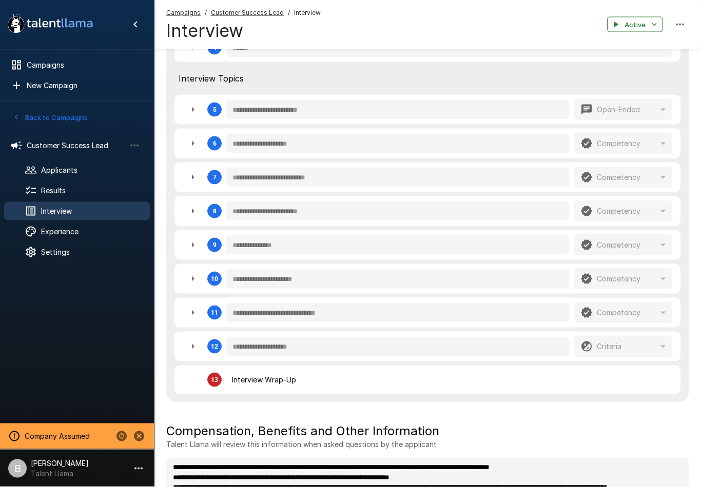
scroll to position [400, 0]
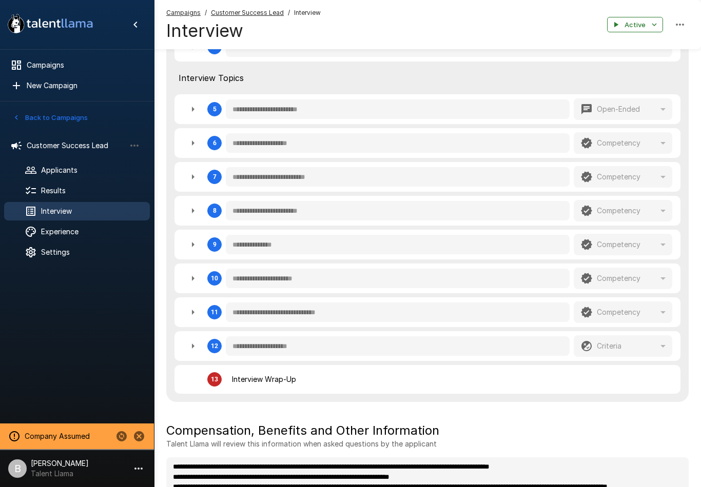
click at [192, 277] on icon "button" at bounding box center [193, 278] width 3 height 5
type textarea "*"
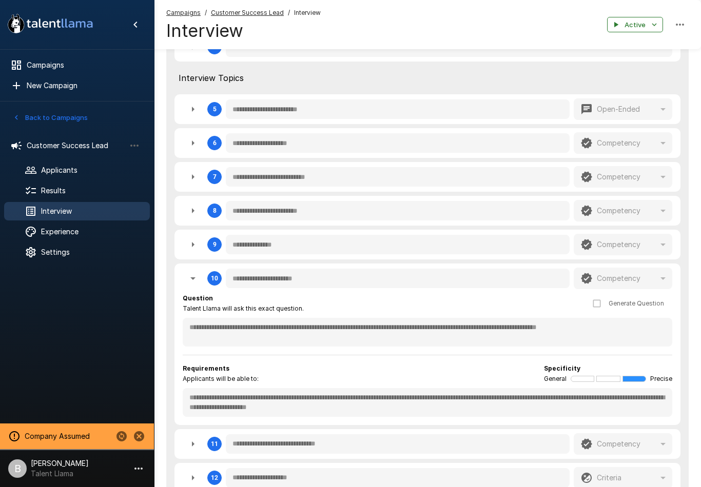
click at [192, 237] on button "button" at bounding box center [193, 244] width 21 height 21
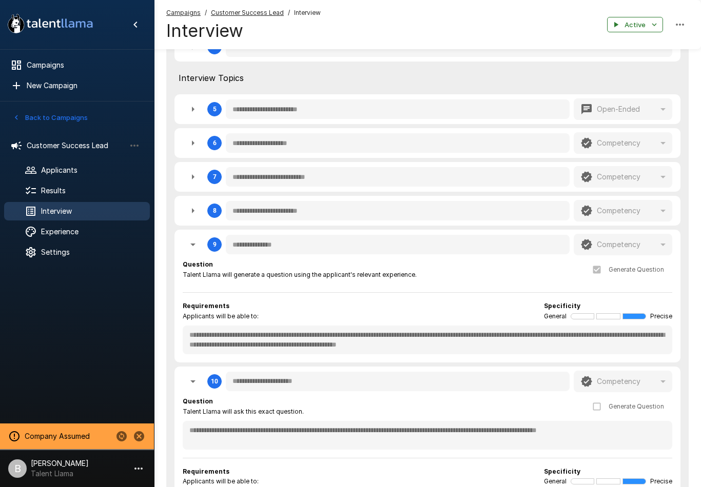
click at [192, 381] on icon "button" at bounding box center [192, 382] width 5 height 3
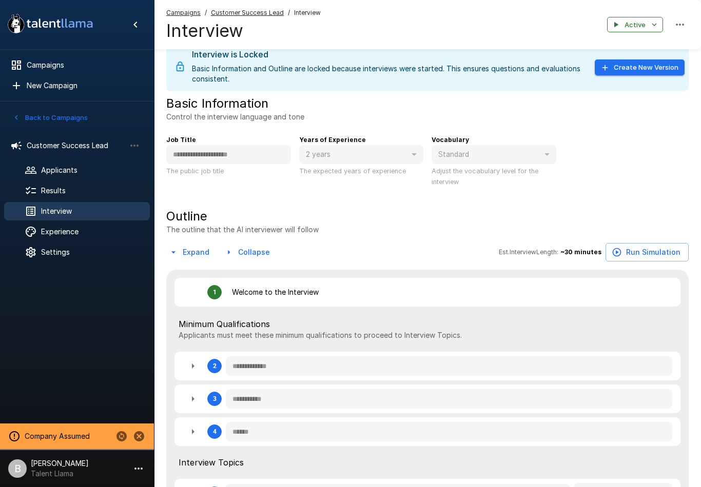
scroll to position [16, 0]
click at [64, 170] on span "Applicants" at bounding box center [91, 170] width 101 height 10
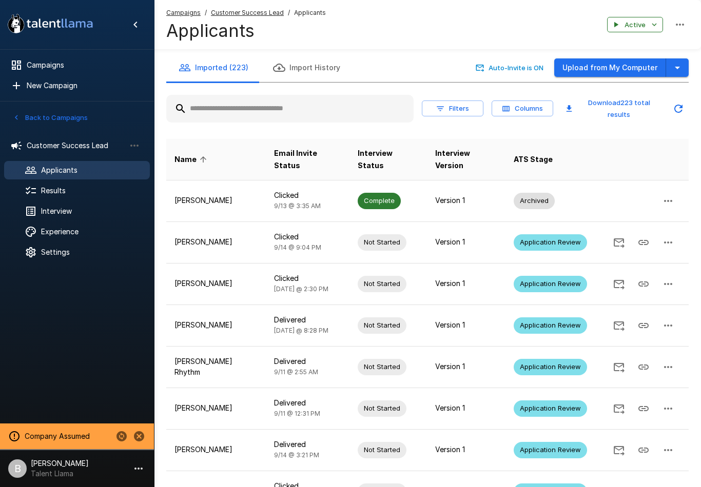
click at [67, 189] on span "Results" at bounding box center [91, 191] width 101 height 10
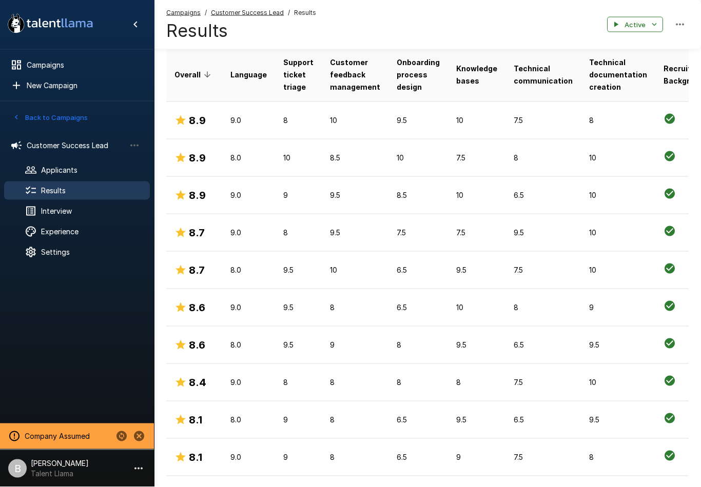
scroll to position [247, 0]
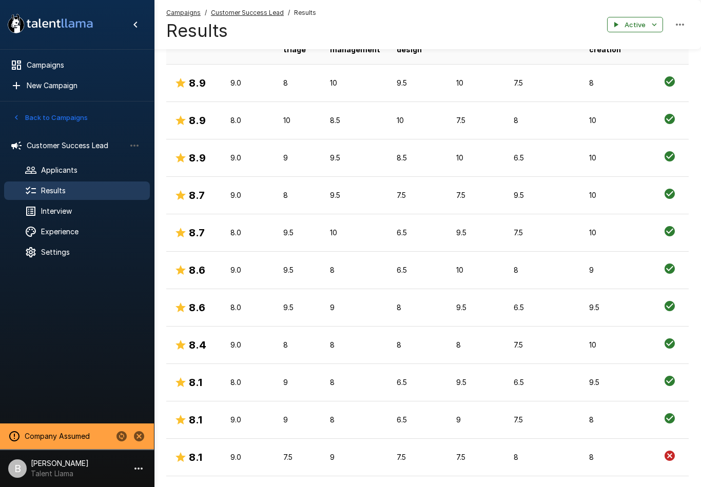
click at [270, 289] on td "8.0" at bounding box center [248, 307] width 53 height 37
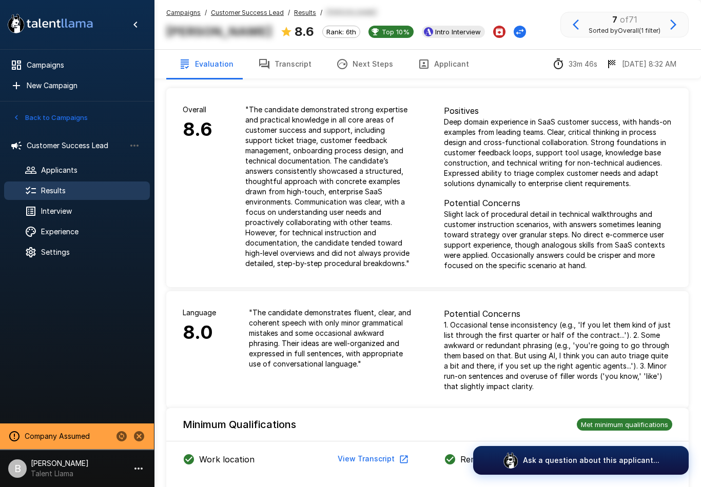
click at [519, 27] on icon "Change Stage" at bounding box center [520, 32] width 10 height 10
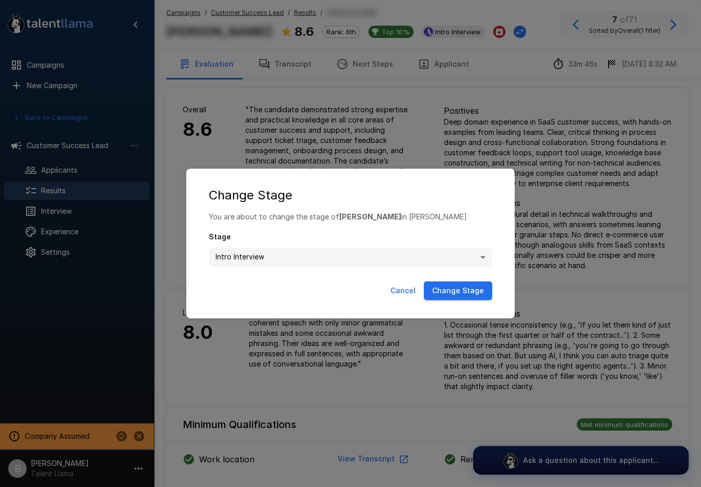
click at [433, 139] on div "**********" at bounding box center [350, 243] width 701 height 487
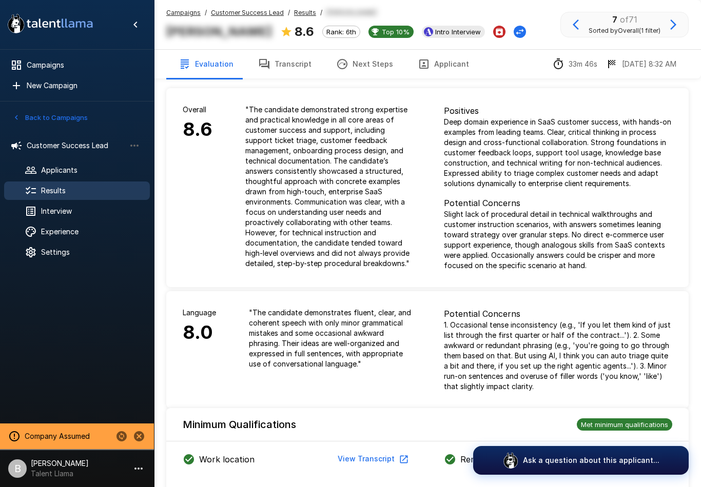
click at [499, 29] on button "Archive Applicant" at bounding box center [499, 32] width 12 height 12
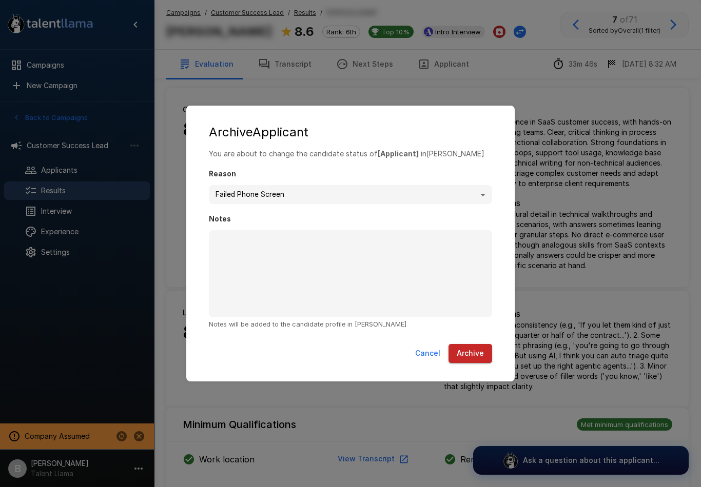
click at [426, 361] on button "Cancel" at bounding box center [427, 353] width 33 height 19
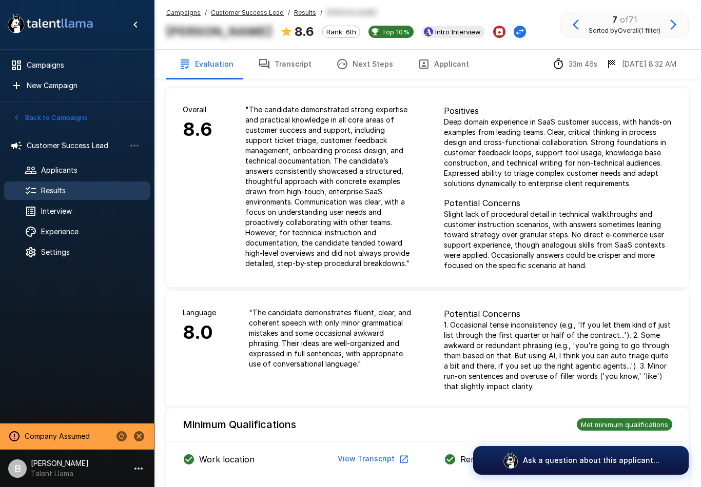
click at [564, 466] on p "Ask a question about this applicant..." at bounding box center [591, 461] width 136 height 10
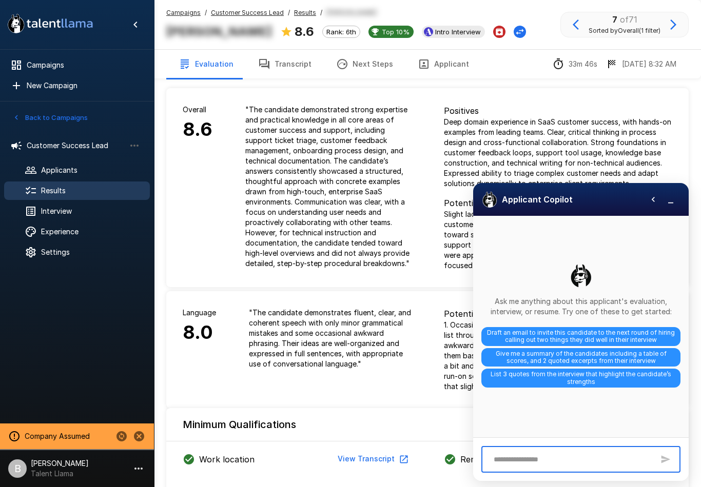
scroll to position [90, 0]
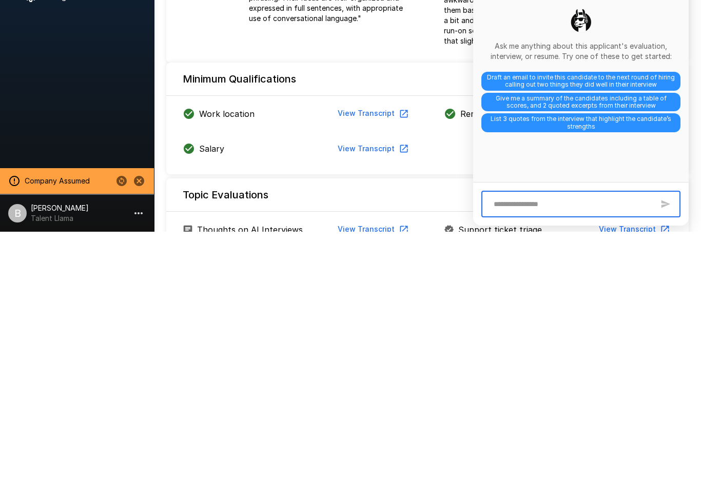
click at [540, 327] on span "Draft an email to invite this candidate to the next round of hiring calling out…" at bounding box center [580, 336] width 199 height 19
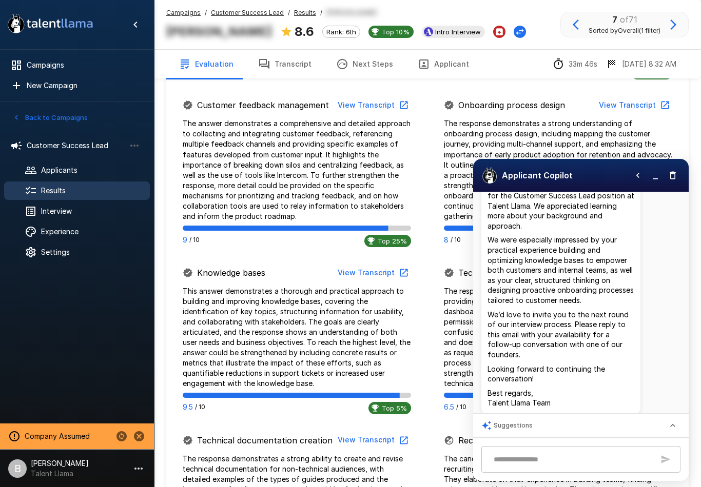
scroll to position [685, 0]
